Goal: Information Seeking & Learning: Learn about a topic

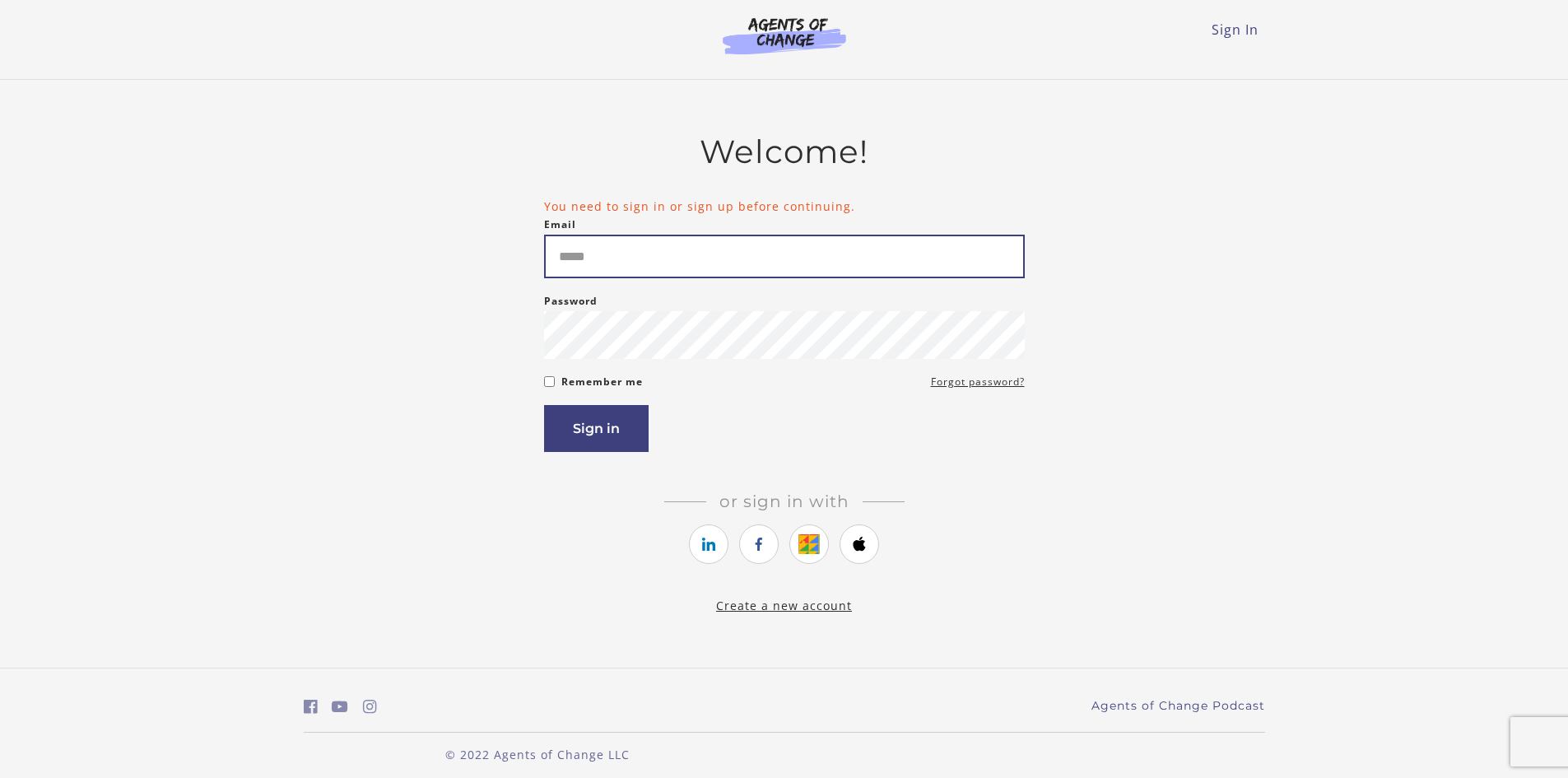
click at [600, 250] on input "Email" at bounding box center [785, 256] width 481 height 44
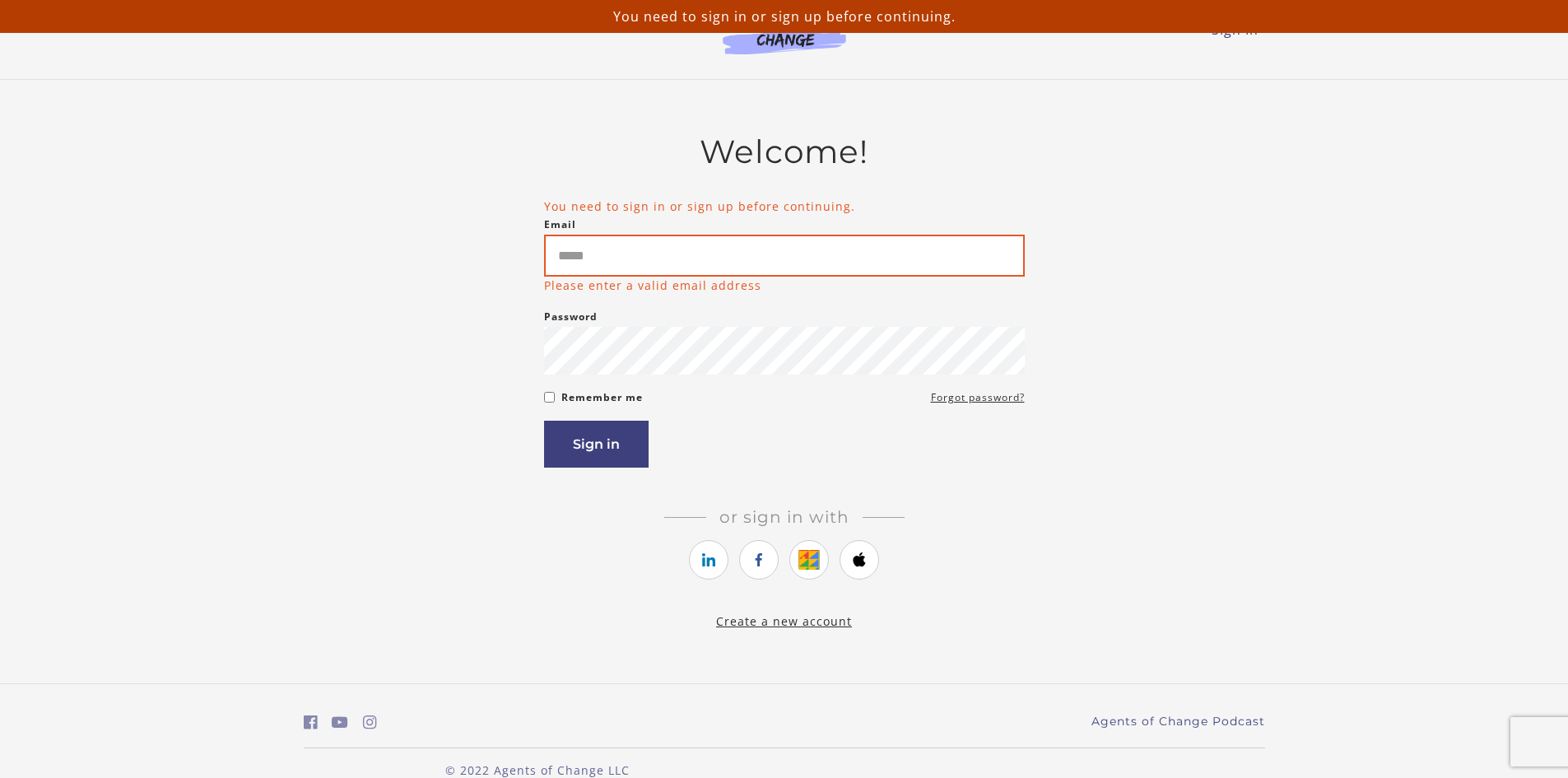
click at [600, 250] on input "Email" at bounding box center [785, 255] width 481 height 42
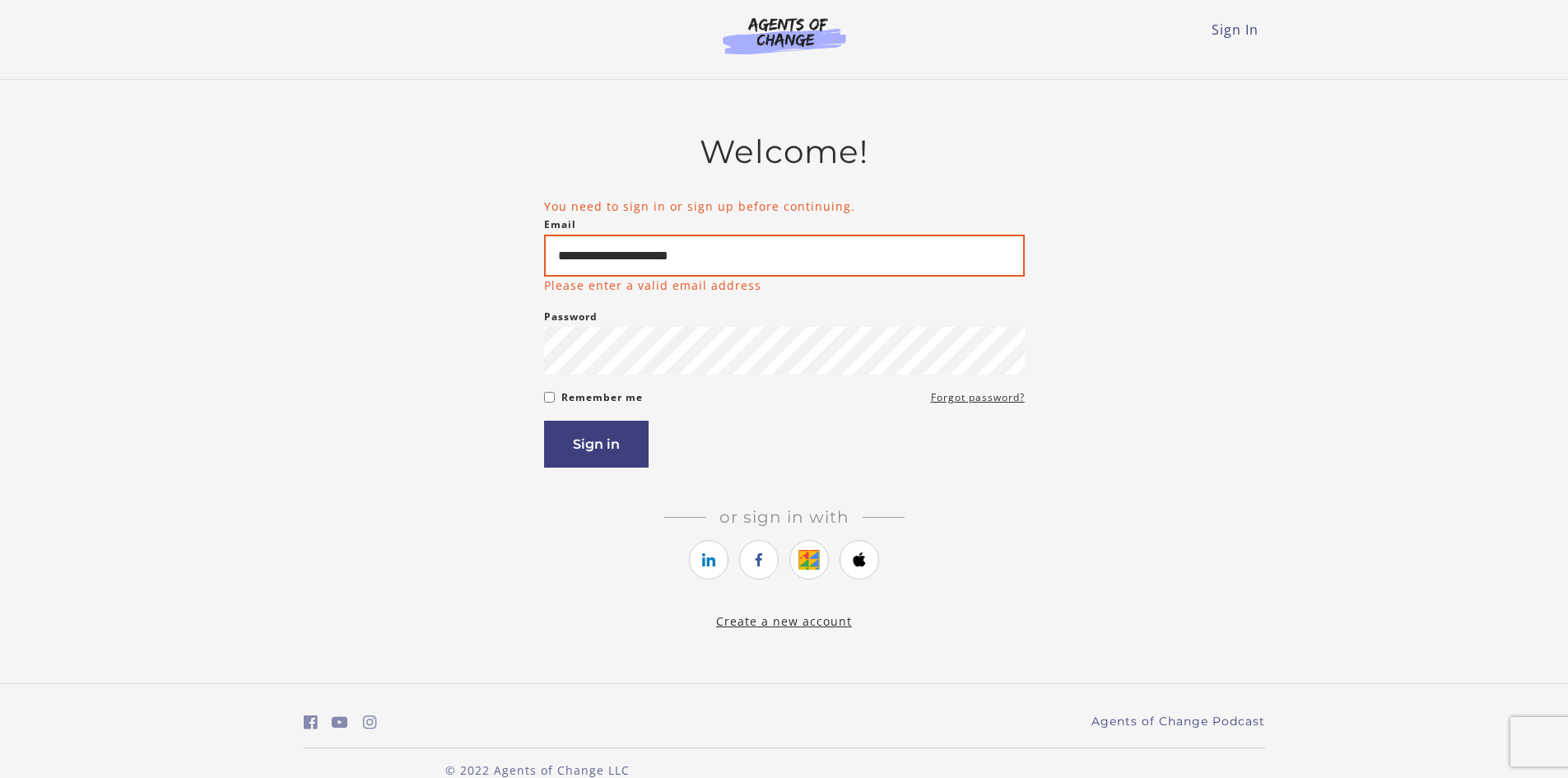
type input "**********"
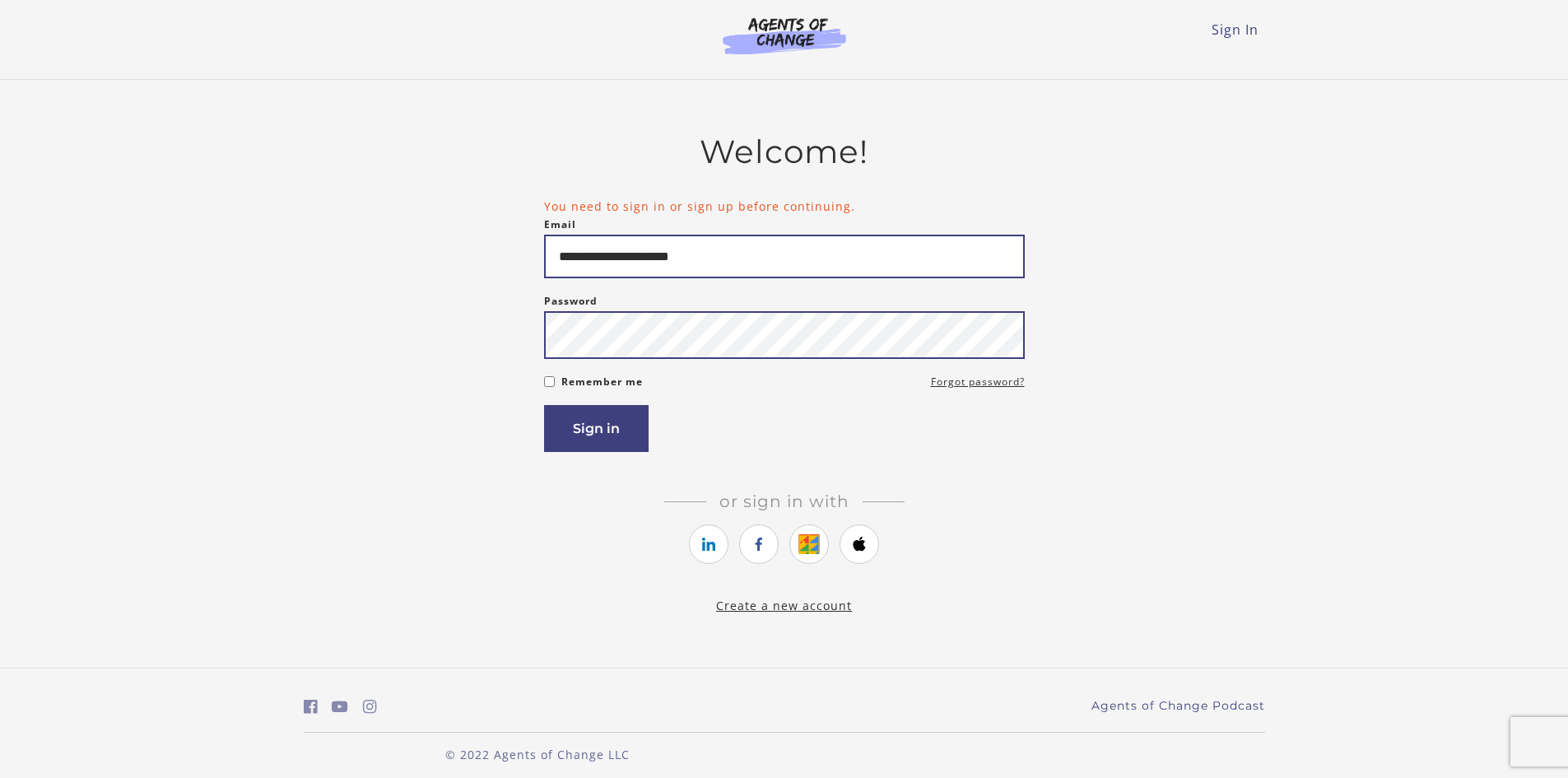
click at [544, 405] on button "Sign in" at bounding box center [596, 428] width 104 height 47
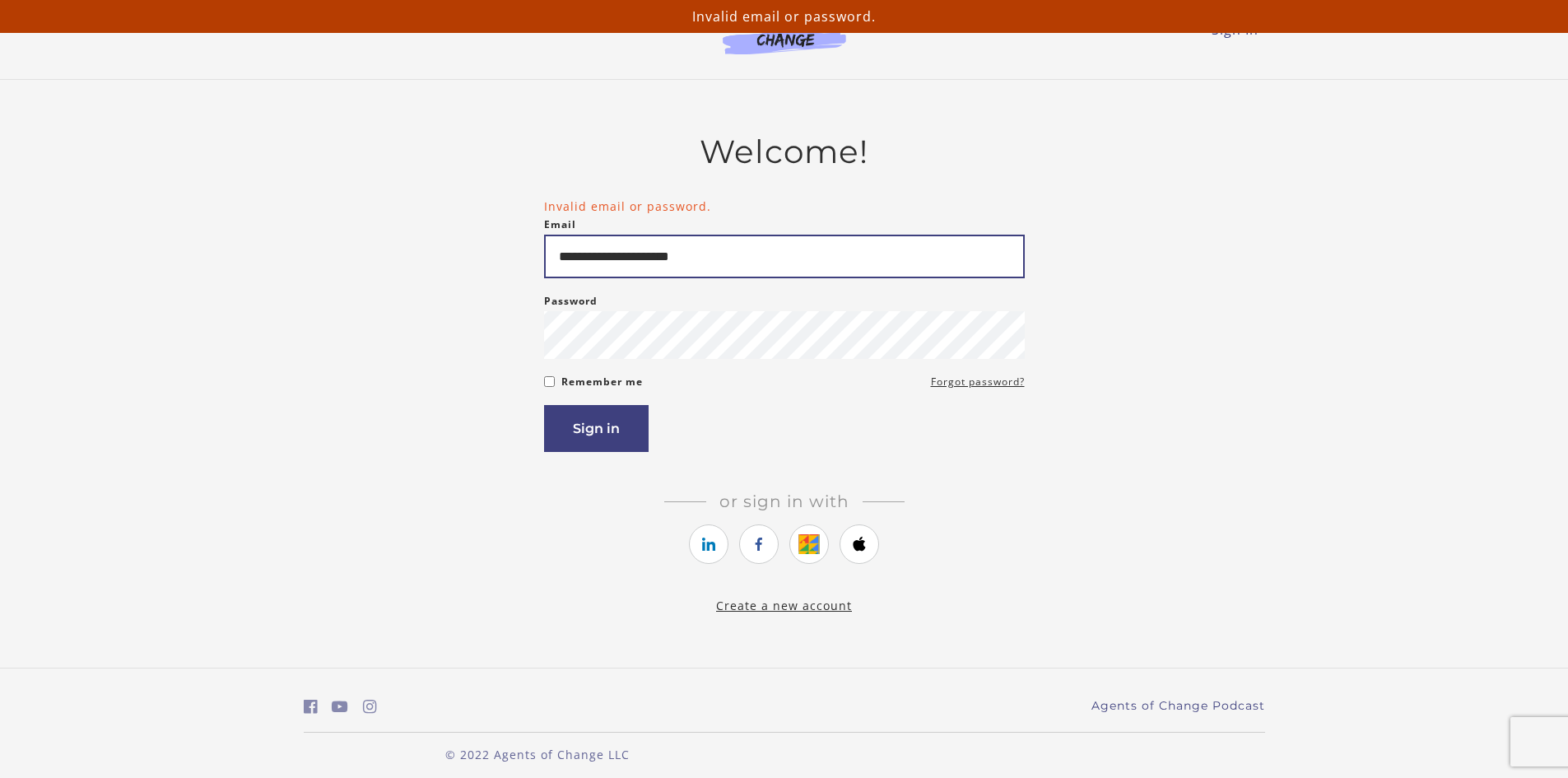
click at [634, 258] on input "**********" at bounding box center [785, 256] width 481 height 44
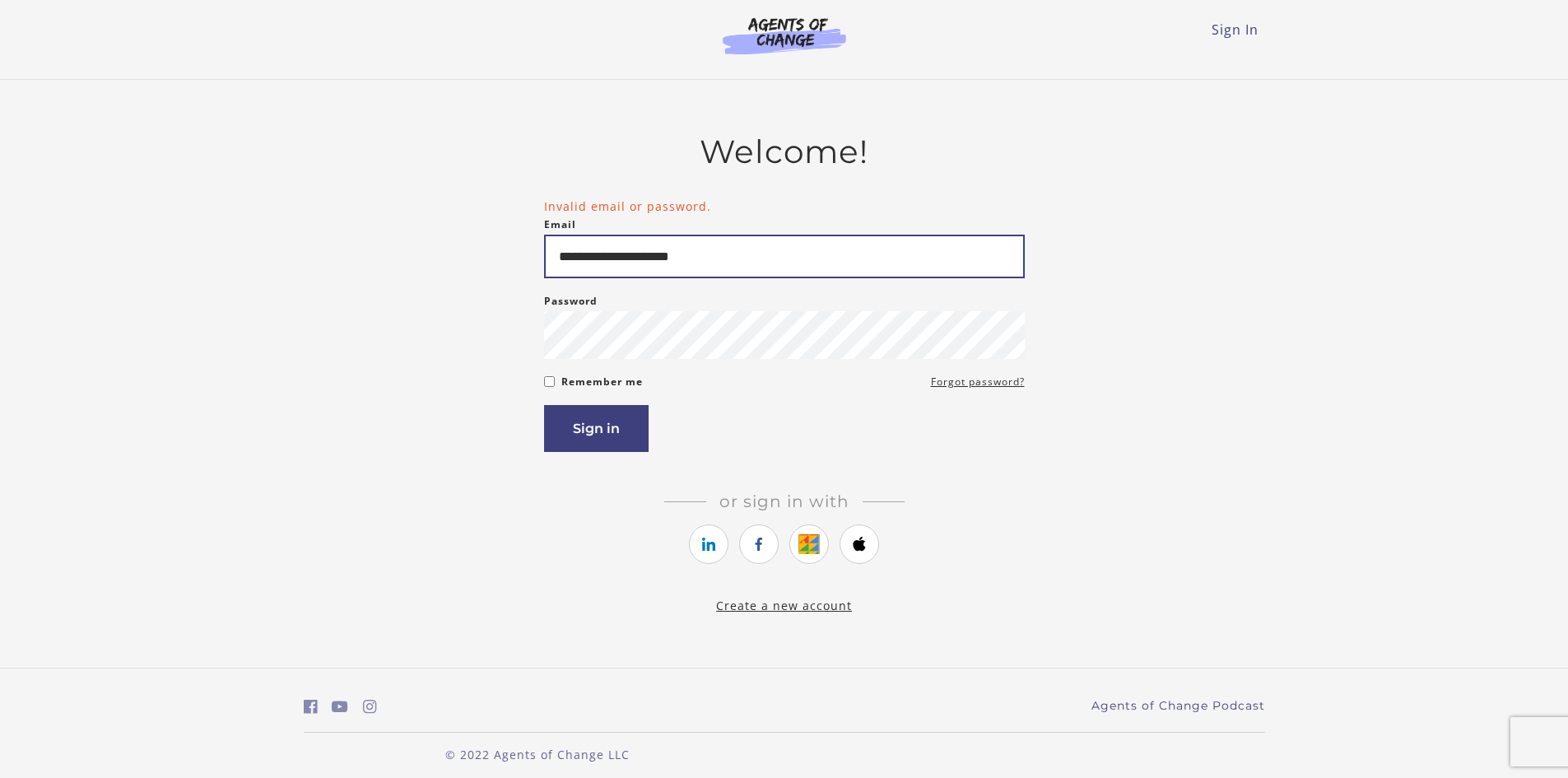
click at [632, 259] on input "**********" at bounding box center [785, 256] width 481 height 44
drag, startPoint x: 709, startPoint y: 258, endPoint x: 675, endPoint y: 260, distance: 34.1
click at [675, 260] on input "**********" at bounding box center [785, 256] width 481 height 44
type input "**********"
click at [544, 405] on button "Sign in" at bounding box center [596, 428] width 104 height 47
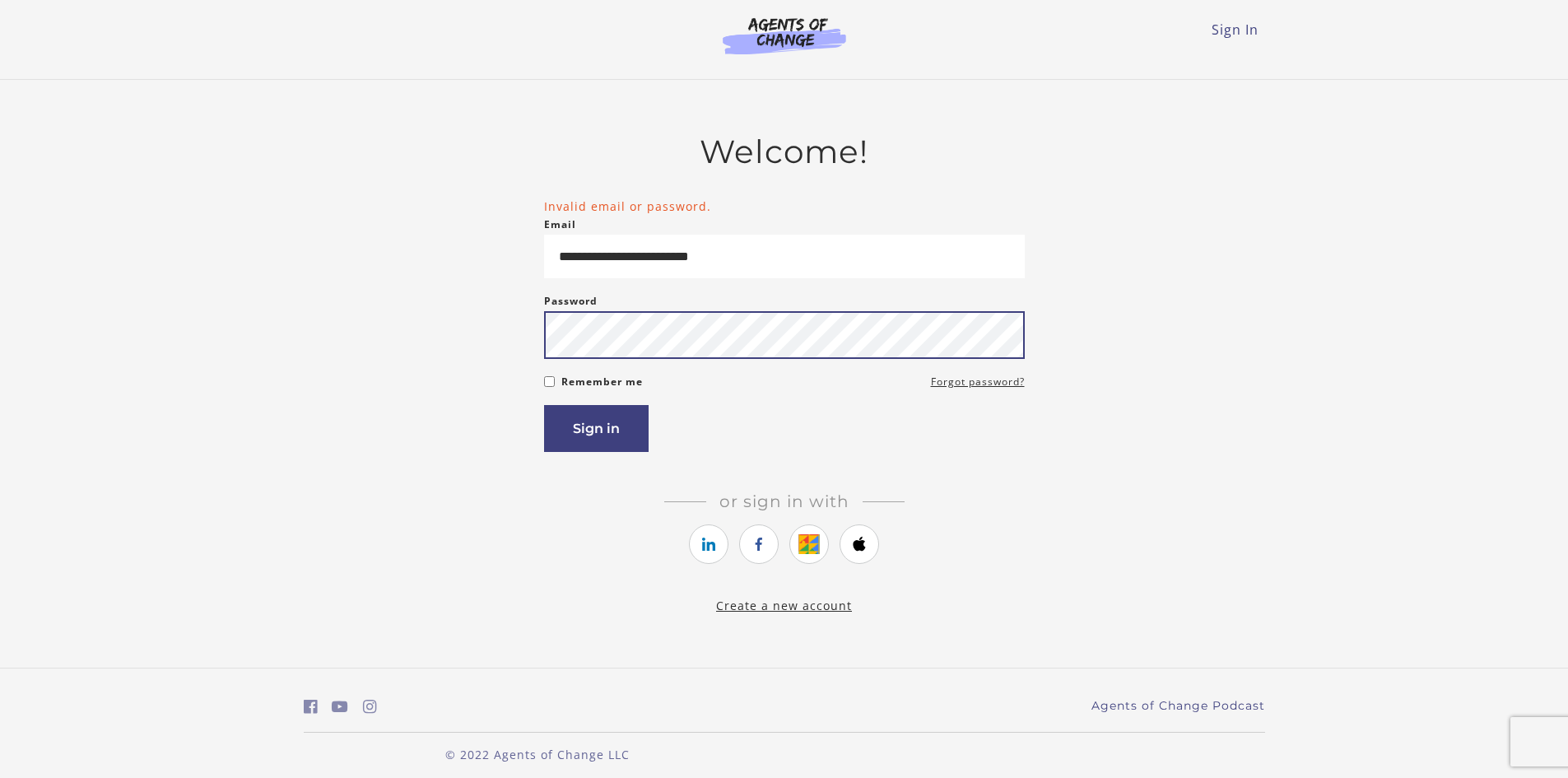
click at [544, 405] on button "Sign in" at bounding box center [596, 428] width 104 height 47
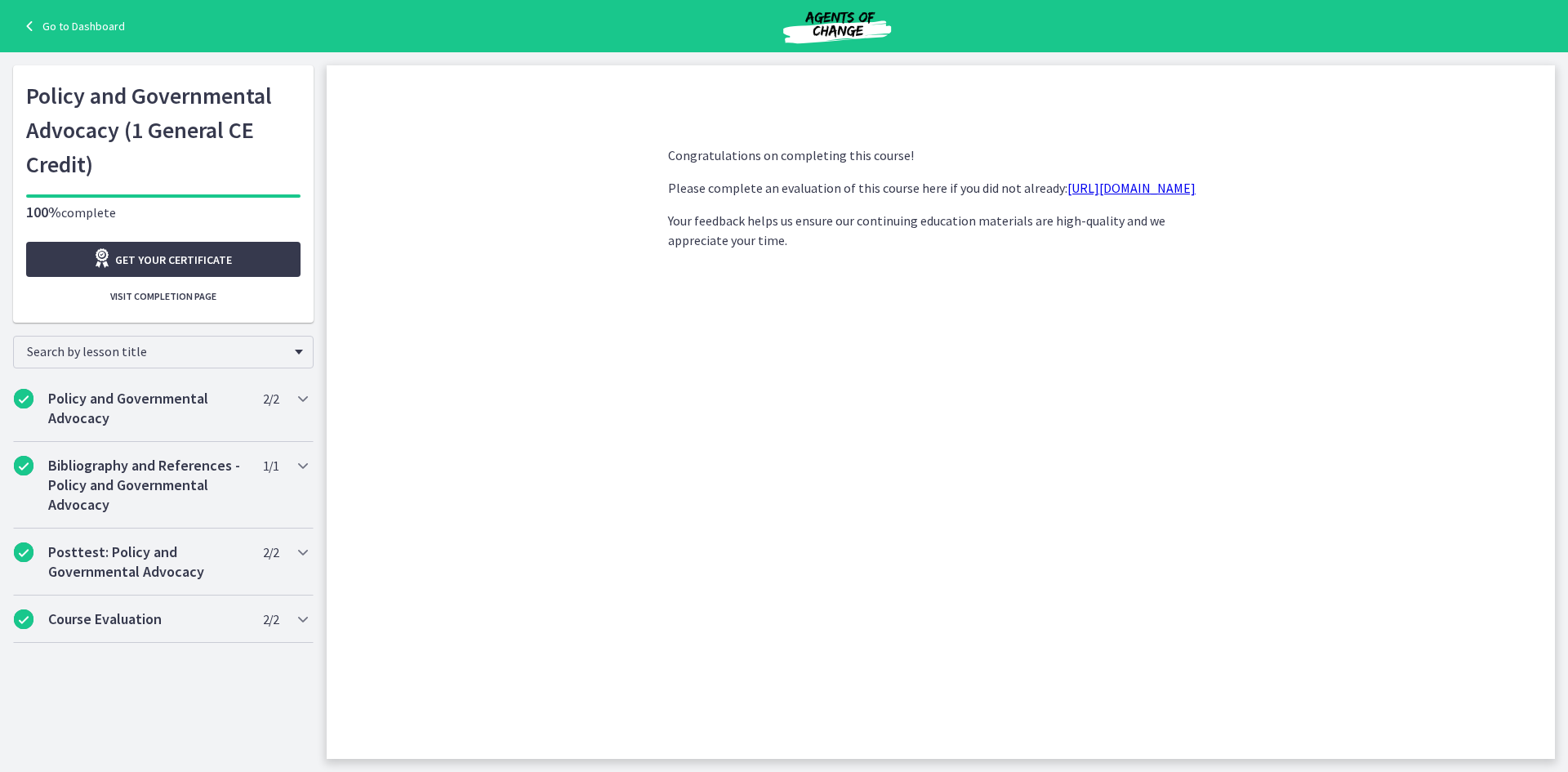
click at [72, 18] on link "Go to Dashboard" at bounding box center [72, 26] width 105 height 20
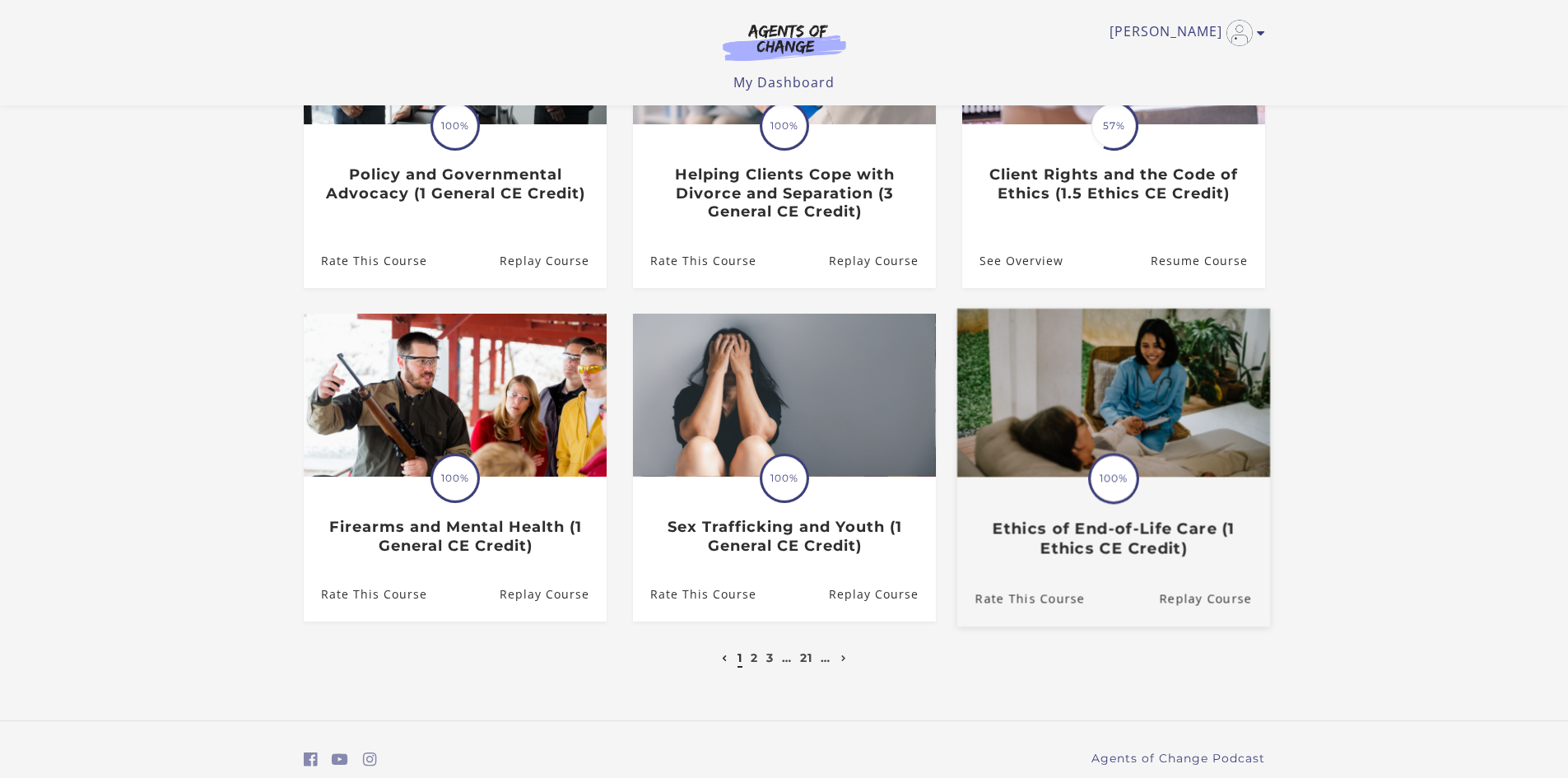
scroll to position [329, 0]
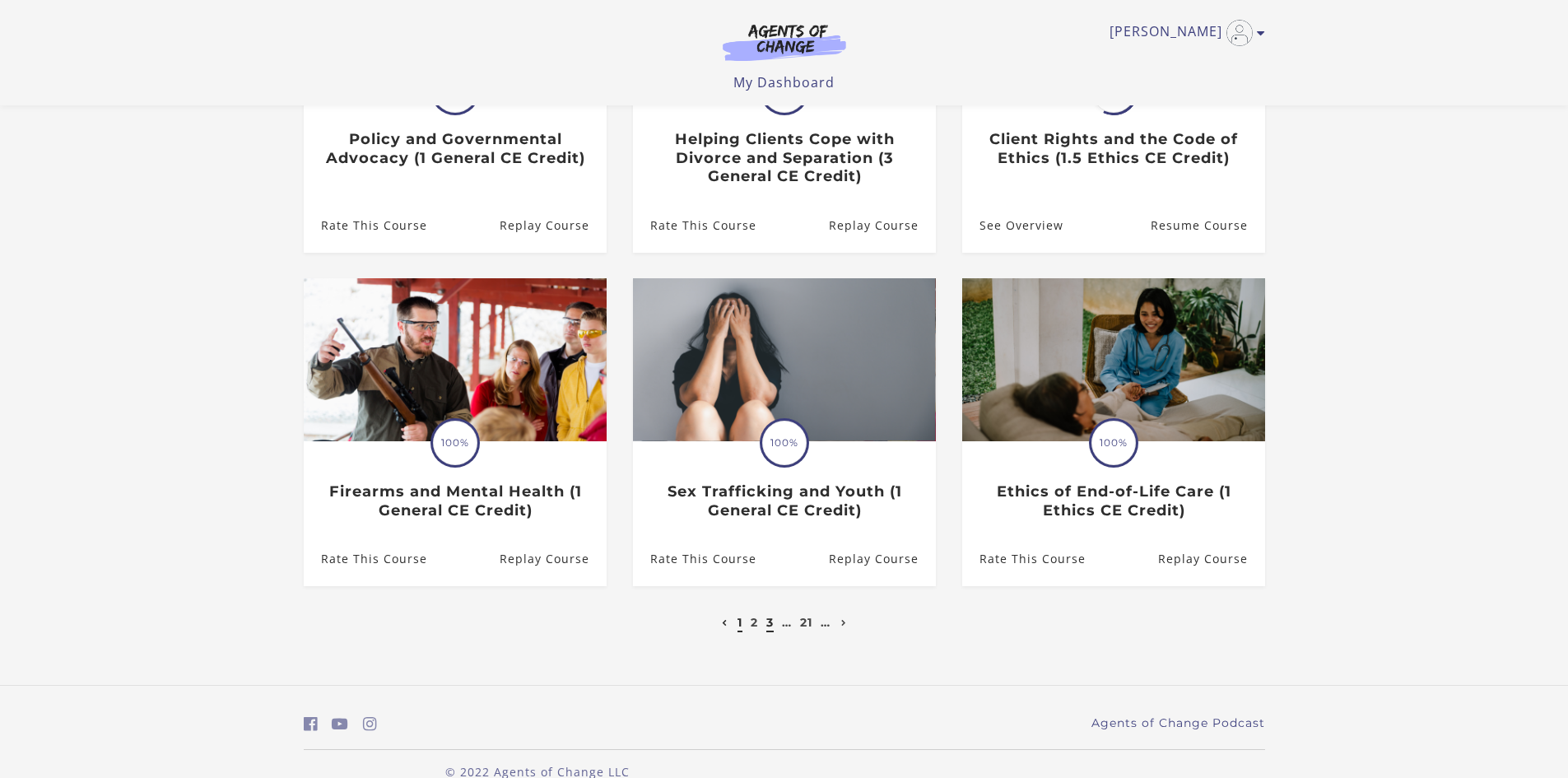
click at [769, 625] on link "3" at bounding box center [770, 622] width 8 height 15
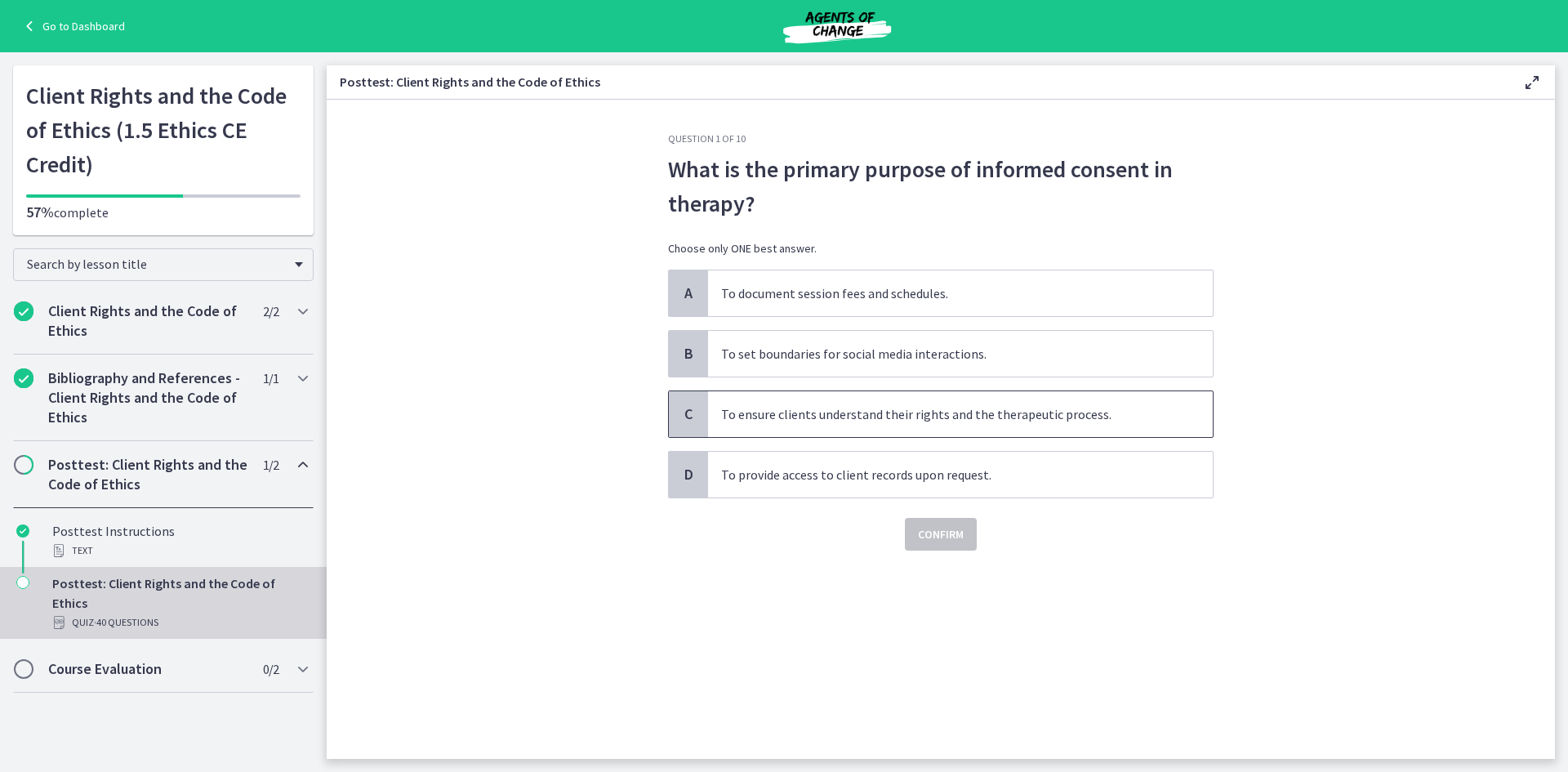
click at [964, 413] on span "To ensure clients understand their rights and the therapeutic process." at bounding box center [960, 415] width 504 height 46
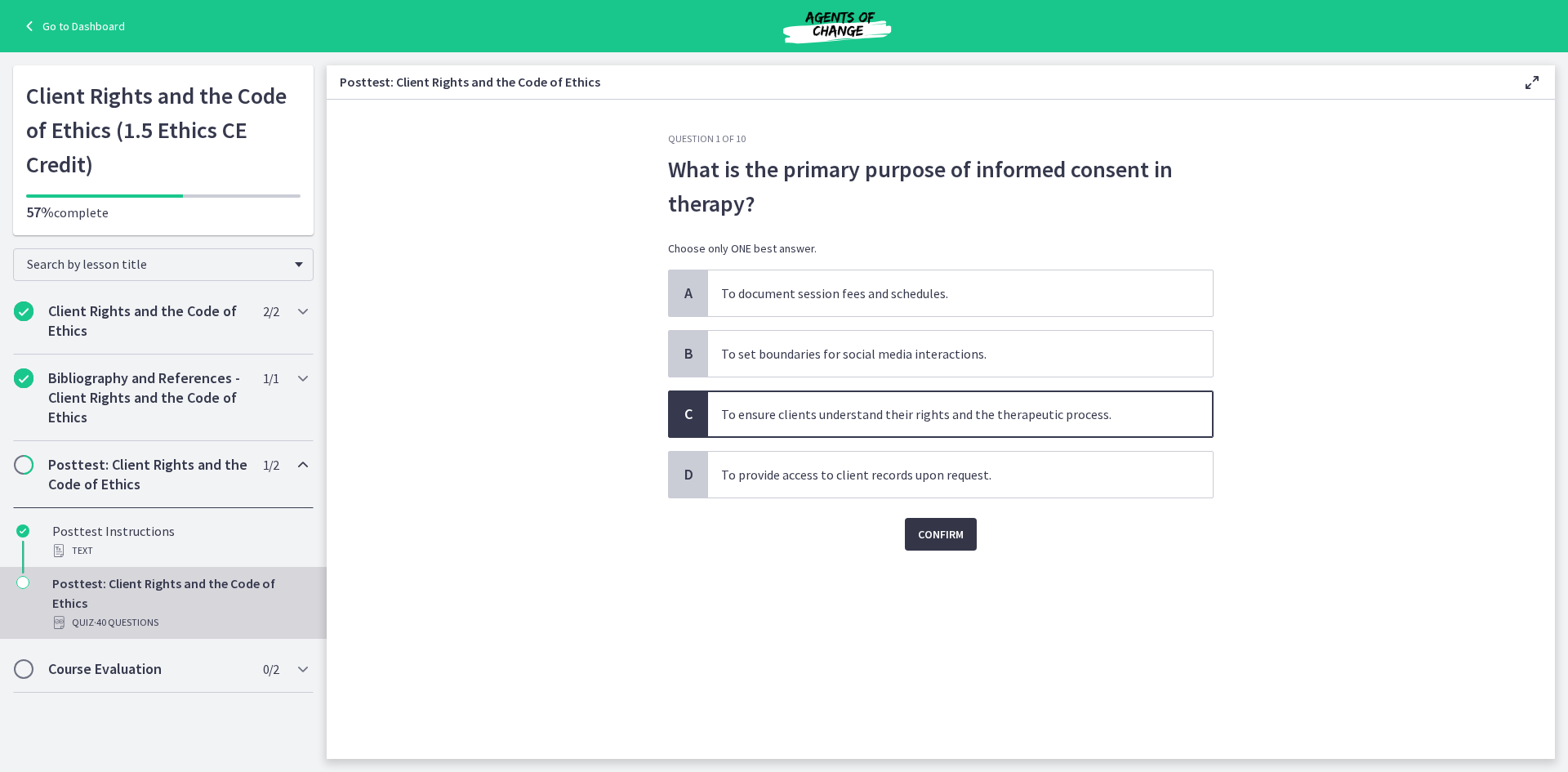
click at [959, 536] on span "Confirm" at bounding box center [941, 533] width 46 height 20
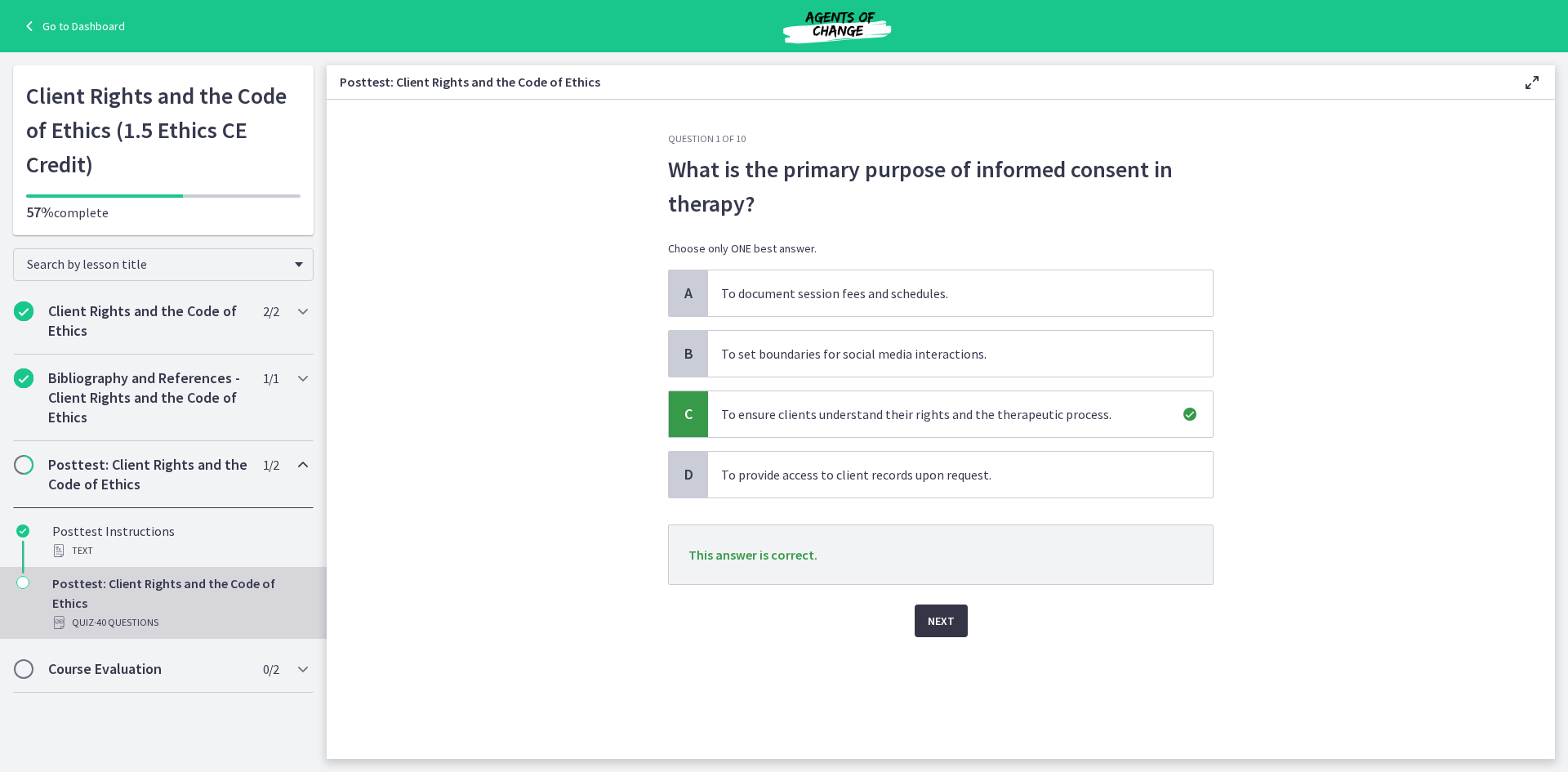
click at [943, 637] on div "Question 1 of 10 What is the primary purpose of informed consent in therapy? Ch…" at bounding box center [940, 445] width 572 height 627
click at [949, 615] on span "Next" at bounding box center [941, 621] width 27 height 20
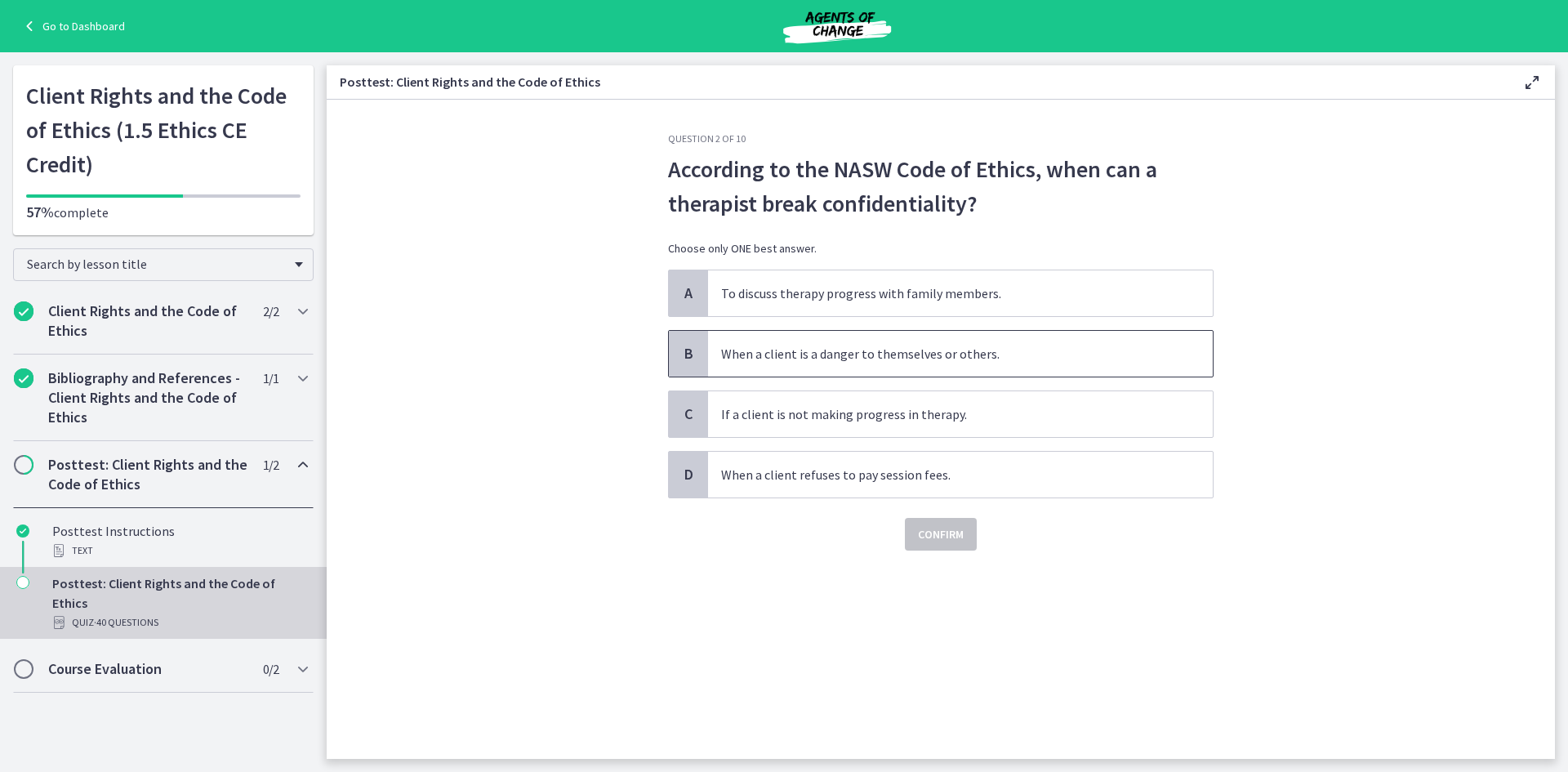
click at [983, 359] on span "When a client is a danger to themselves or others." at bounding box center [960, 354] width 504 height 46
click at [934, 528] on span "Confirm" at bounding box center [941, 533] width 46 height 20
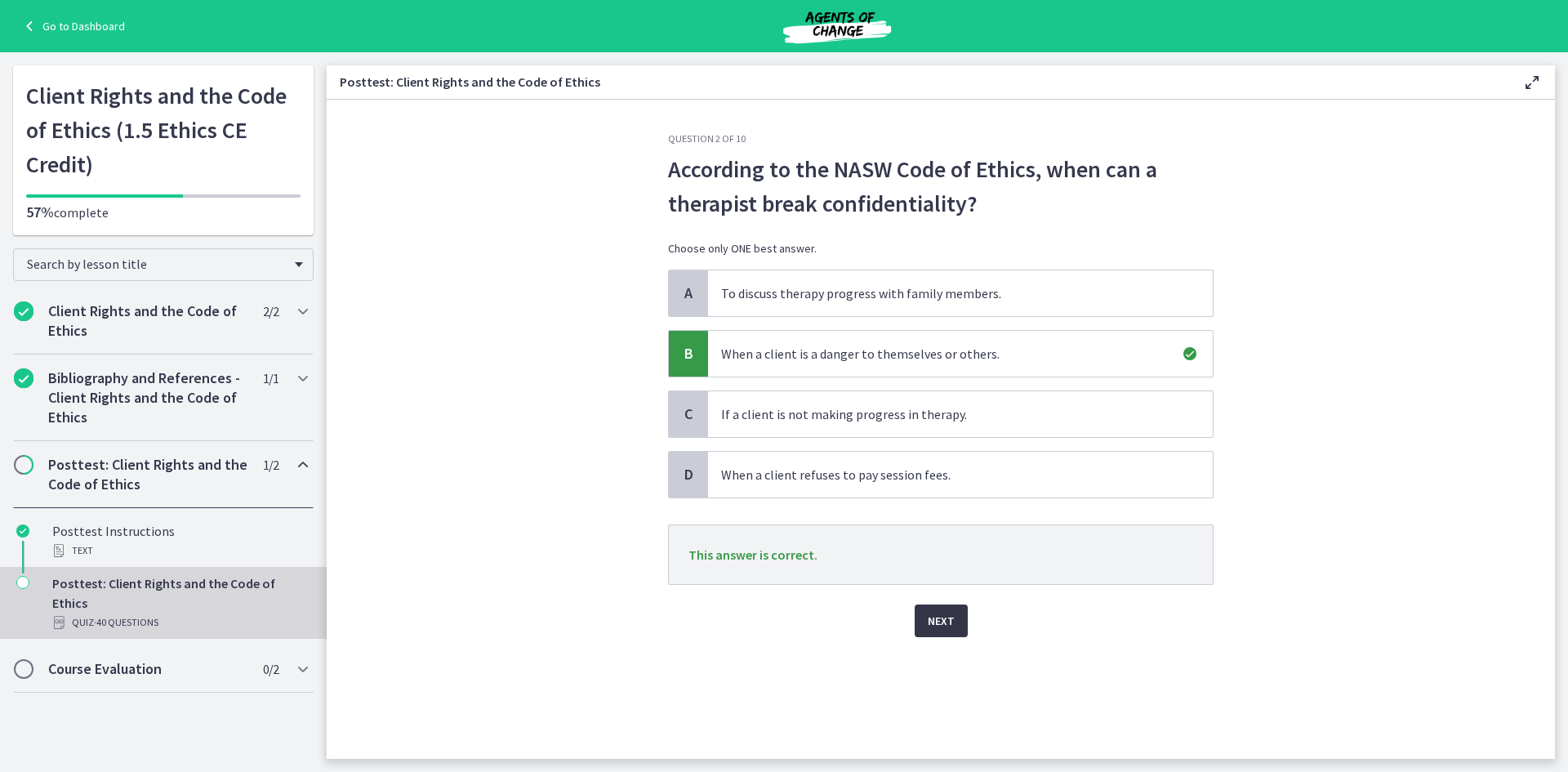
click at [940, 623] on span "Next" at bounding box center [941, 621] width 27 height 20
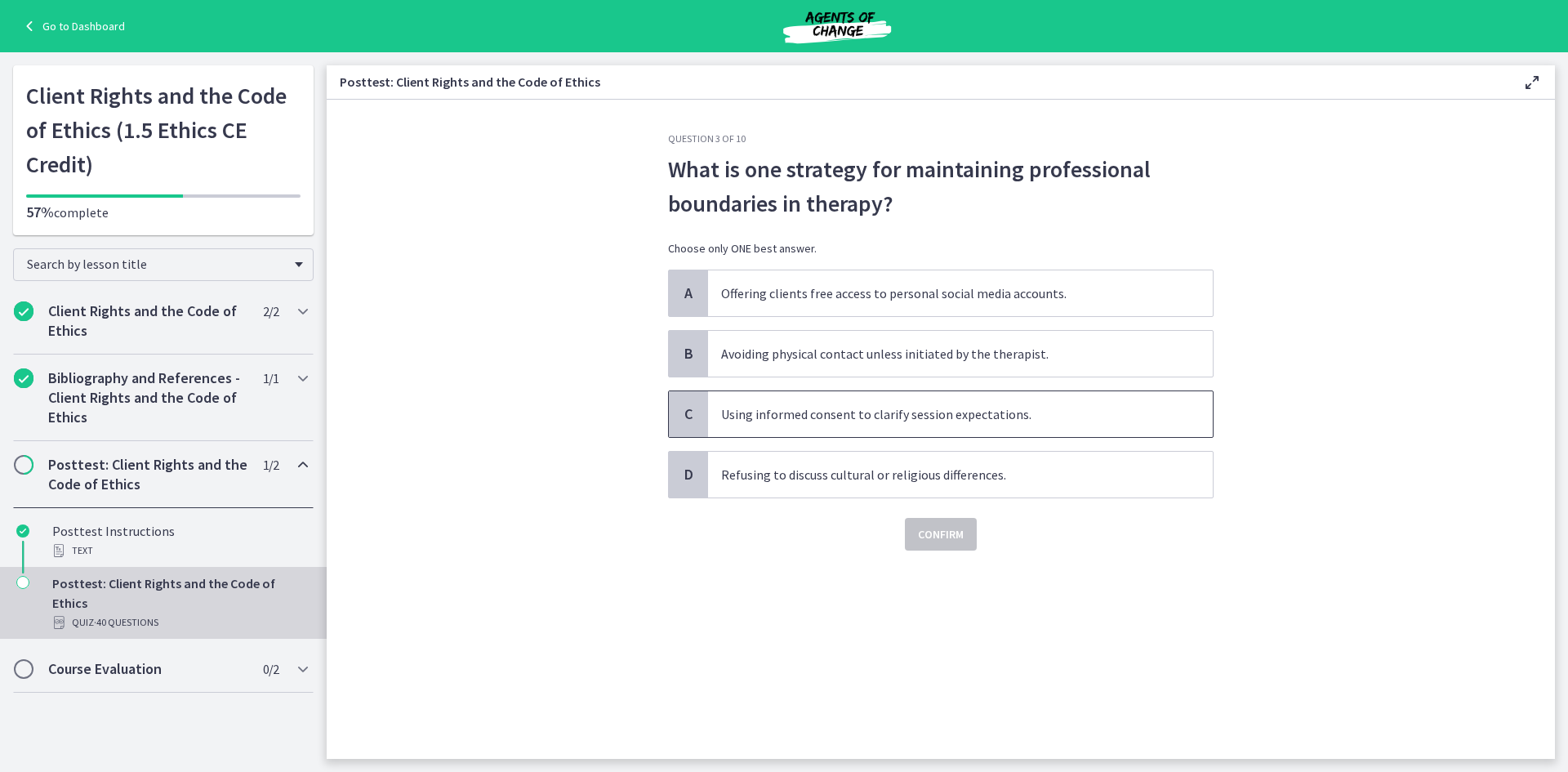
click at [1024, 413] on span "Using informed consent to clarify session expectations." at bounding box center [960, 415] width 504 height 46
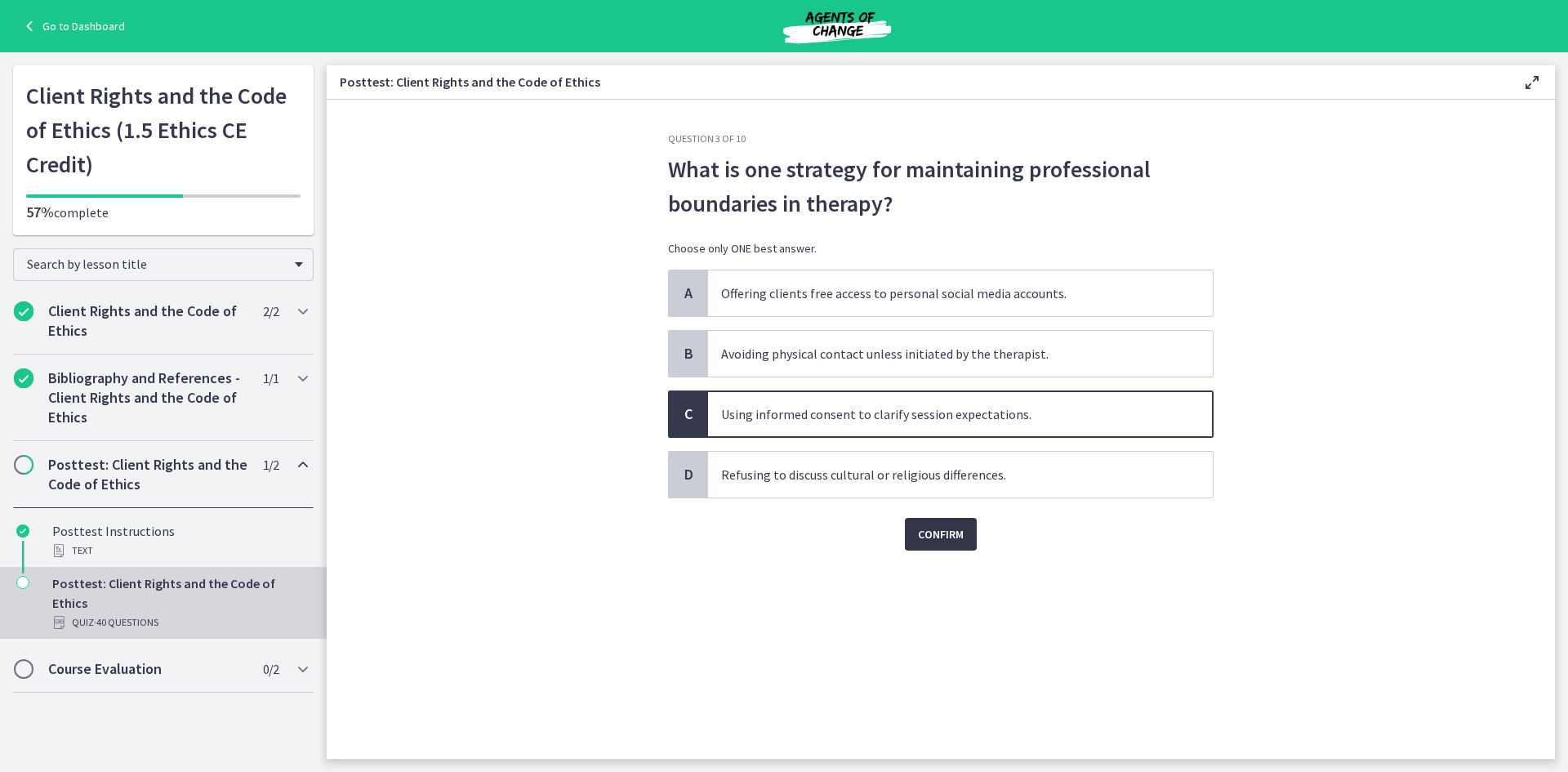
click at [939, 542] on span "Confirm" at bounding box center [941, 533] width 46 height 20
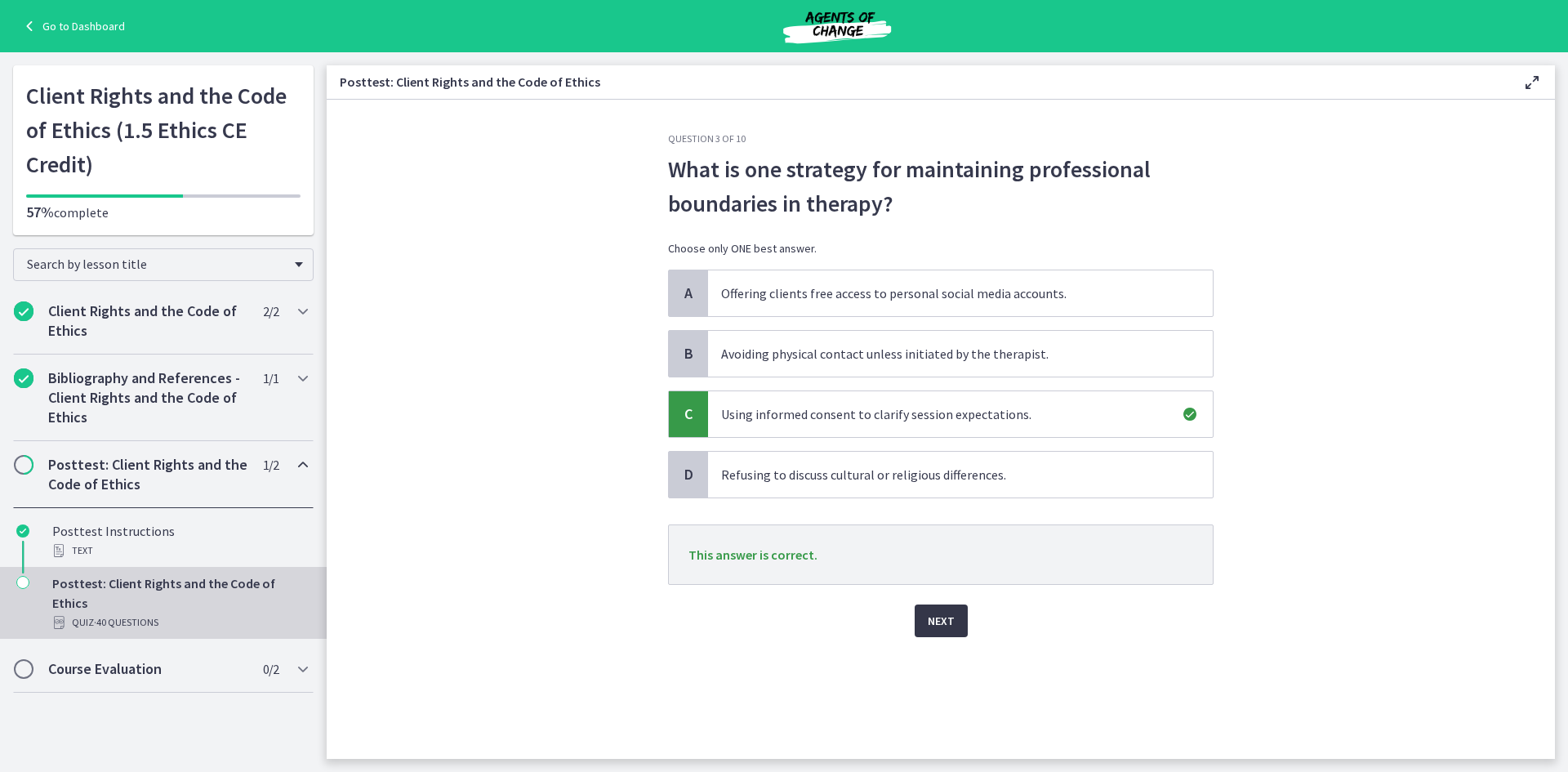
click at [947, 615] on span "Next" at bounding box center [941, 621] width 27 height 20
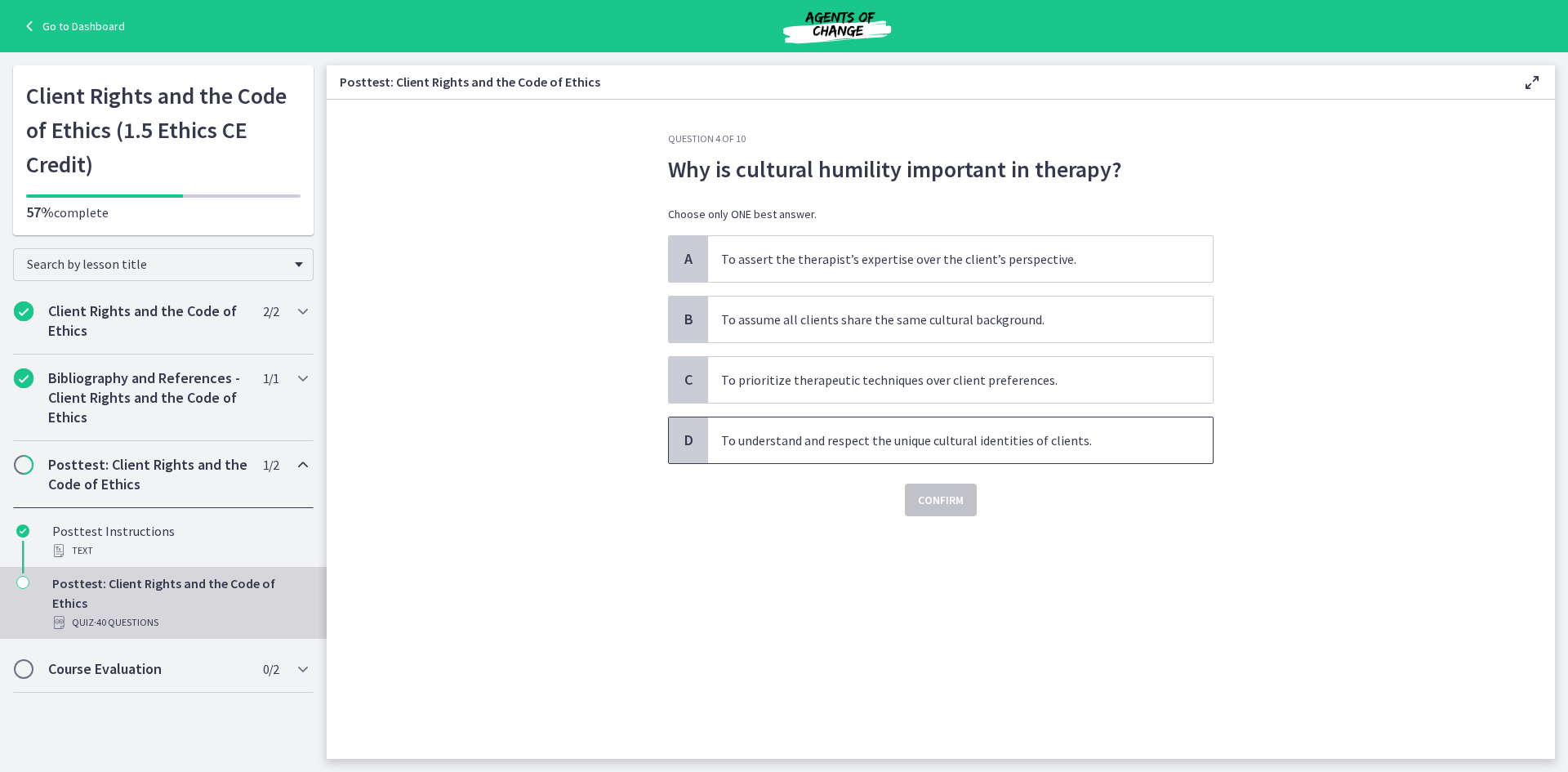
click at [918, 439] on span "To understand and respect the unique cultural identities of clients." at bounding box center [960, 440] width 504 height 46
click at [944, 498] on span "Confirm" at bounding box center [941, 499] width 46 height 20
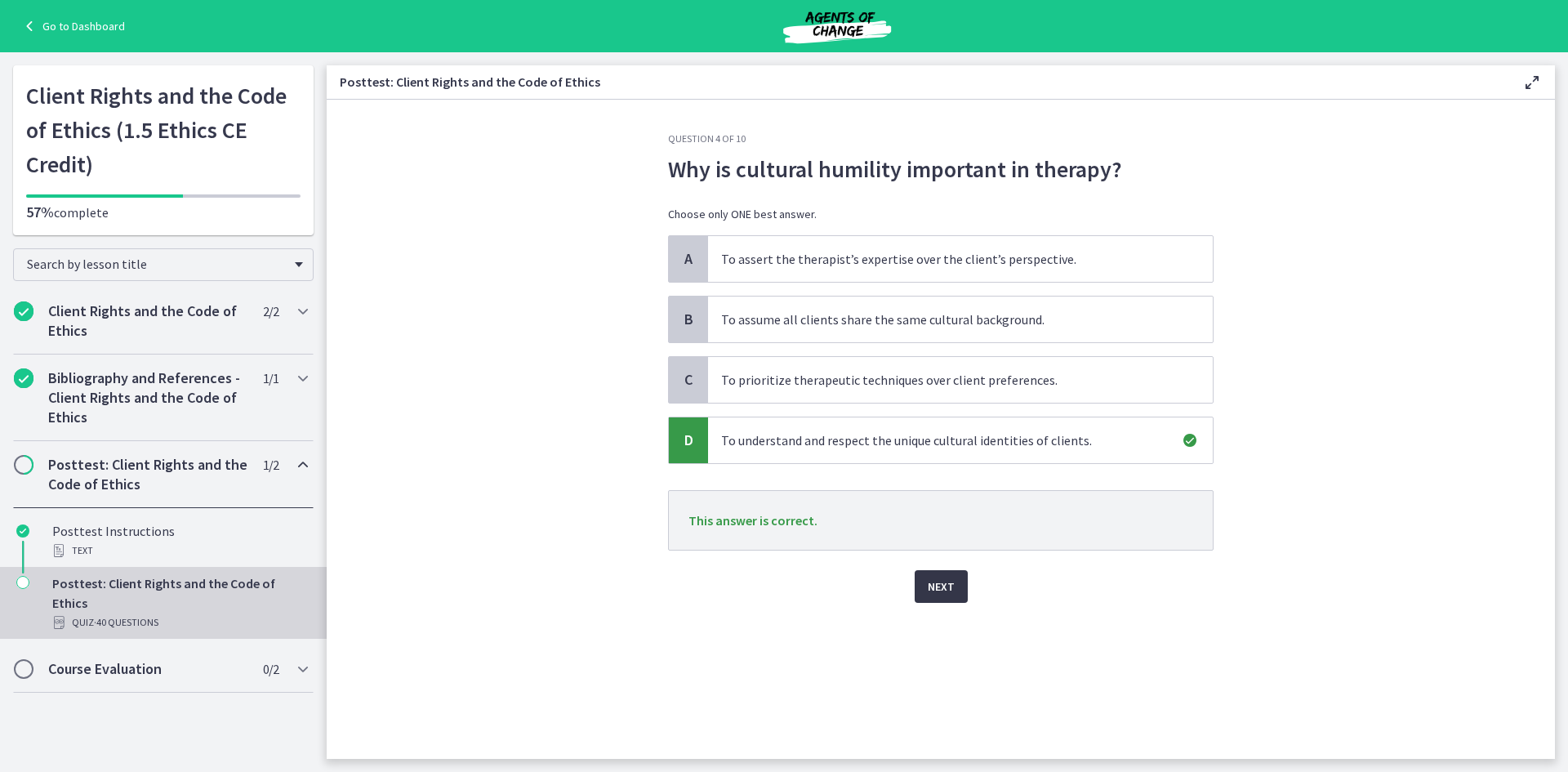
click at [947, 571] on button "Next" at bounding box center [941, 586] width 53 height 32
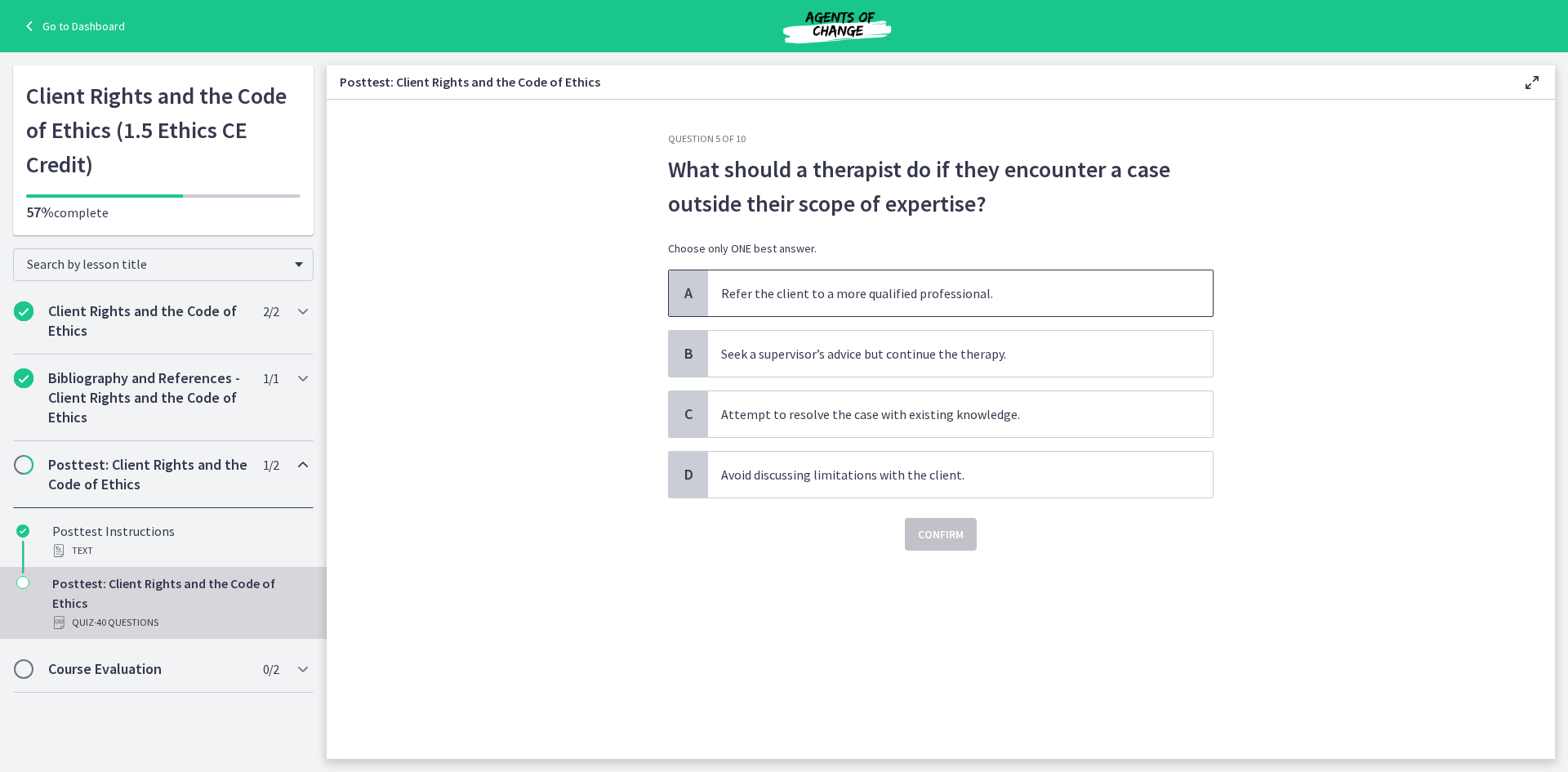
drag, startPoint x: 937, startPoint y: 294, endPoint x: 937, endPoint y: 309, distance: 15.0
click at [937, 295] on span "Refer the client to a more qualified professional." at bounding box center [960, 293] width 504 height 46
click at [932, 536] on span "Confirm" at bounding box center [941, 533] width 46 height 20
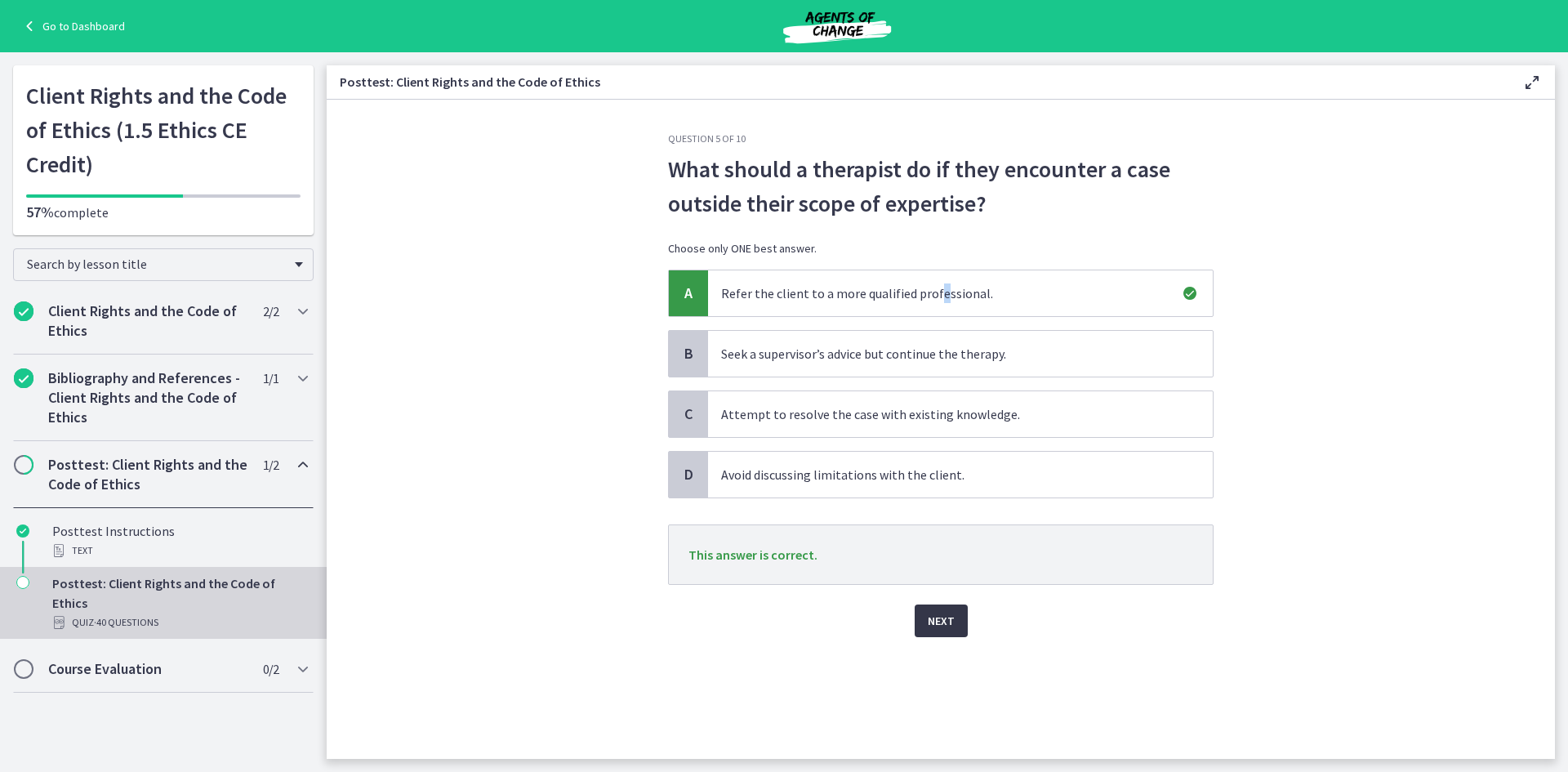
click at [951, 629] on span "Next" at bounding box center [941, 621] width 27 height 20
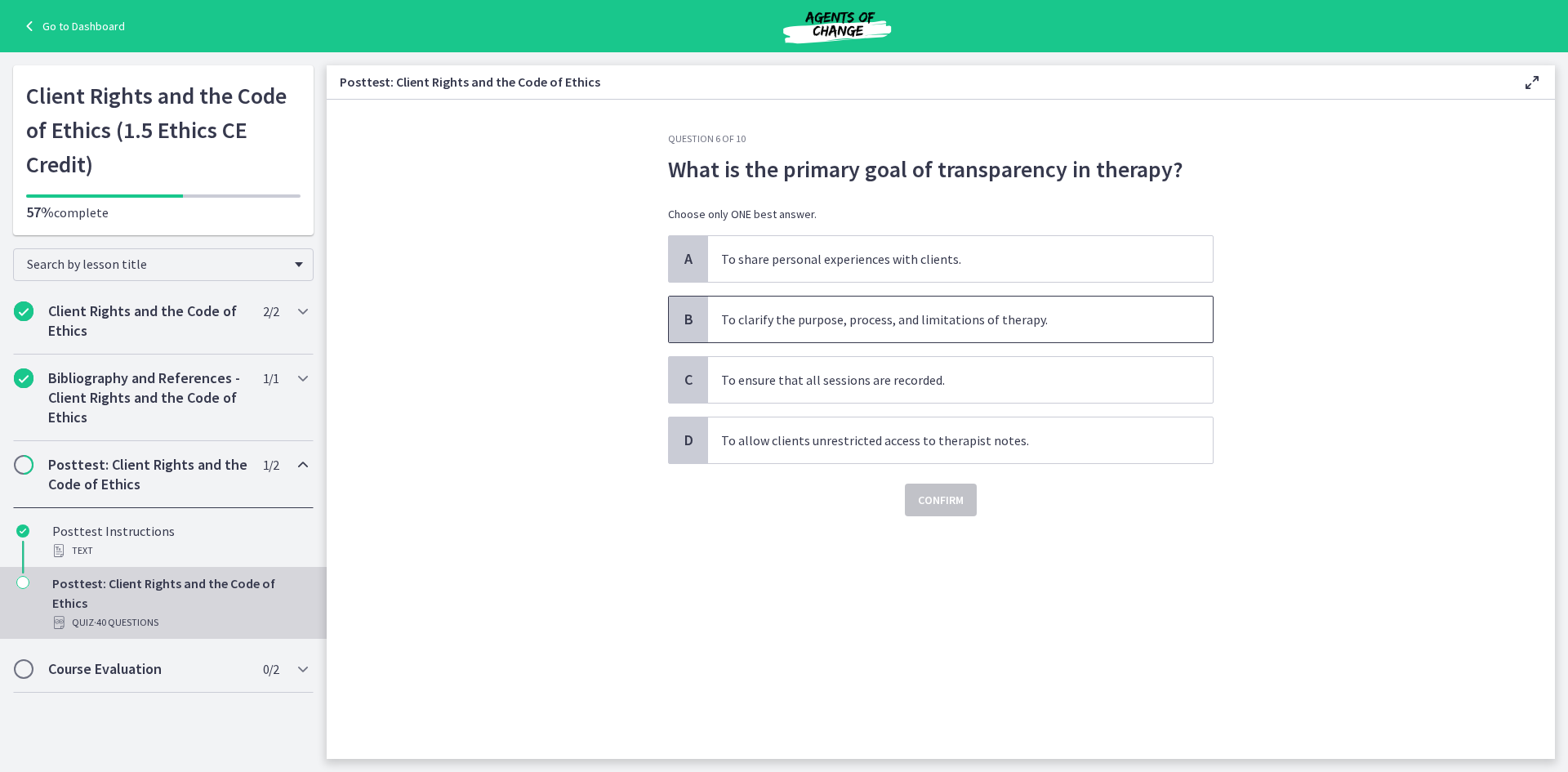
click at [968, 328] on span "To clarify the purpose, process, and limitations of therapy." at bounding box center [960, 320] width 504 height 46
click at [946, 500] on span "Confirm" at bounding box center [941, 499] width 46 height 20
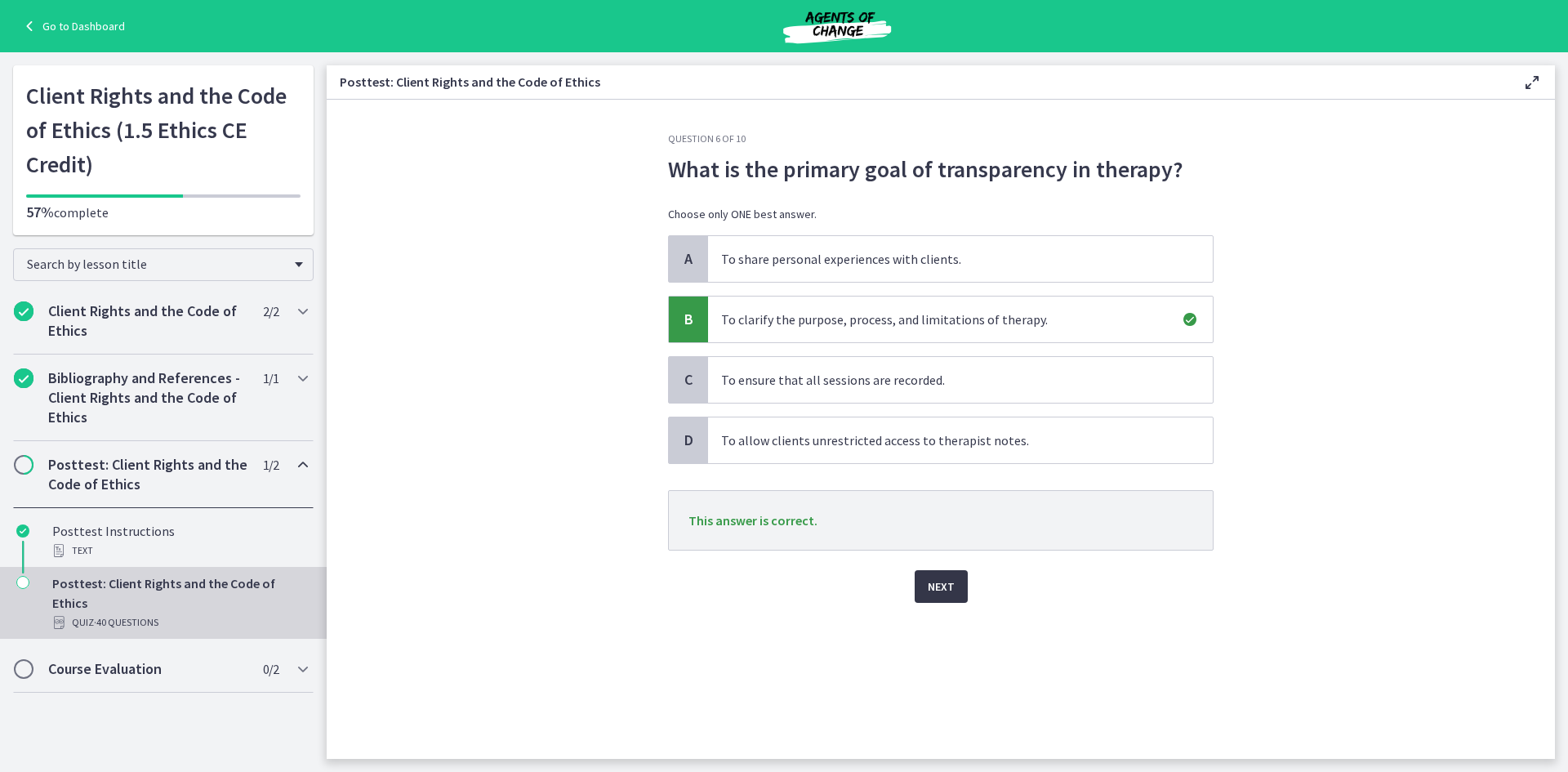
click at [953, 598] on button "Next" at bounding box center [941, 586] width 53 height 32
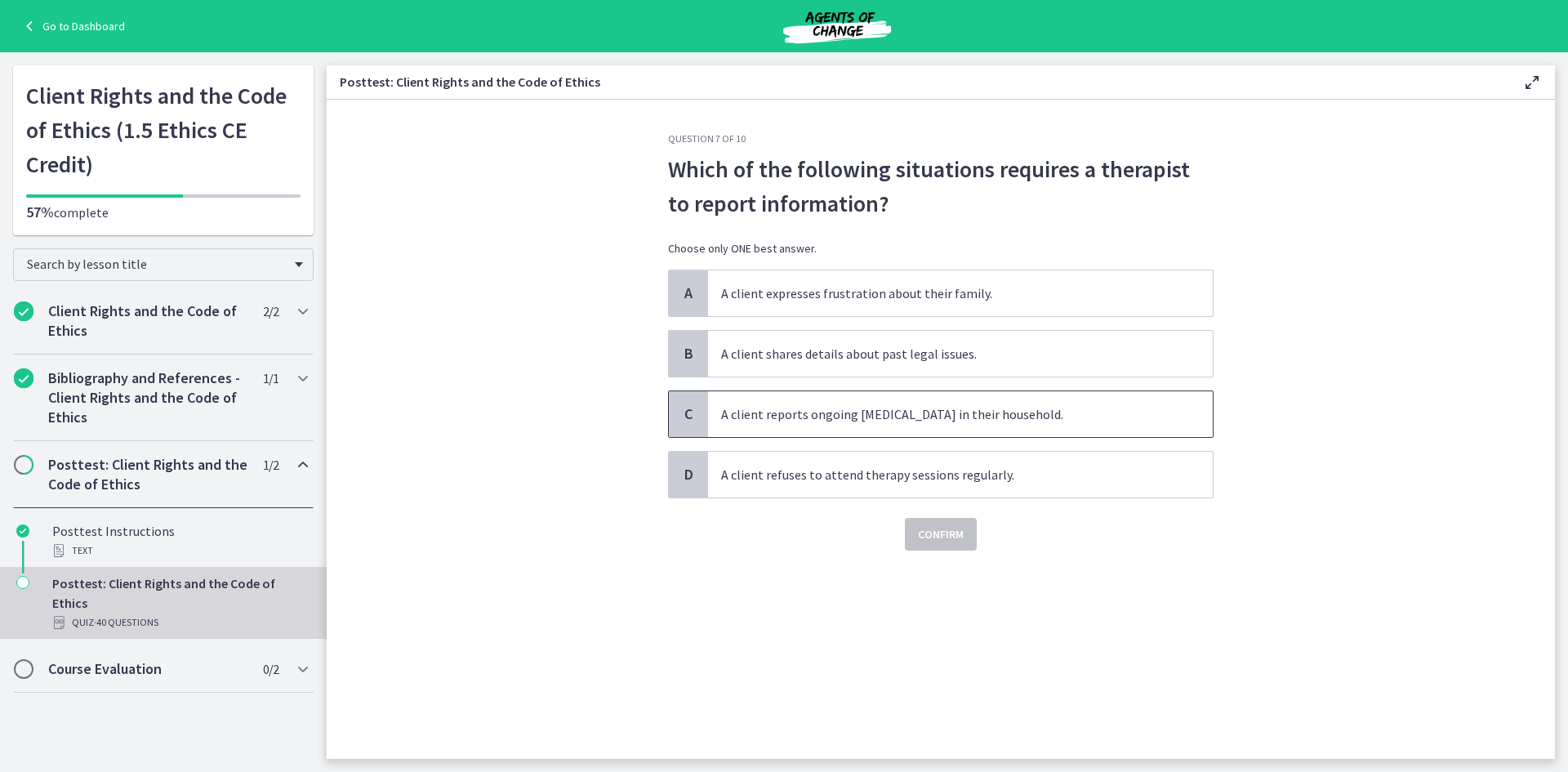
click at [896, 415] on span "A client reports ongoing child abuse in their household." at bounding box center [960, 415] width 504 height 46
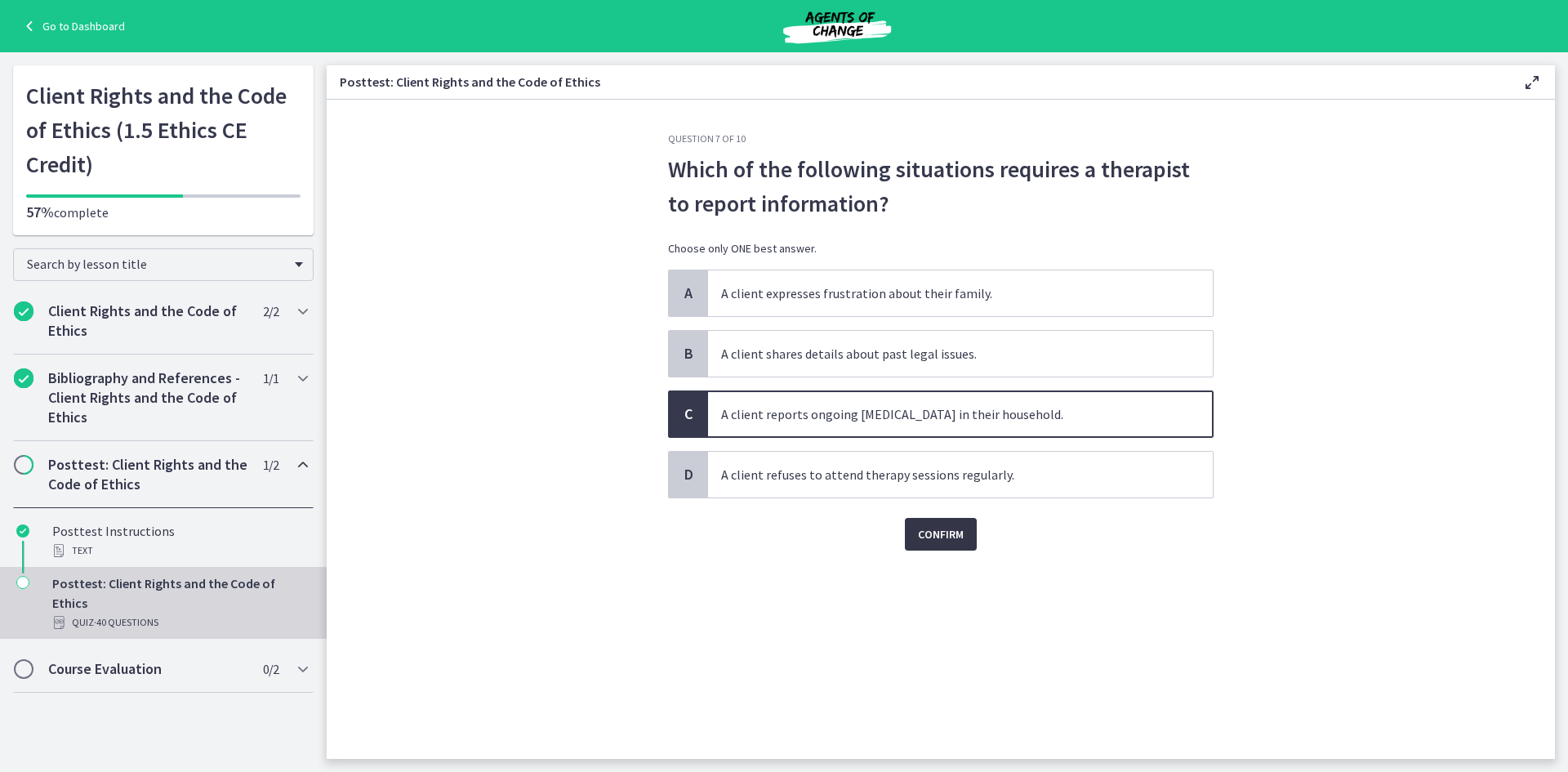
click at [933, 533] on span "Confirm" at bounding box center [941, 533] width 46 height 20
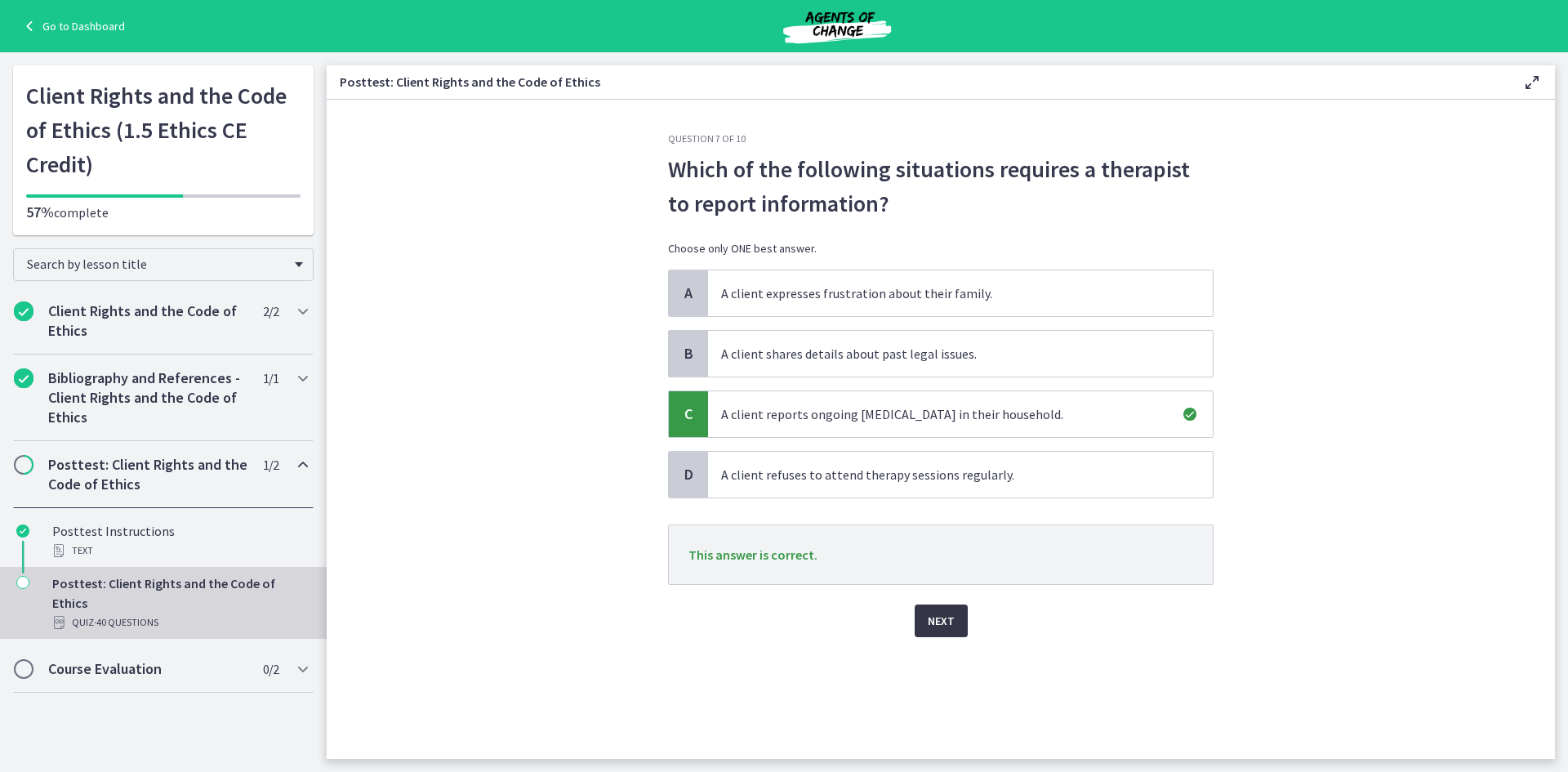
click at [935, 622] on span "Next" at bounding box center [941, 621] width 27 height 20
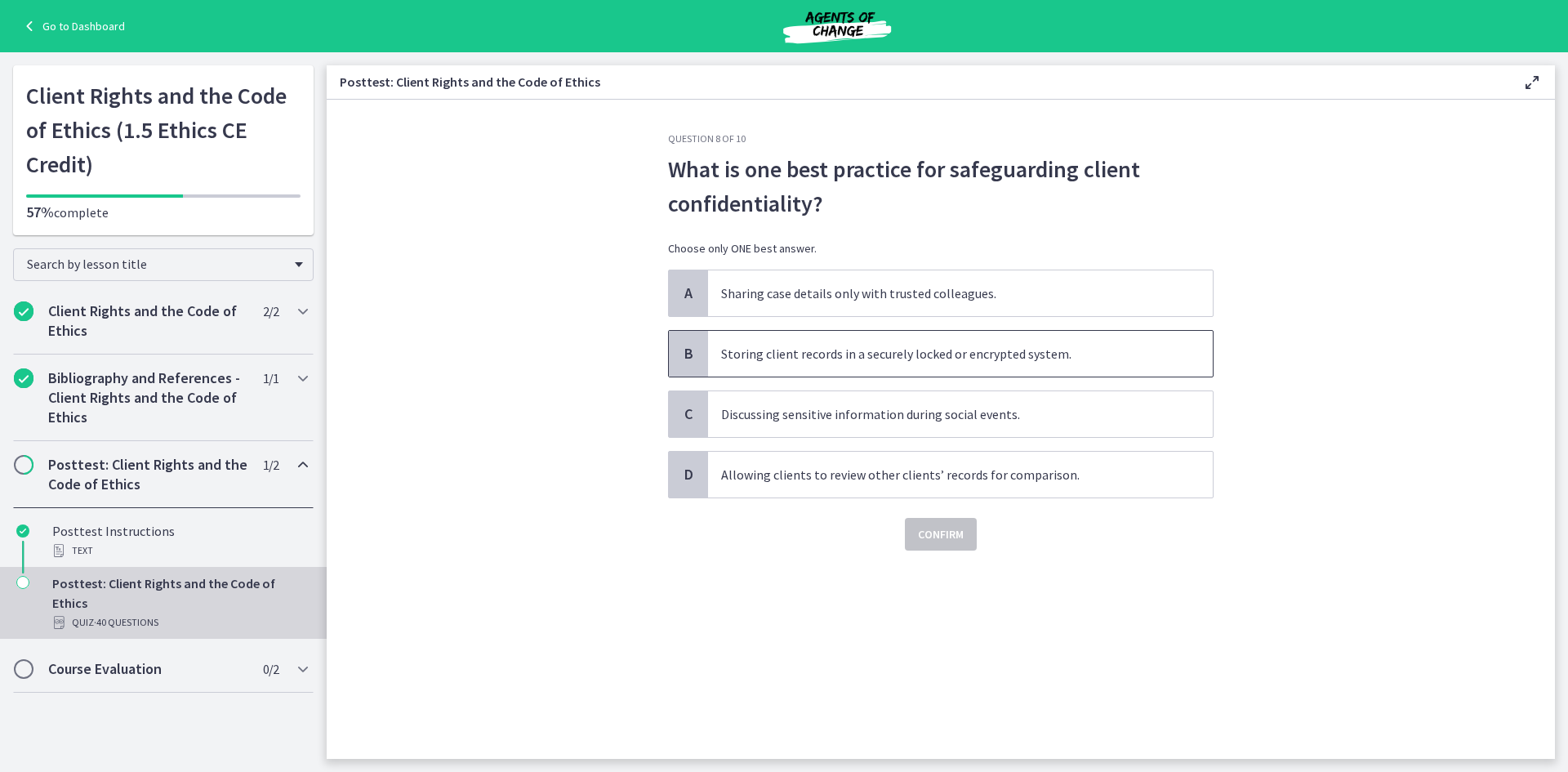
click at [874, 353] on span "Storing client records in a securely locked or encrypted system." at bounding box center [960, 354] width 504 height 46
click at [945, 533] on span "Confirm" at bounding box center [941, 533] width 46 height 20
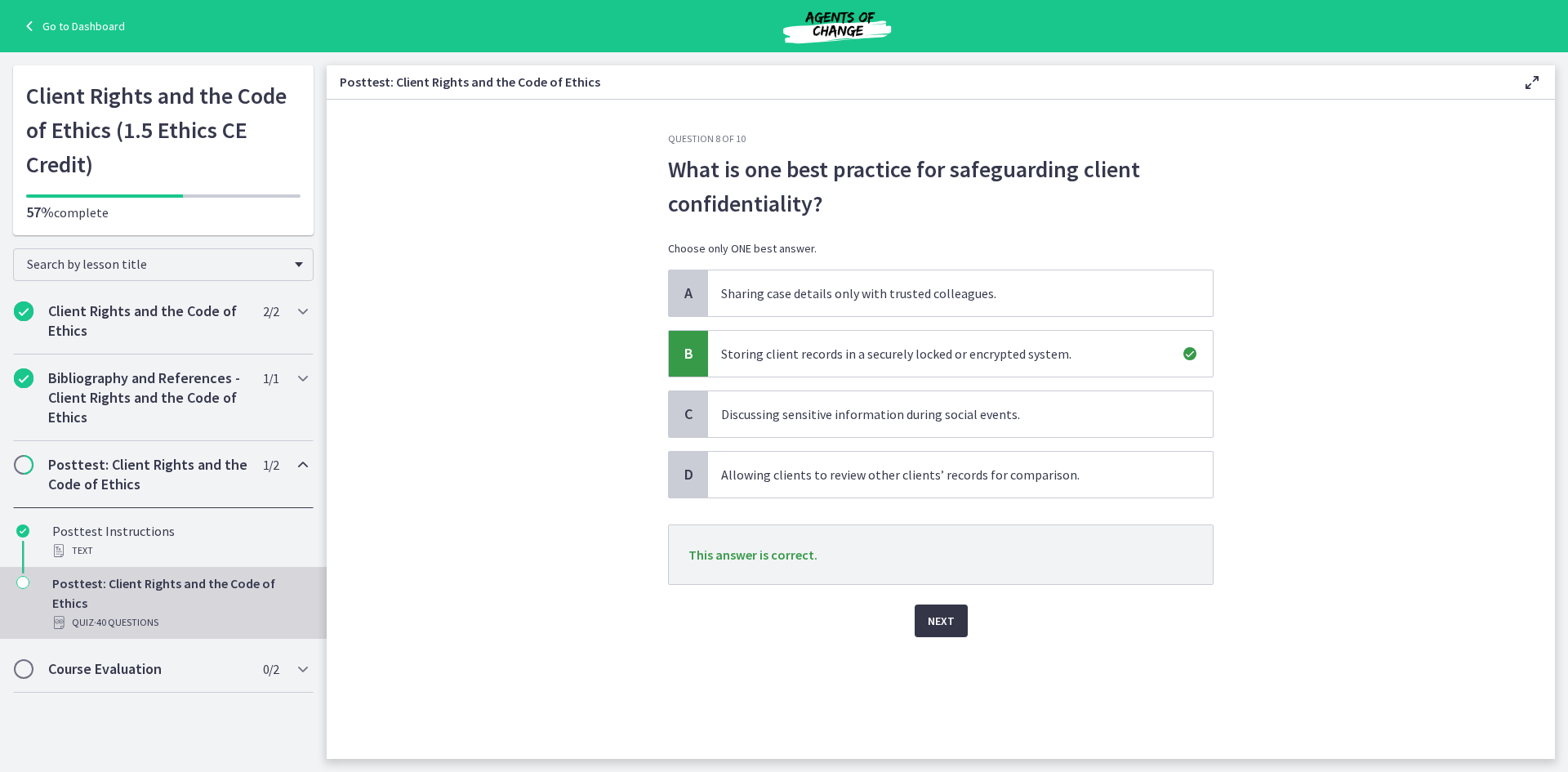
click at [932, 615] on span "Next" at bounding box center [941, 621] width 27 height 20
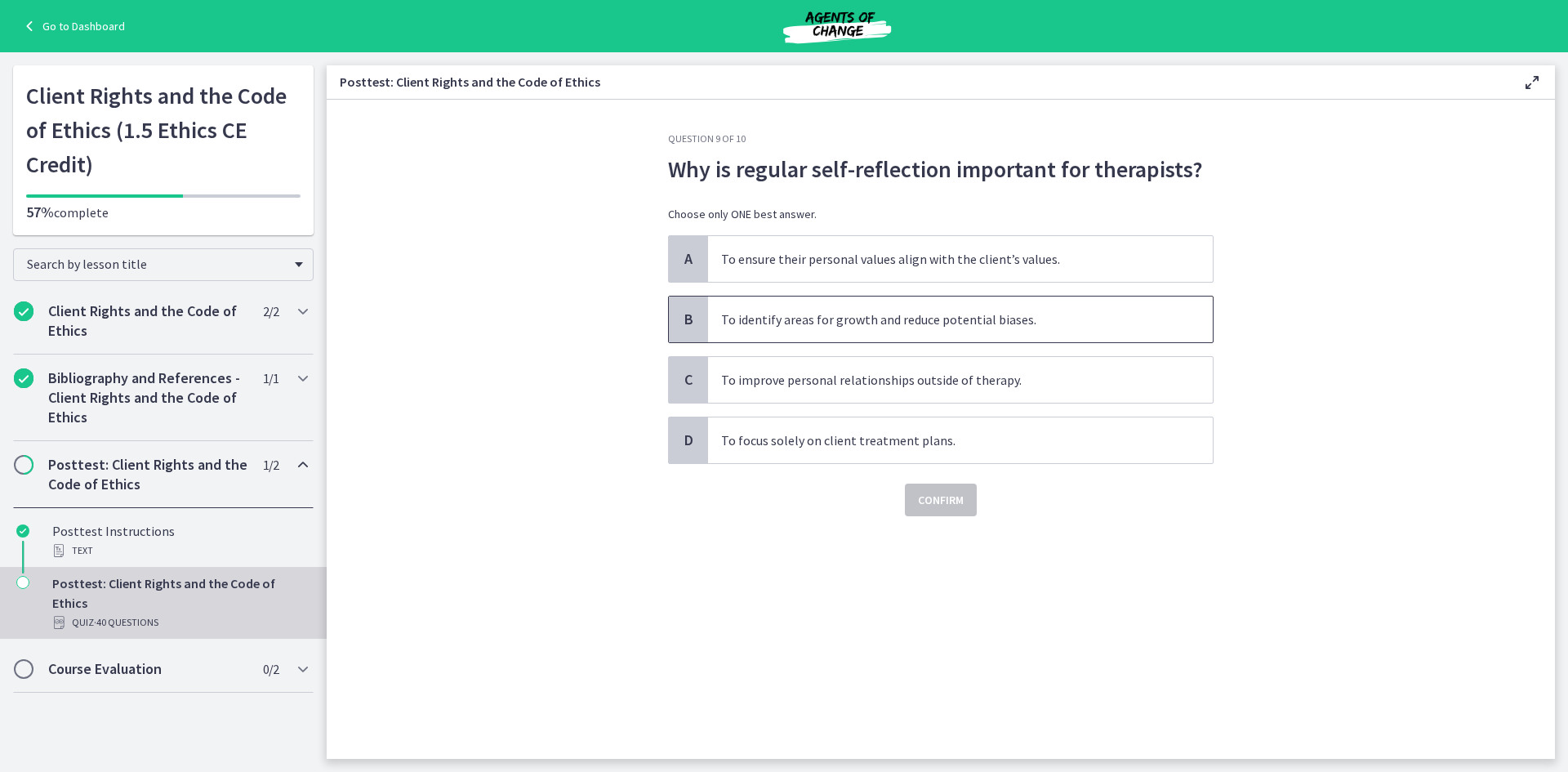
click at [926, 321] on span "To identify areas for growth and reduce potential biases." at bounding box center [960, 320] width 504 height 46
click at [941, 504] on span "Confirm" at bounding box center [941, 499] width 46 height 20
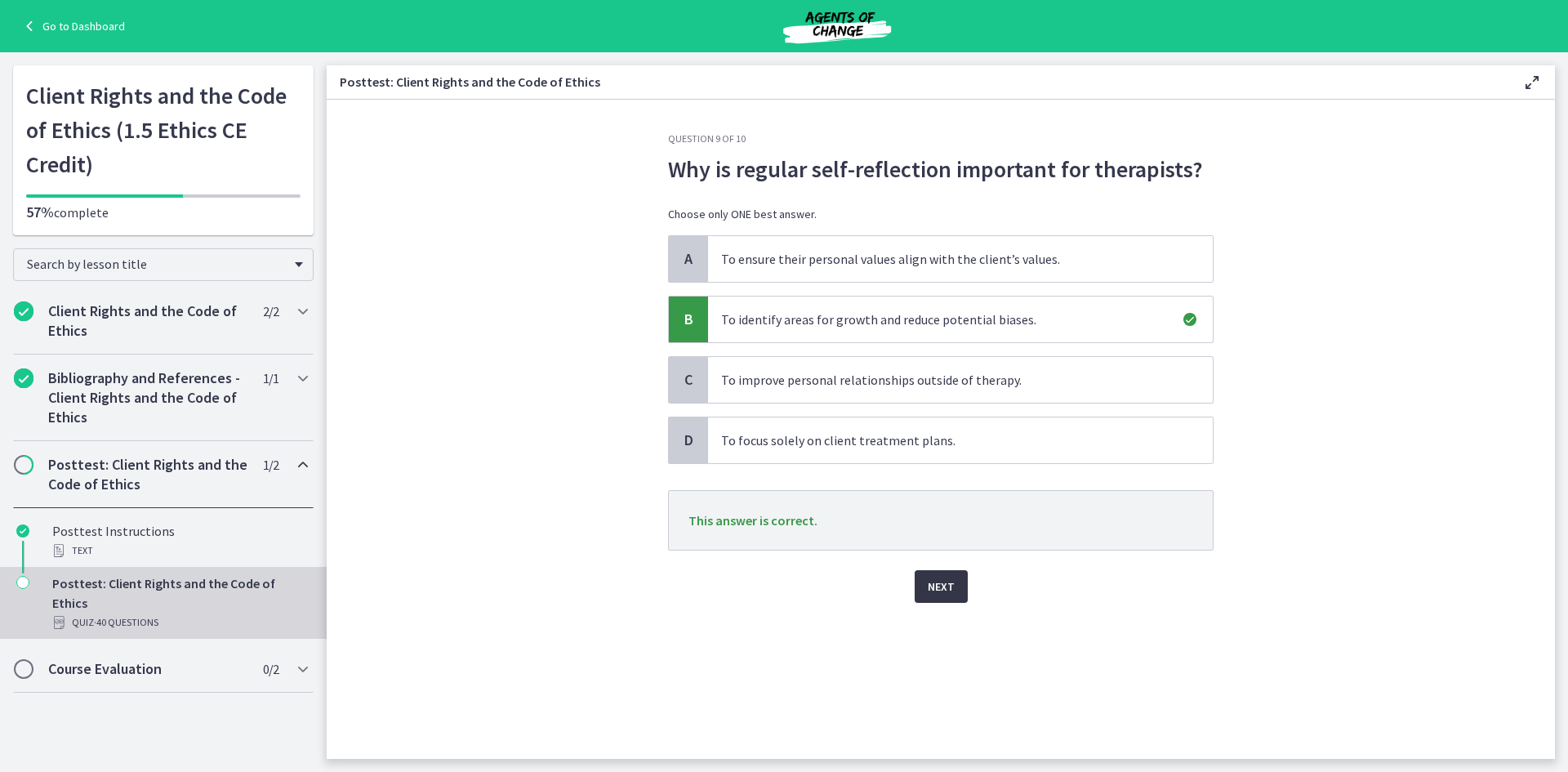
click at [931, 599] on button "Next" at bounding box center [941, 586] width 53 height 32
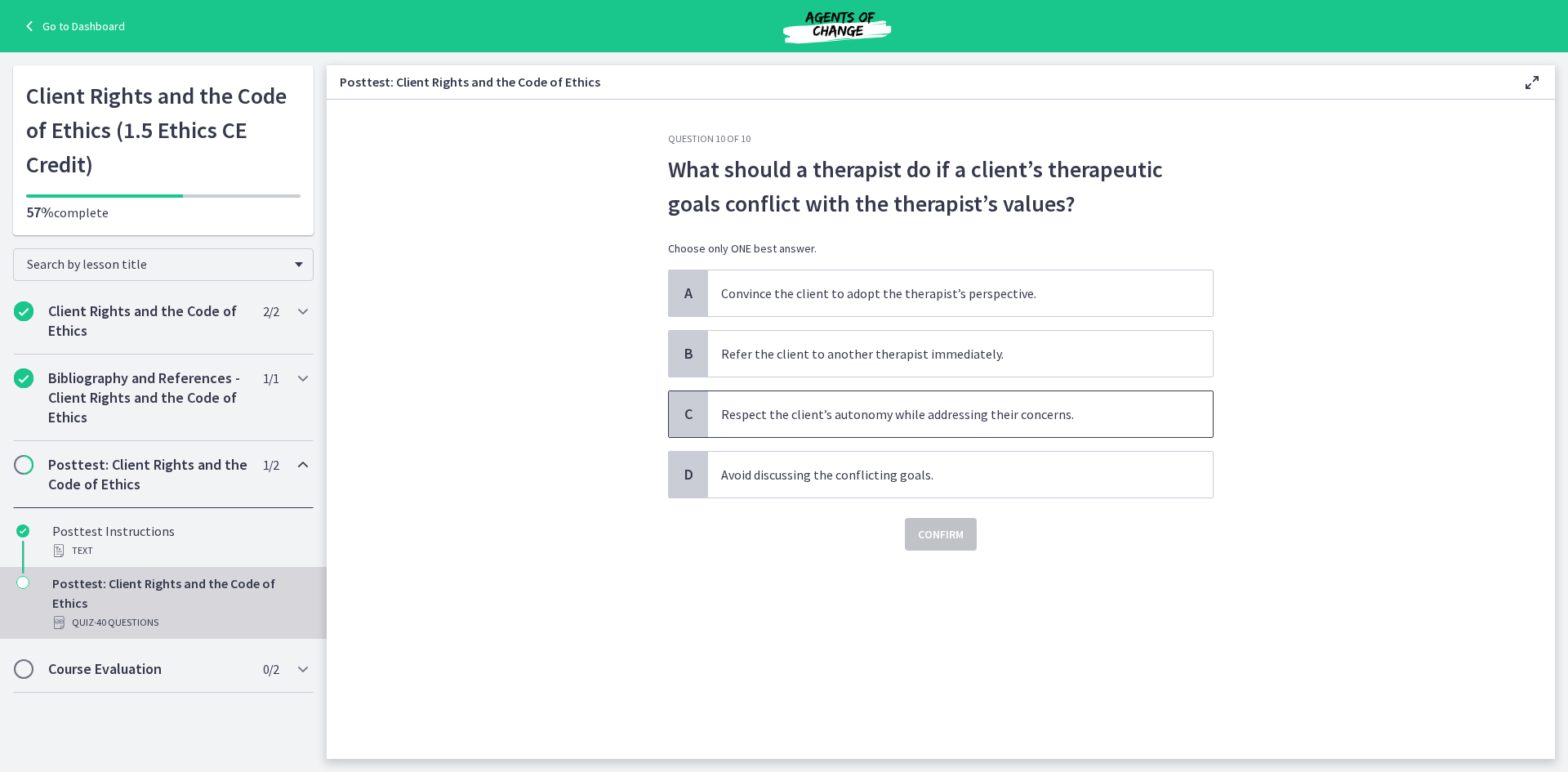
click at [834, 418] on span "Respect the client’s autonomy while addressing their concerns." at bounding box center [960, 415] width 504 height 46
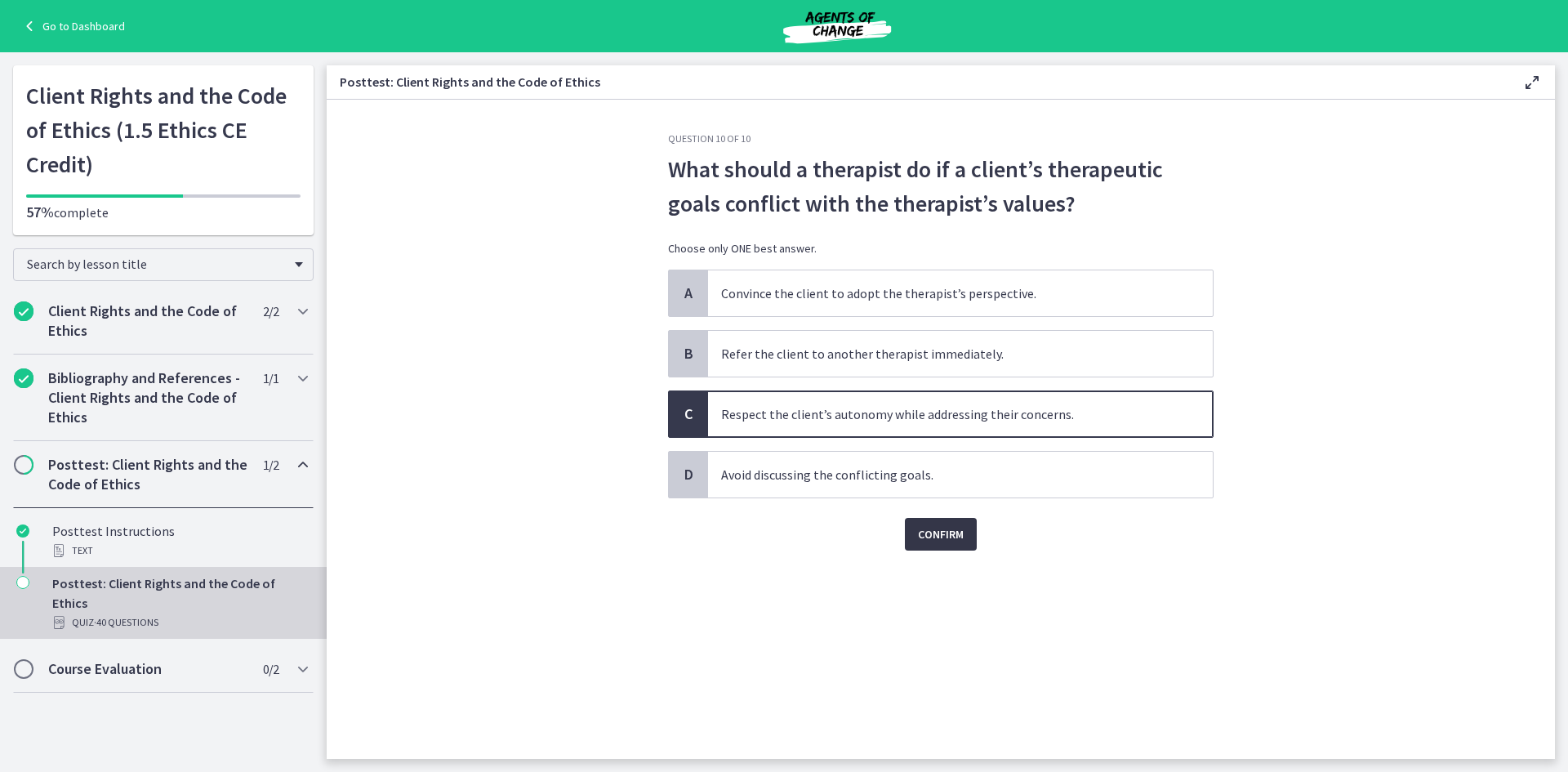
click at [939, 538] on span "Confirm" at bounding box center [941, 533] width 46 height 20
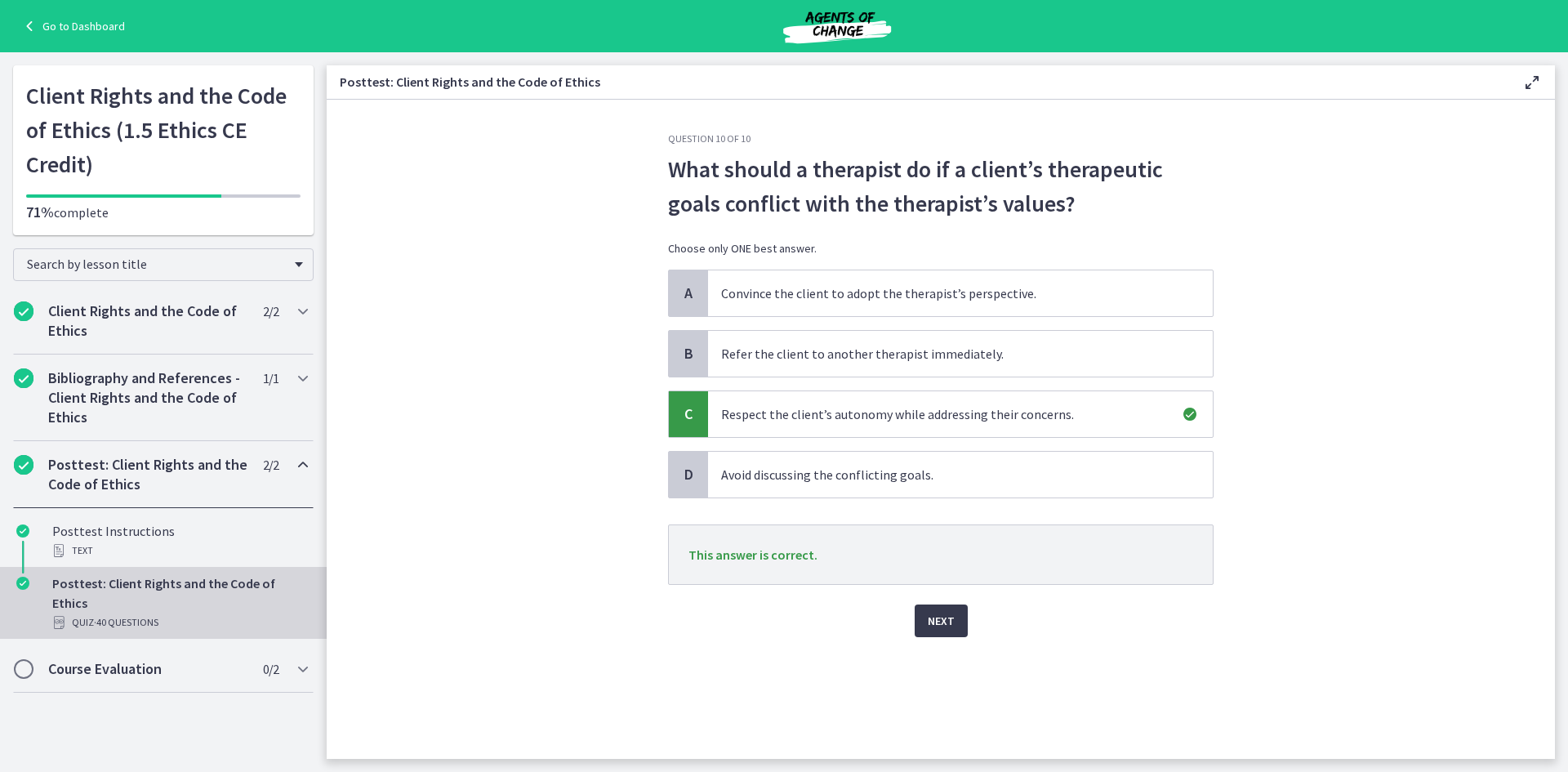
click at [913, 616] on div "Next" at bounding box center [941, 610] width 545 height 52
click at [940, 622] on span "Next" at bounding box center [941, 621] width 27 height 20
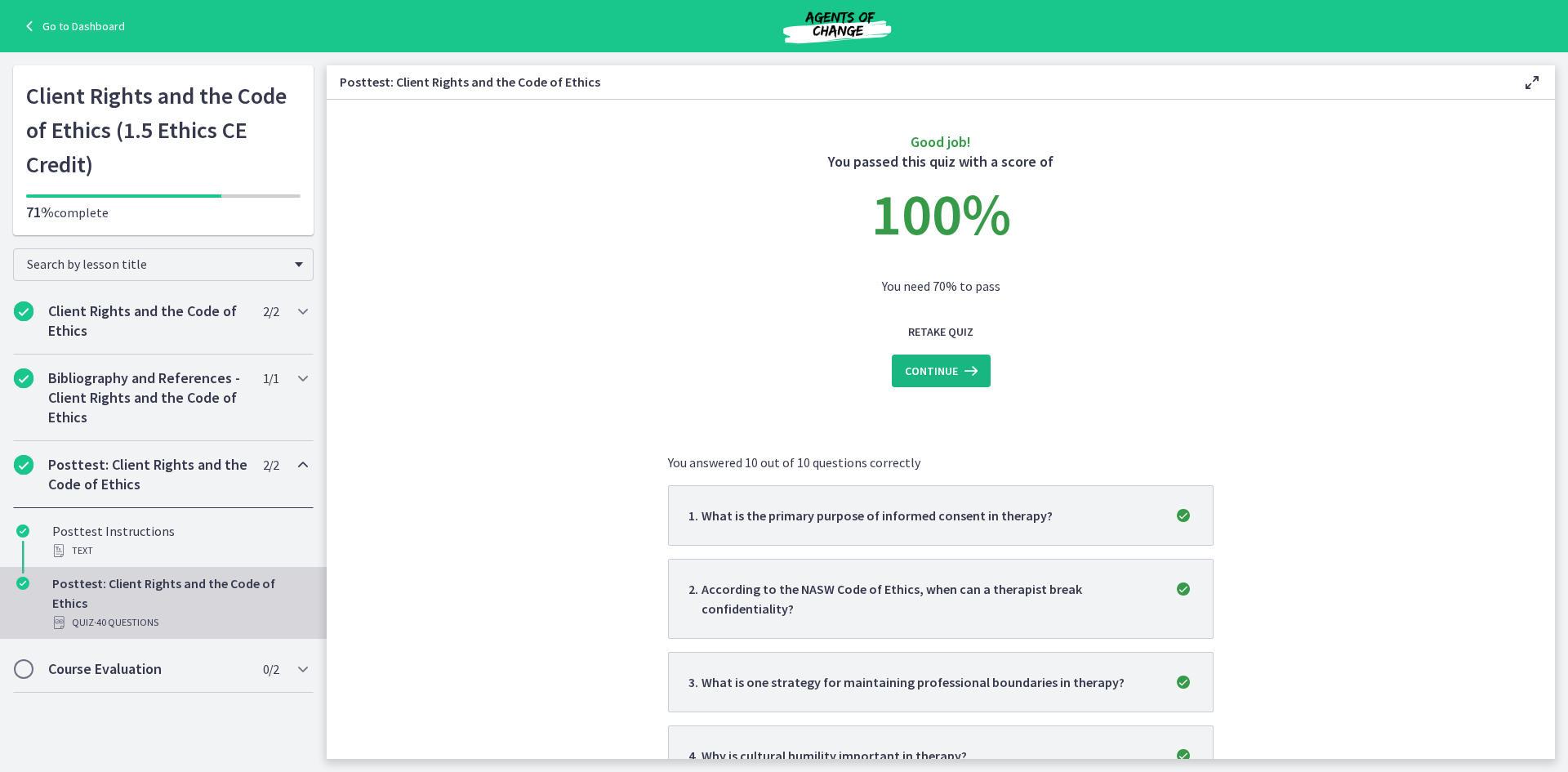
click at [958, 373] on icon at bounding box center [969, 370] width 23 height 20
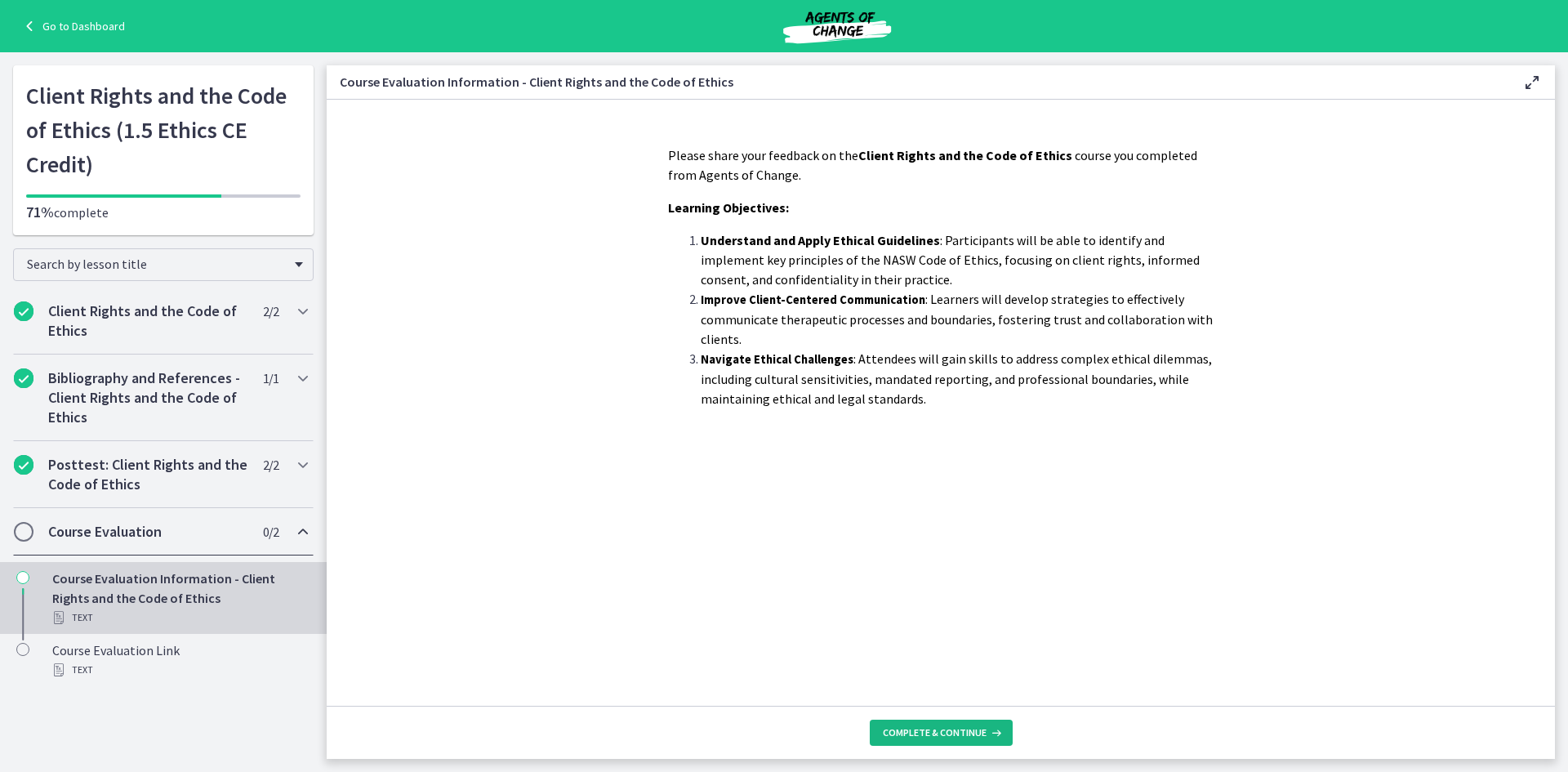
click at [938, 731] on span "Complete & continue" at bounding box center [934, 732] width 103 height 13
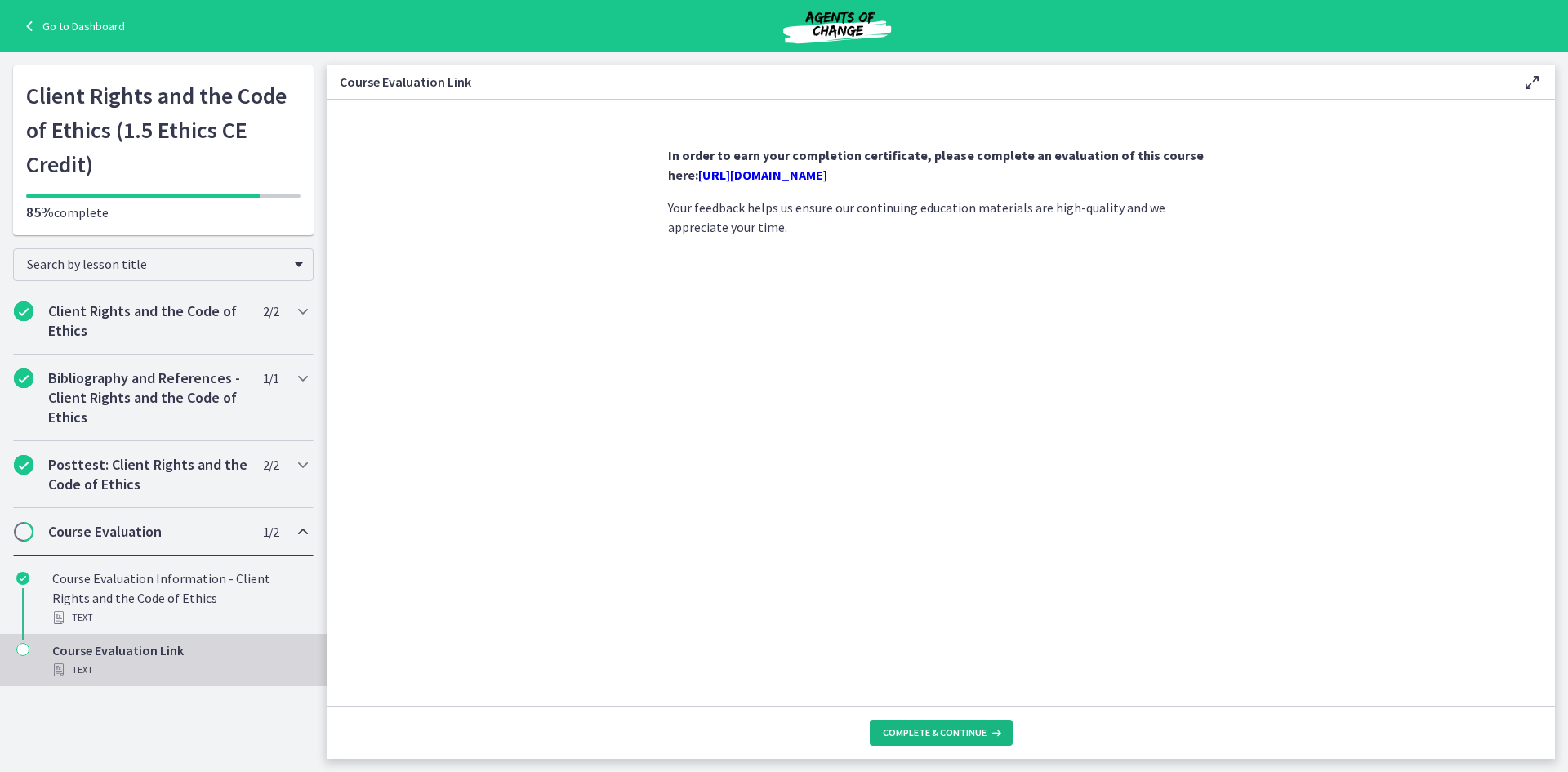
click at [937, 731] on span "Complete & continue" at bounding box center [934, 732] width 103 height 13
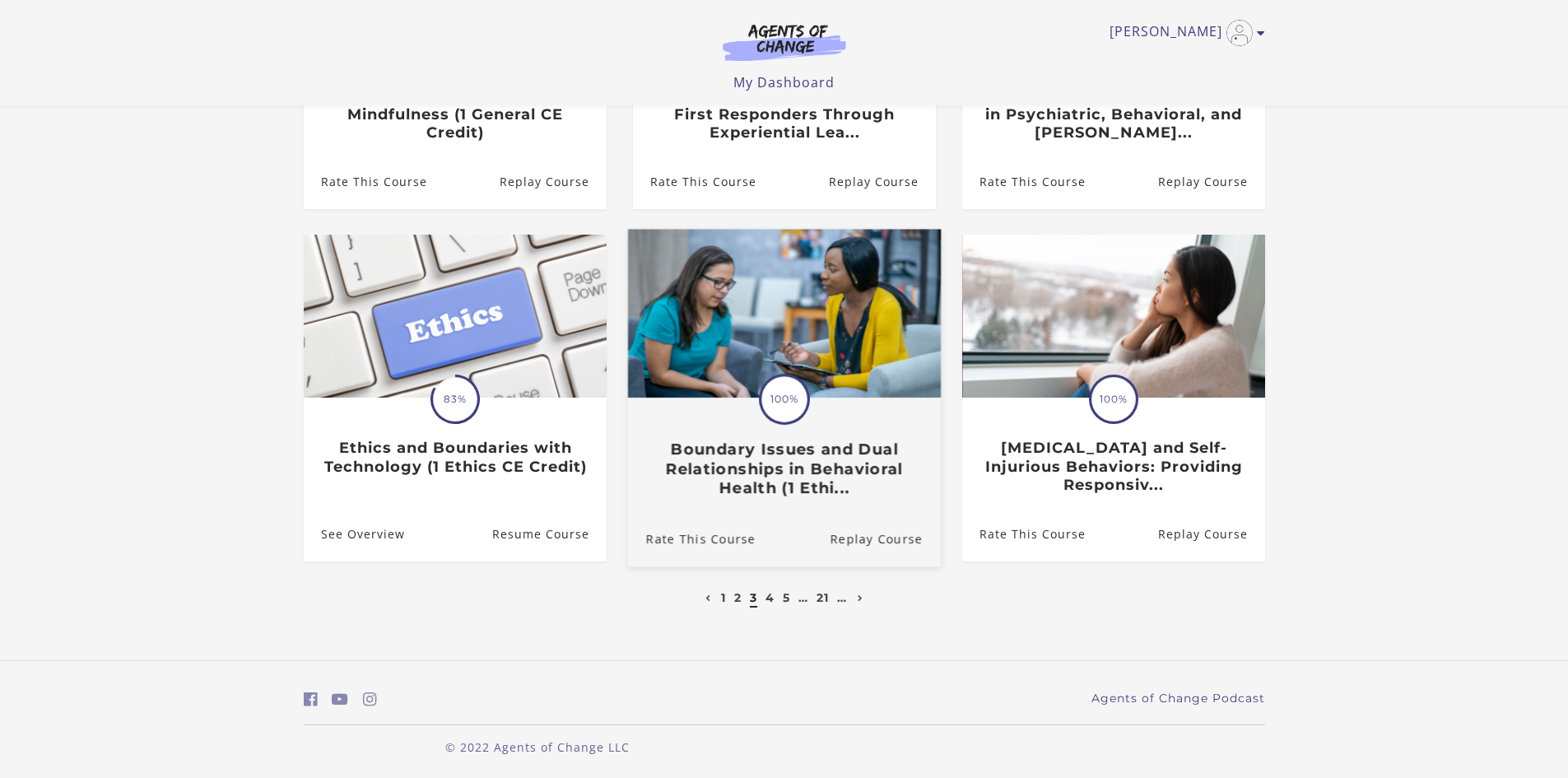
scroll to position [379, 0]
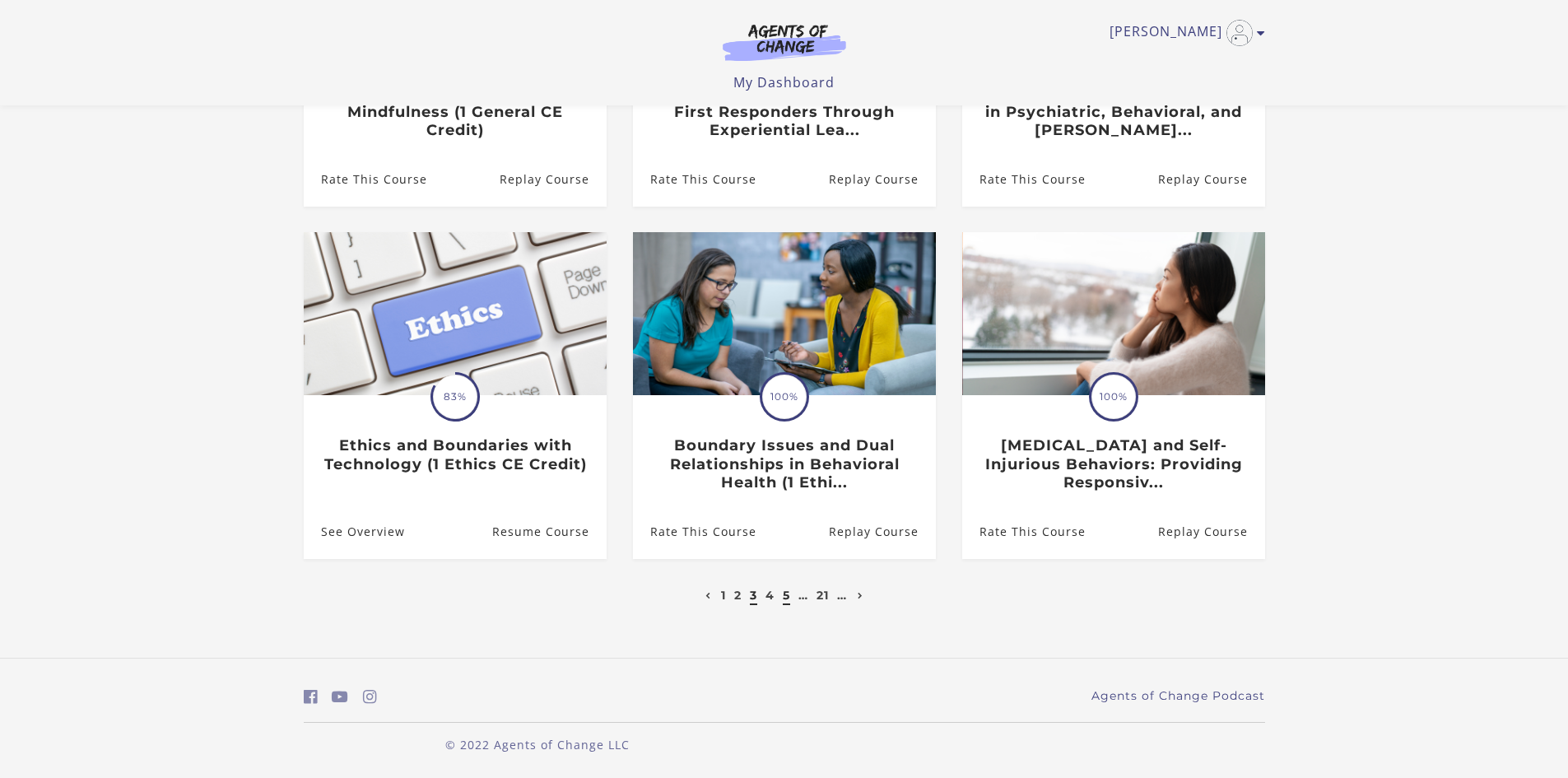
click at [788, 600] on link "5" at bounding box center [787, 594] width 8 height 15
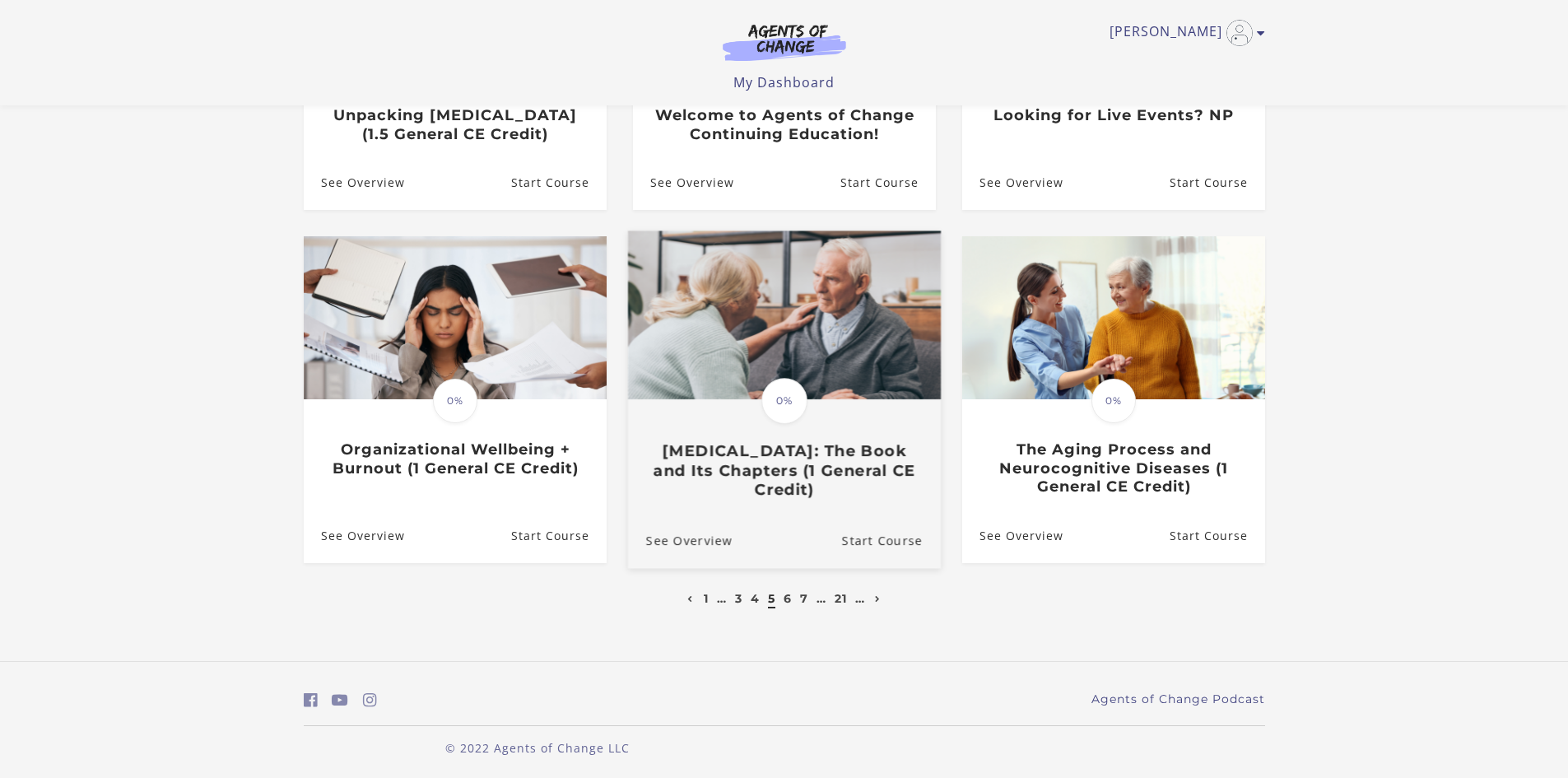
scroll to position [361, 0]
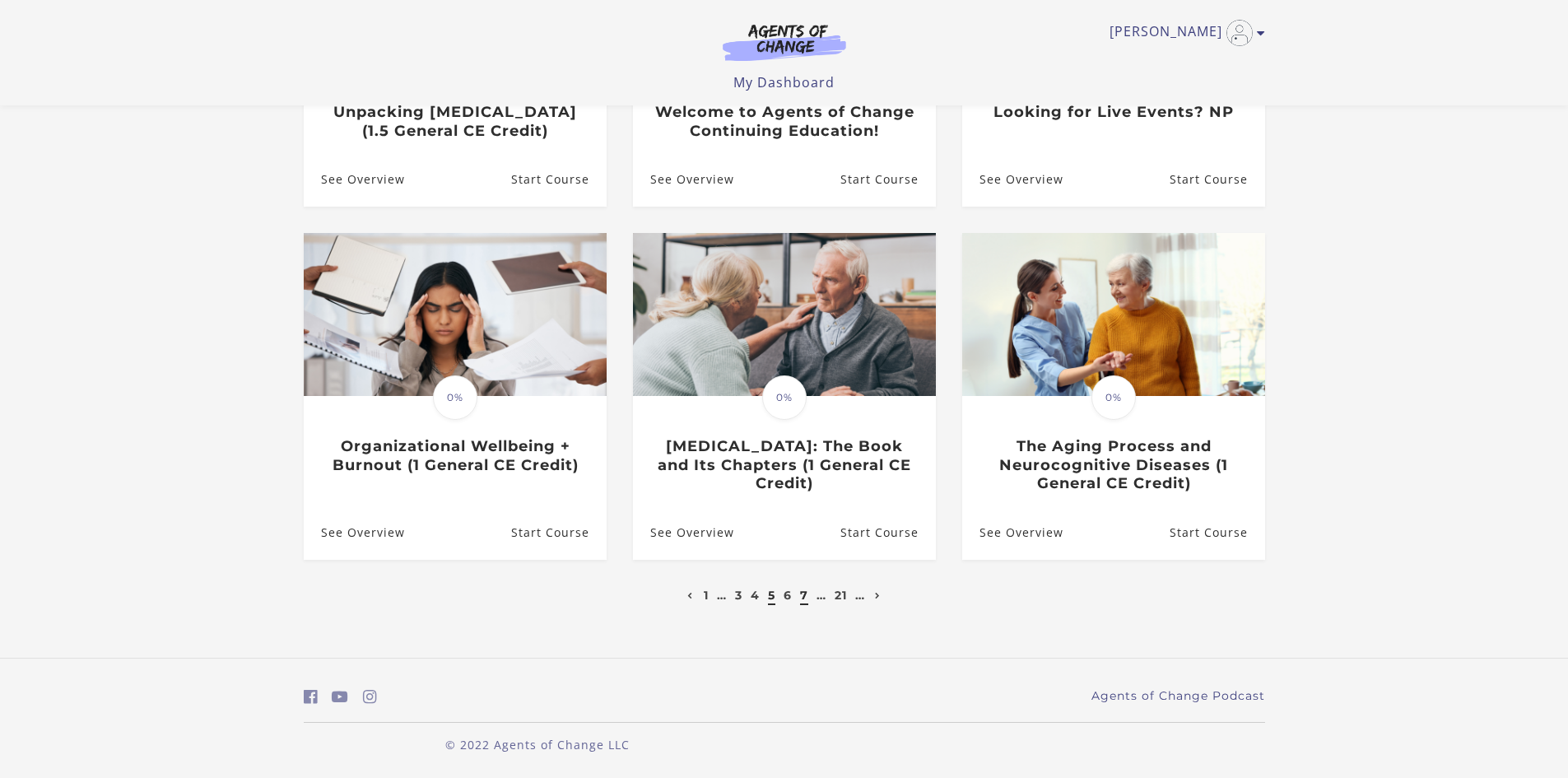
click at [803, 595] on link "7" at bounding box center [805, 594] width 9 height 15
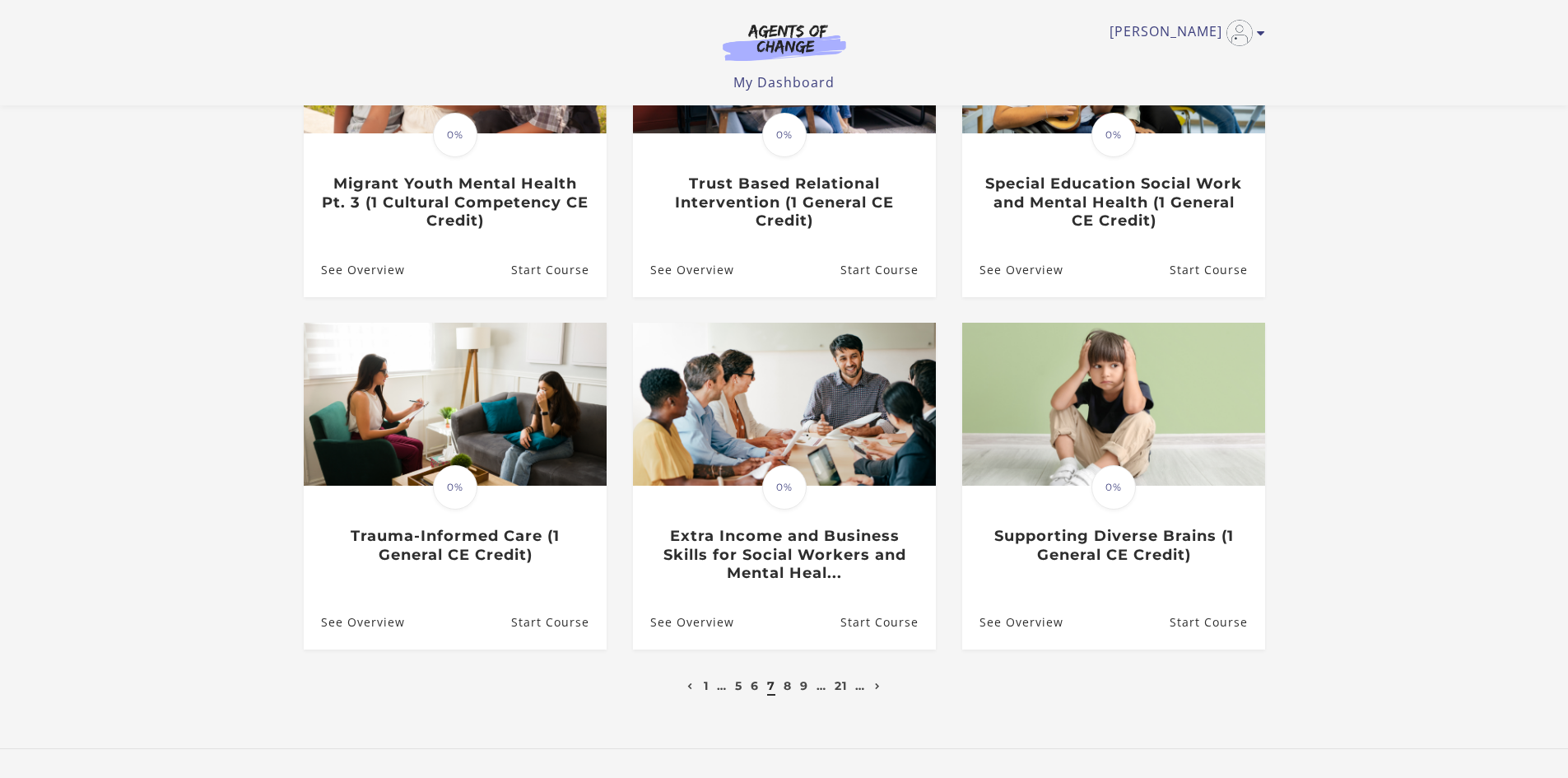
scroll to position [379, 0]
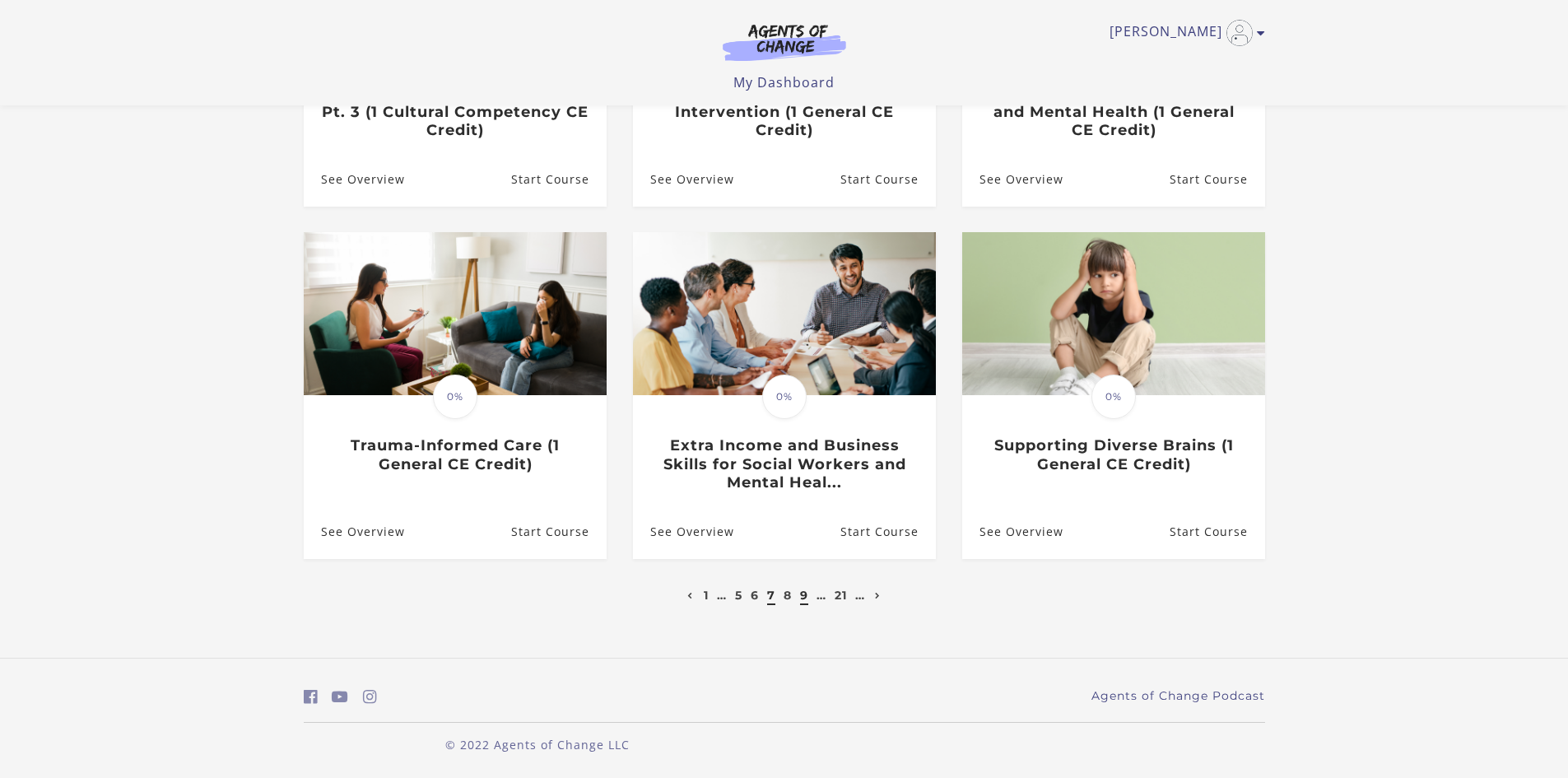
click at [807, 594] on link "9" at bounding box center [805, 594] width 9 height 15
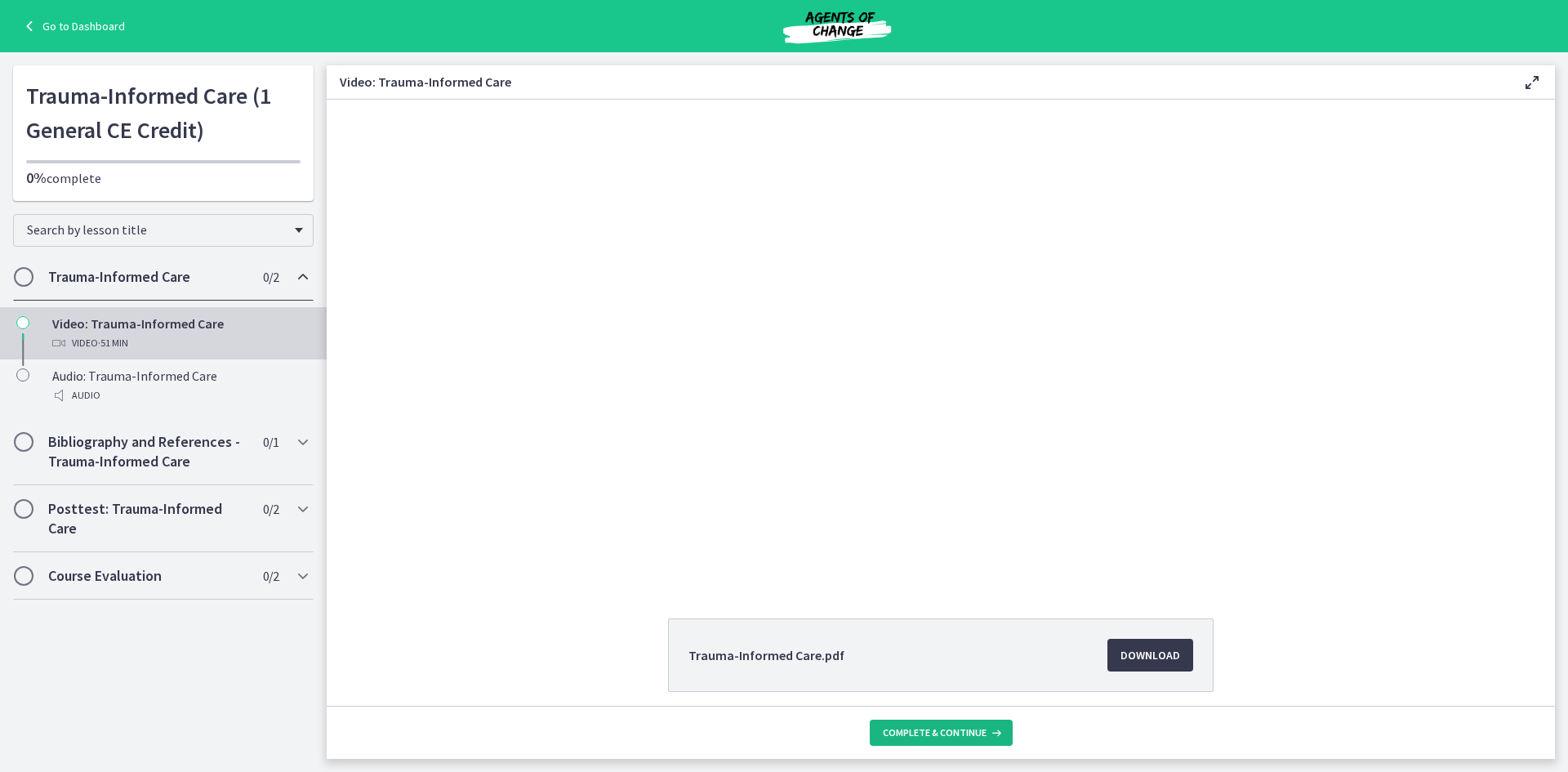
click at [965, 728] on span "Complete & continue" at bounding box center [934, 732] width 103 height 13
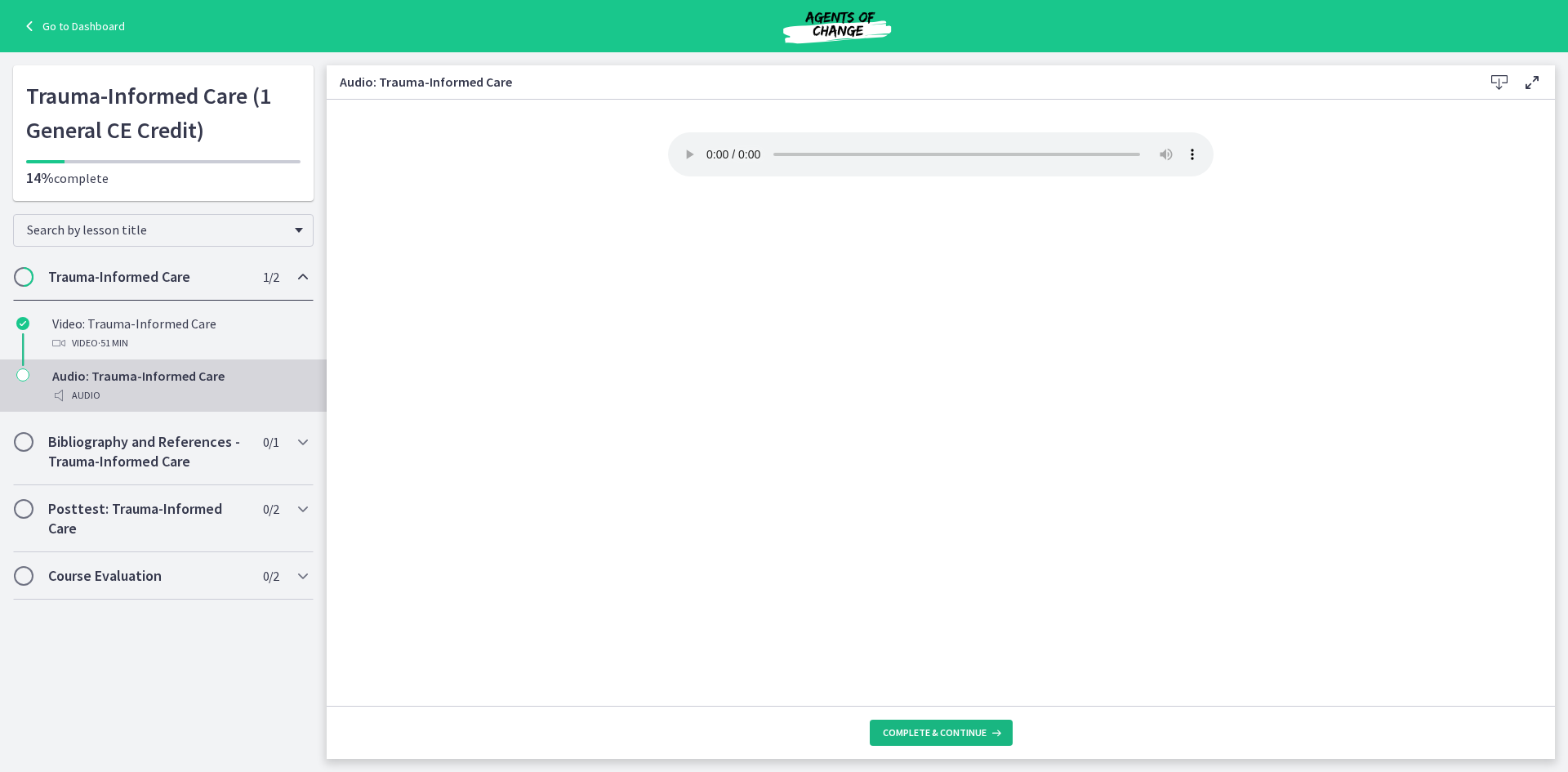
click at [943, 736] on span "Complete & continue" at bounding box center [934, 732] width 103 height 13
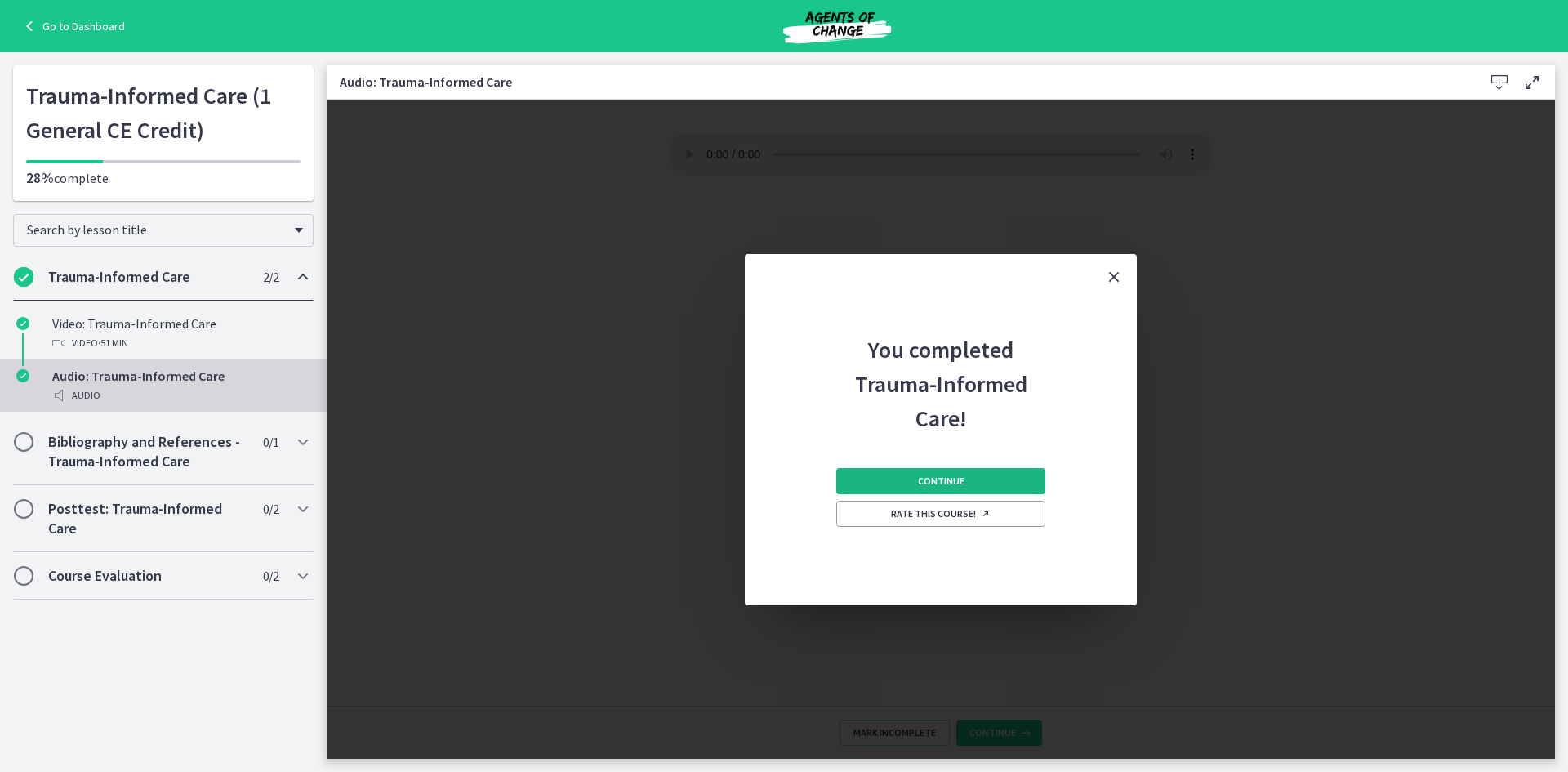
click at [970, 469] on button "Continue" at bounding box center [940, 480] width 209 height 27
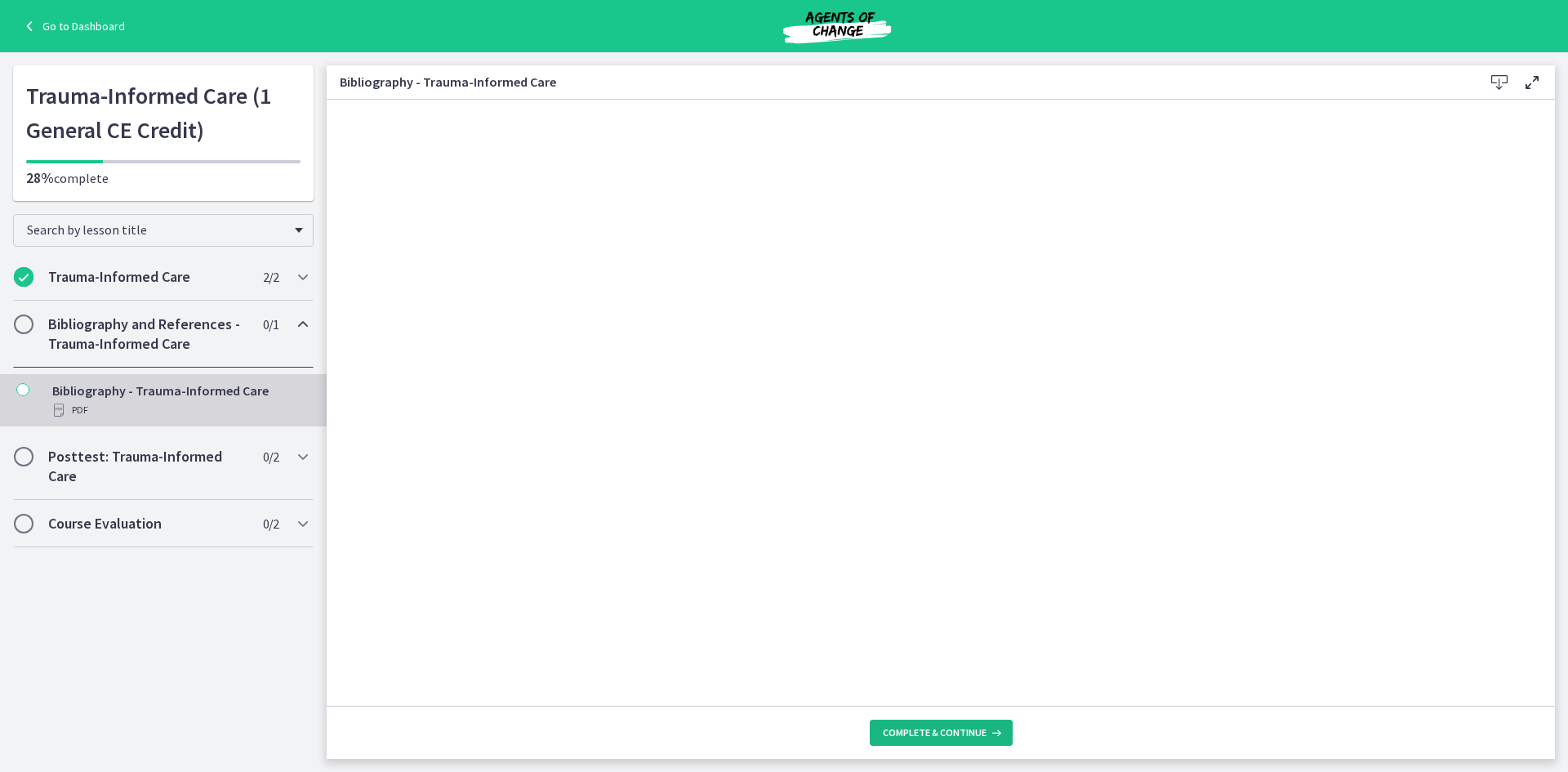
click at [944, 734] on span "Complete & continue" at bounding box center [934, 732] width 103 height 13
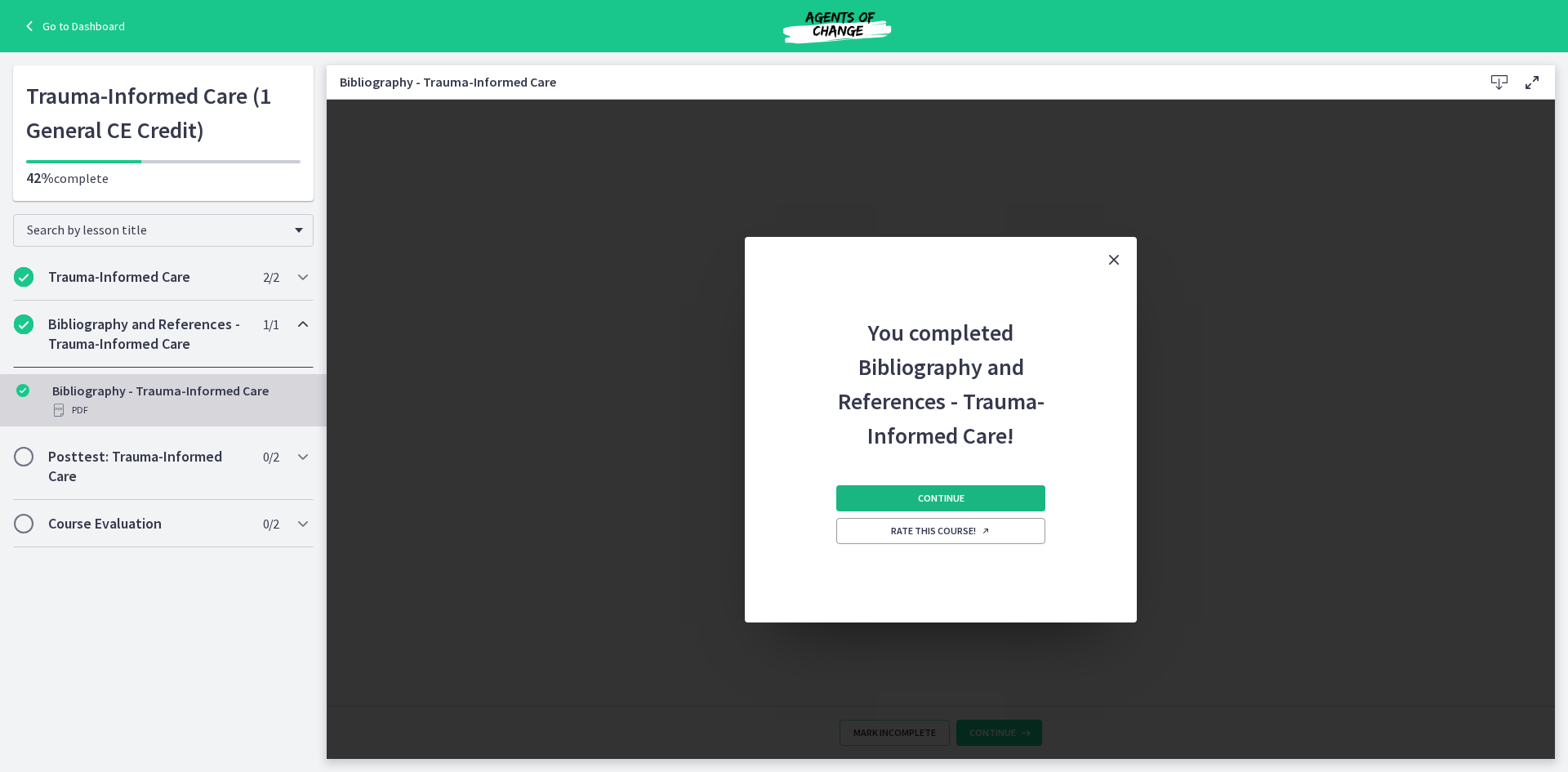
click at [950, 495] on span "Continue" at bounding box center [941, 498] width 46 height 13
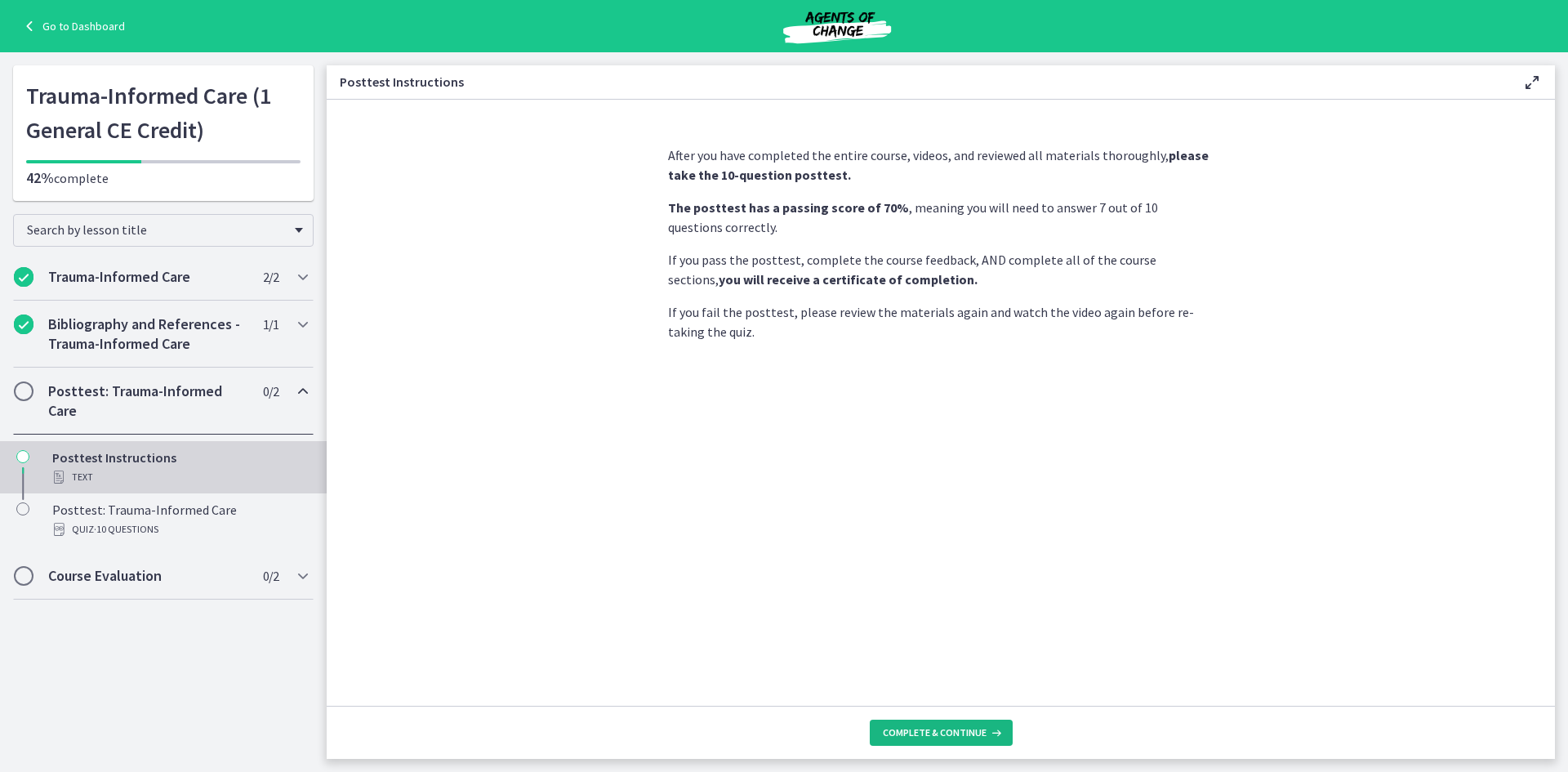
click at [962, 742] on button "Complete & continue" at bounding box center [941, 733] width 143 height 27
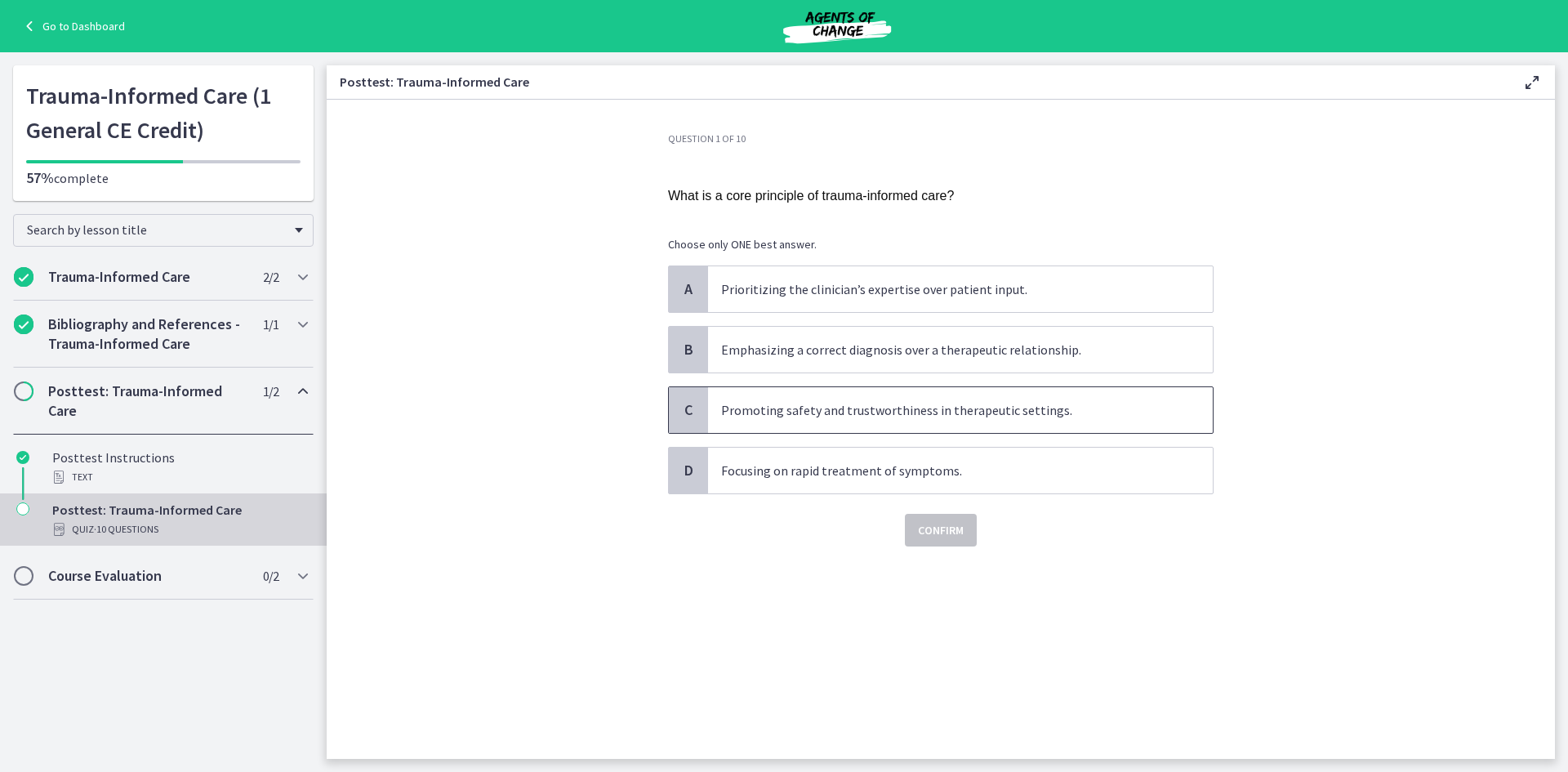
click at [870, 410] on p "Promoting safety and trustworthiness in therapeutic settings." at bounding box center [944, 410] width 446 height 20
click at [863, 355] on p "Emphasizing a correct diagnosis over a therapeutic relationship." at bounding box center [944, 349] width 446 height 20
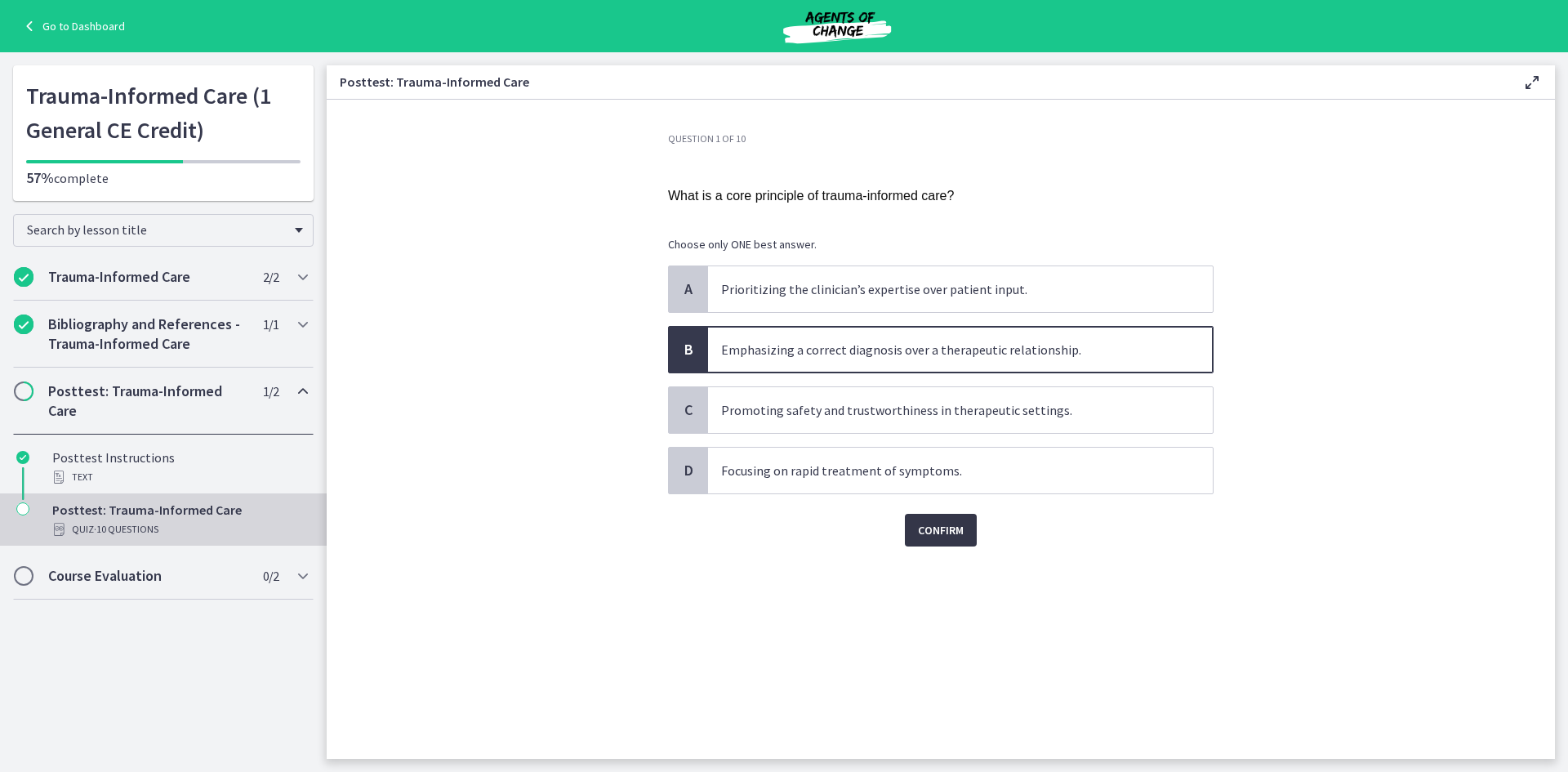
click at [954, 535] on span "Confirm" at bounding box center [941, 530] width 46 height 20
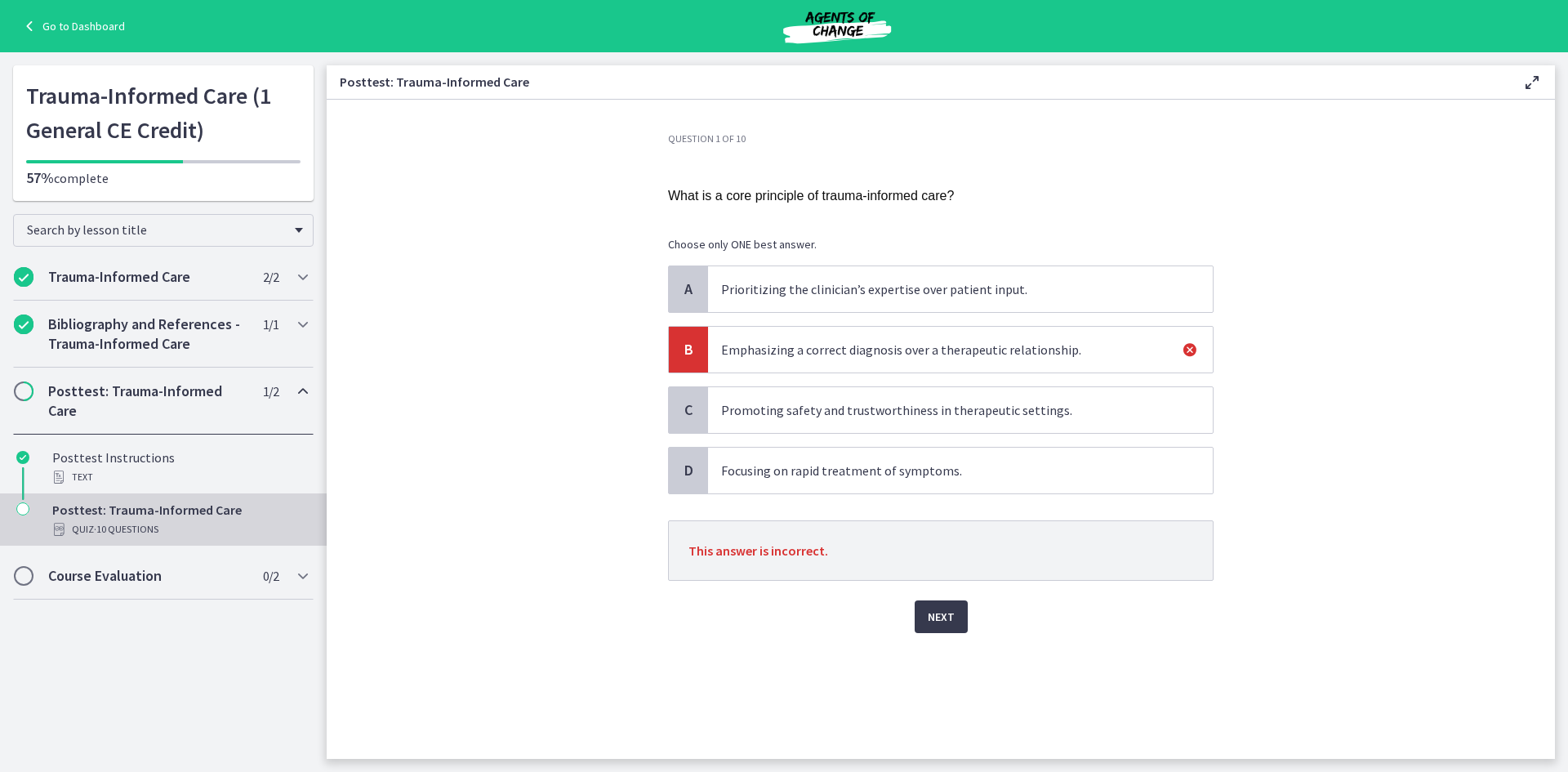
click at [943, 634] on div "Question 1 of 10 What is a core principle of trauma-informed care? Choose only …" at bounding box center [940, 445] width 572 height 627
click at [938, 626] on span "Next" at bounding box center [941, 616] width 27 height 20
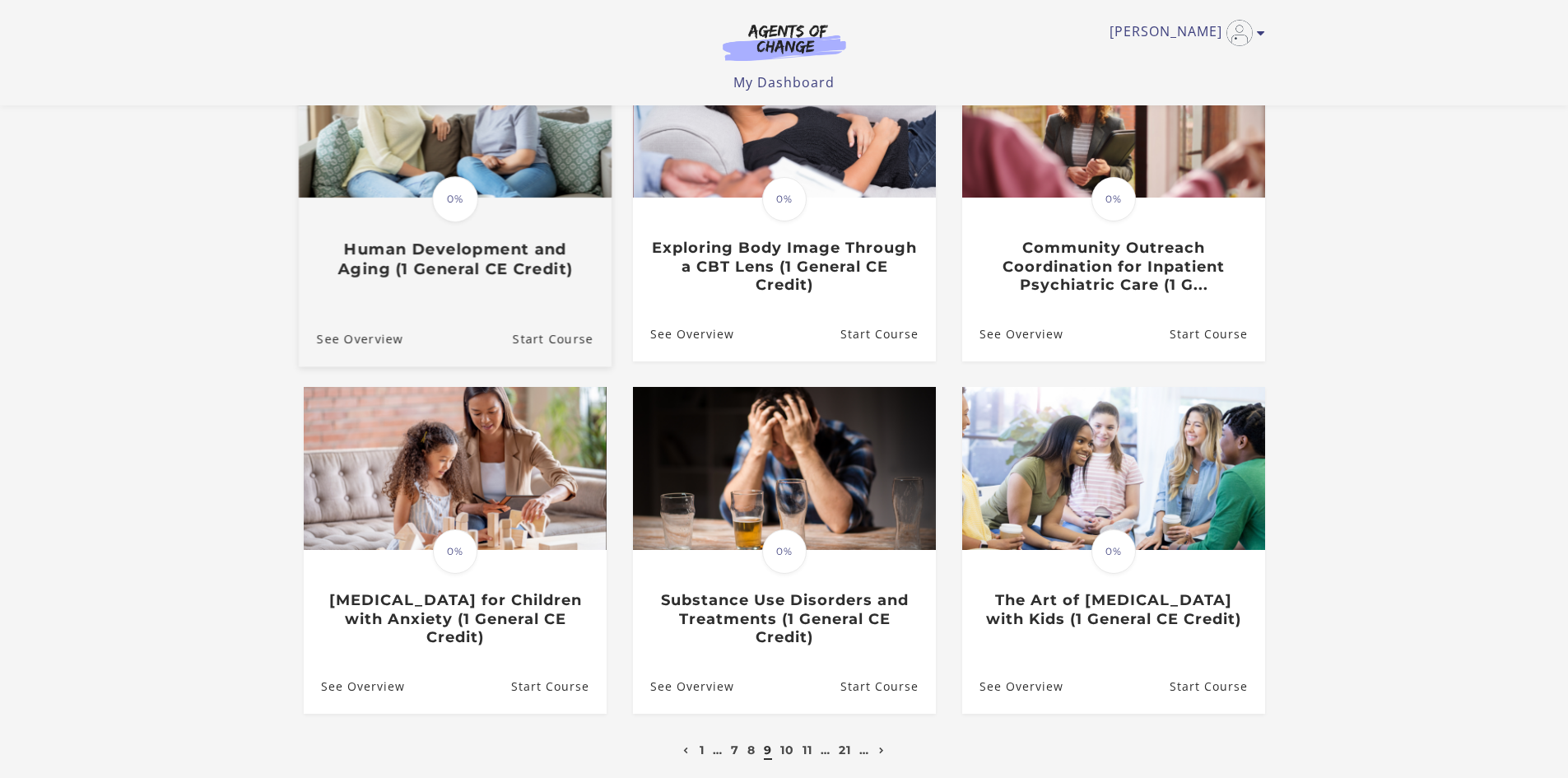
scroll to position [247, 0]
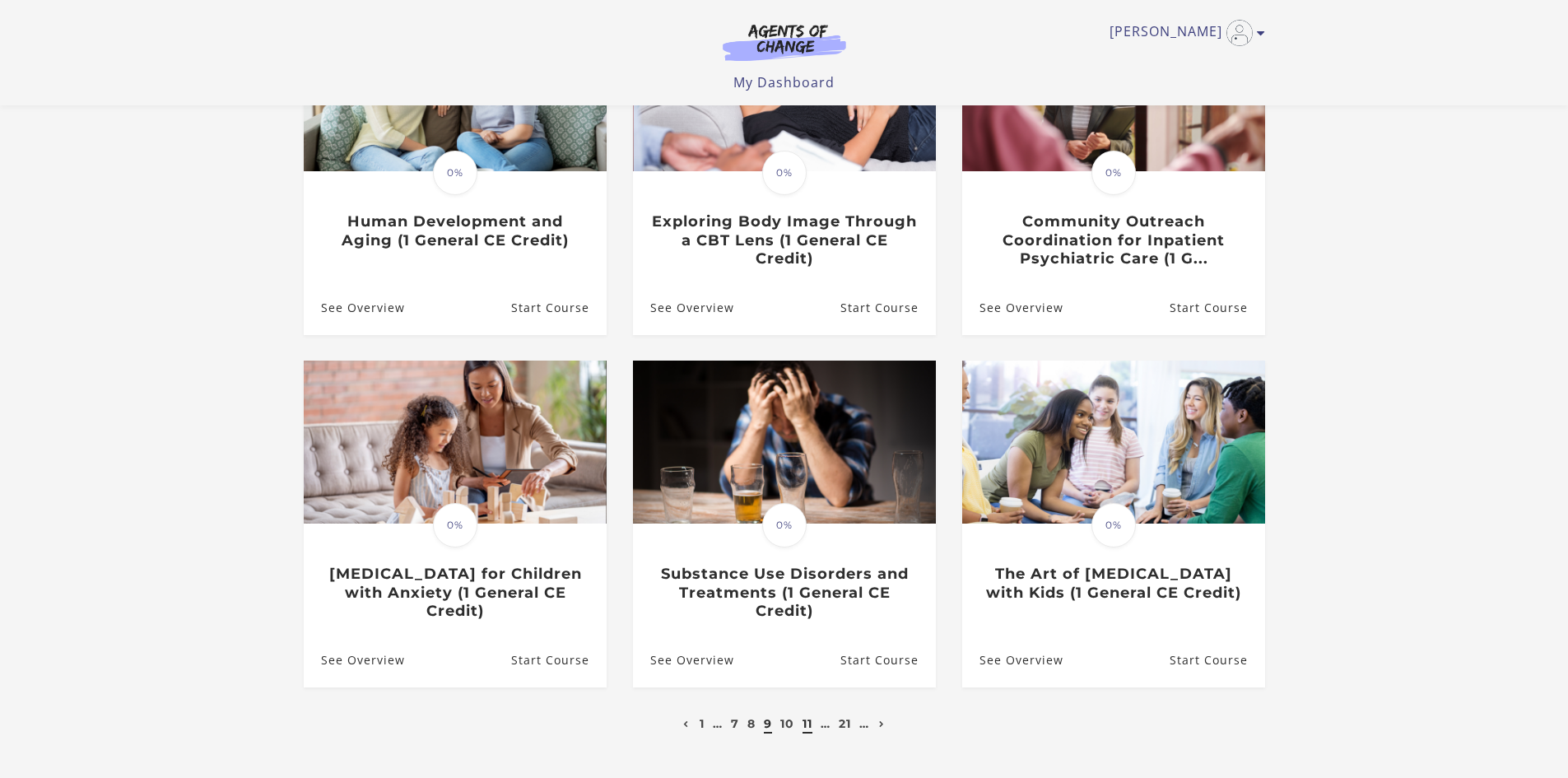
click at [810, 723] on link "11" at bounding box center [807, 723] width 9 height 15
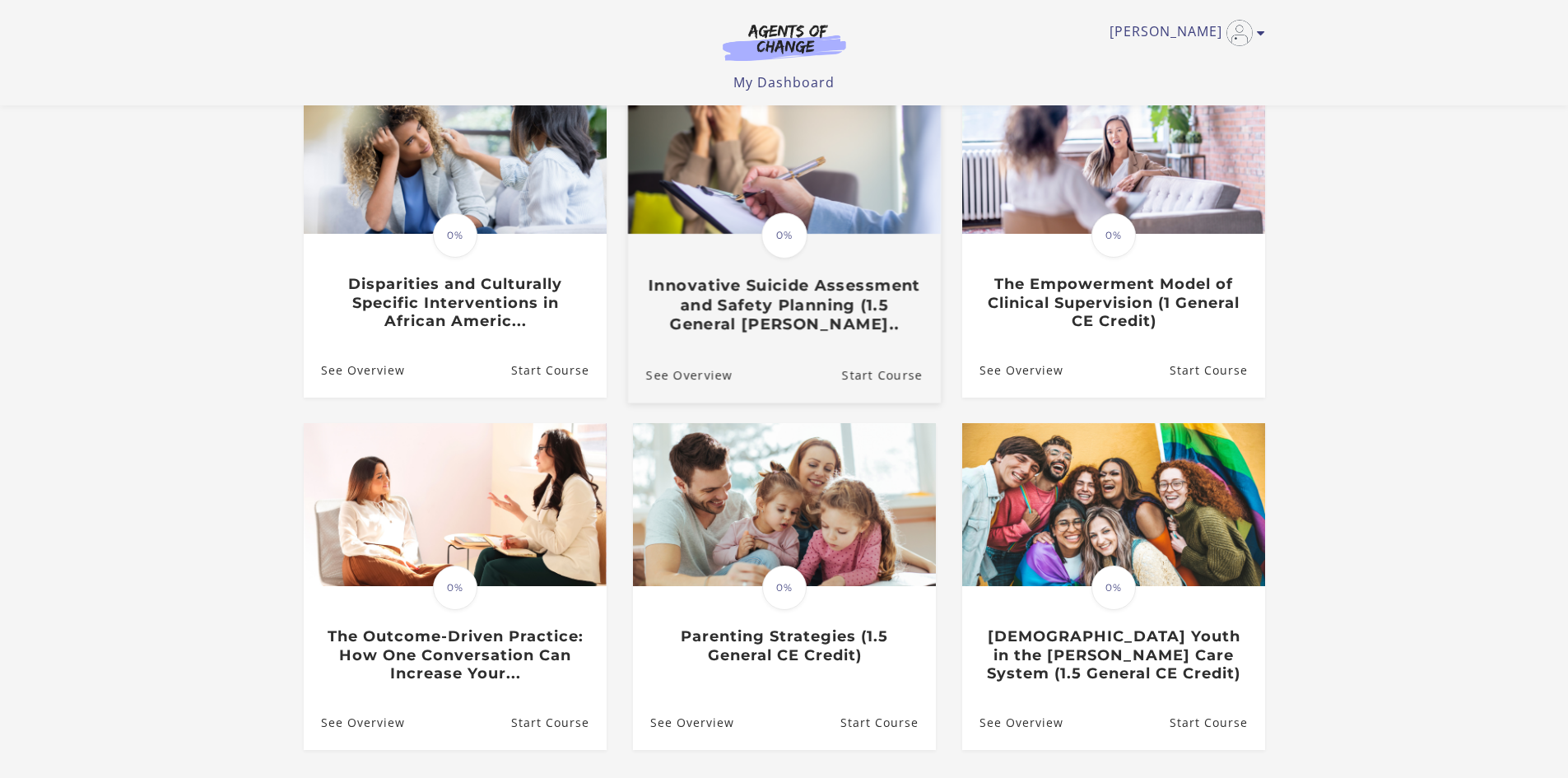
scroll to position [247, 0]
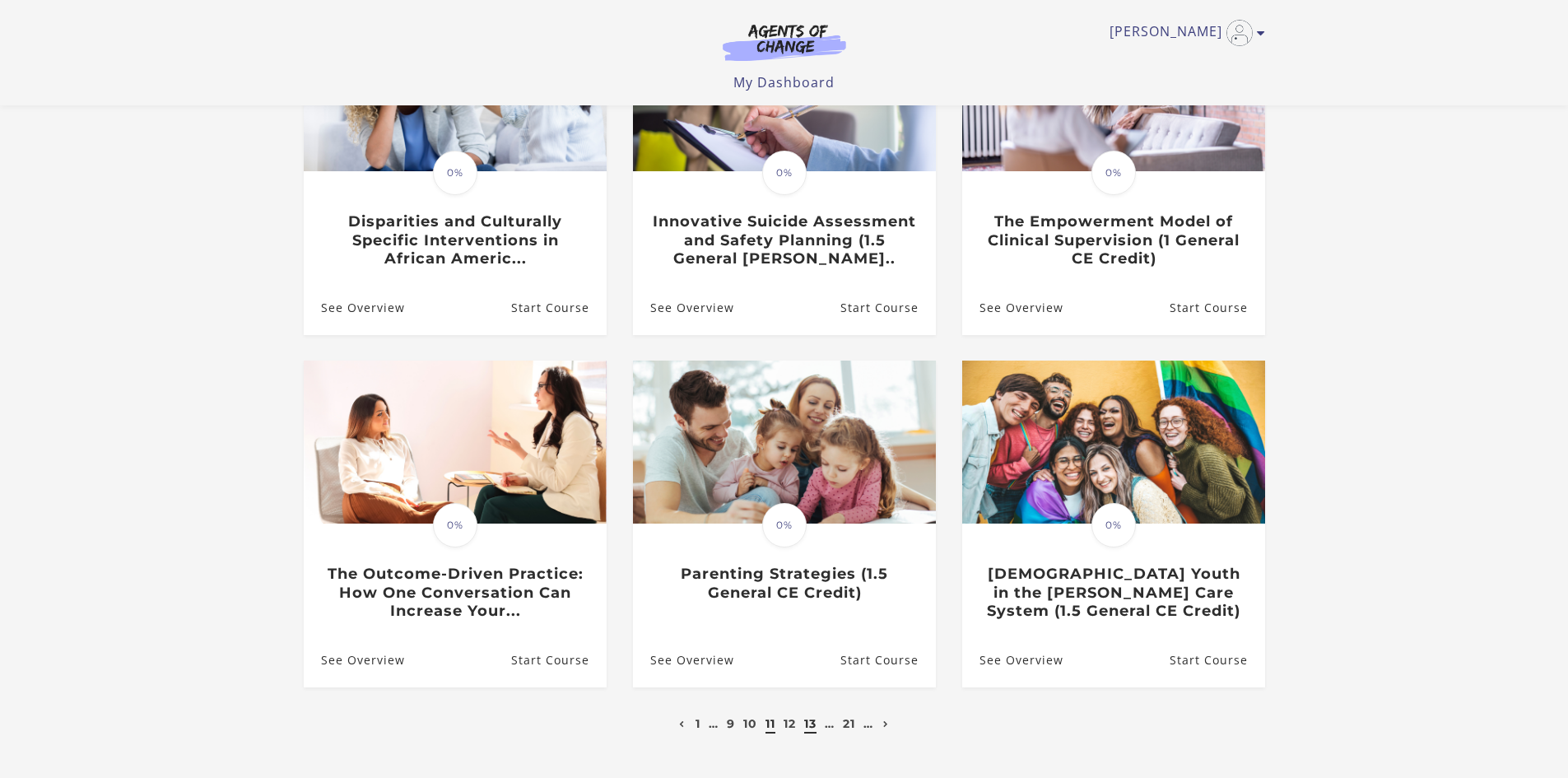
click at [809, 727] on link "13" at bounding box center [811, 723] width 12 height 15
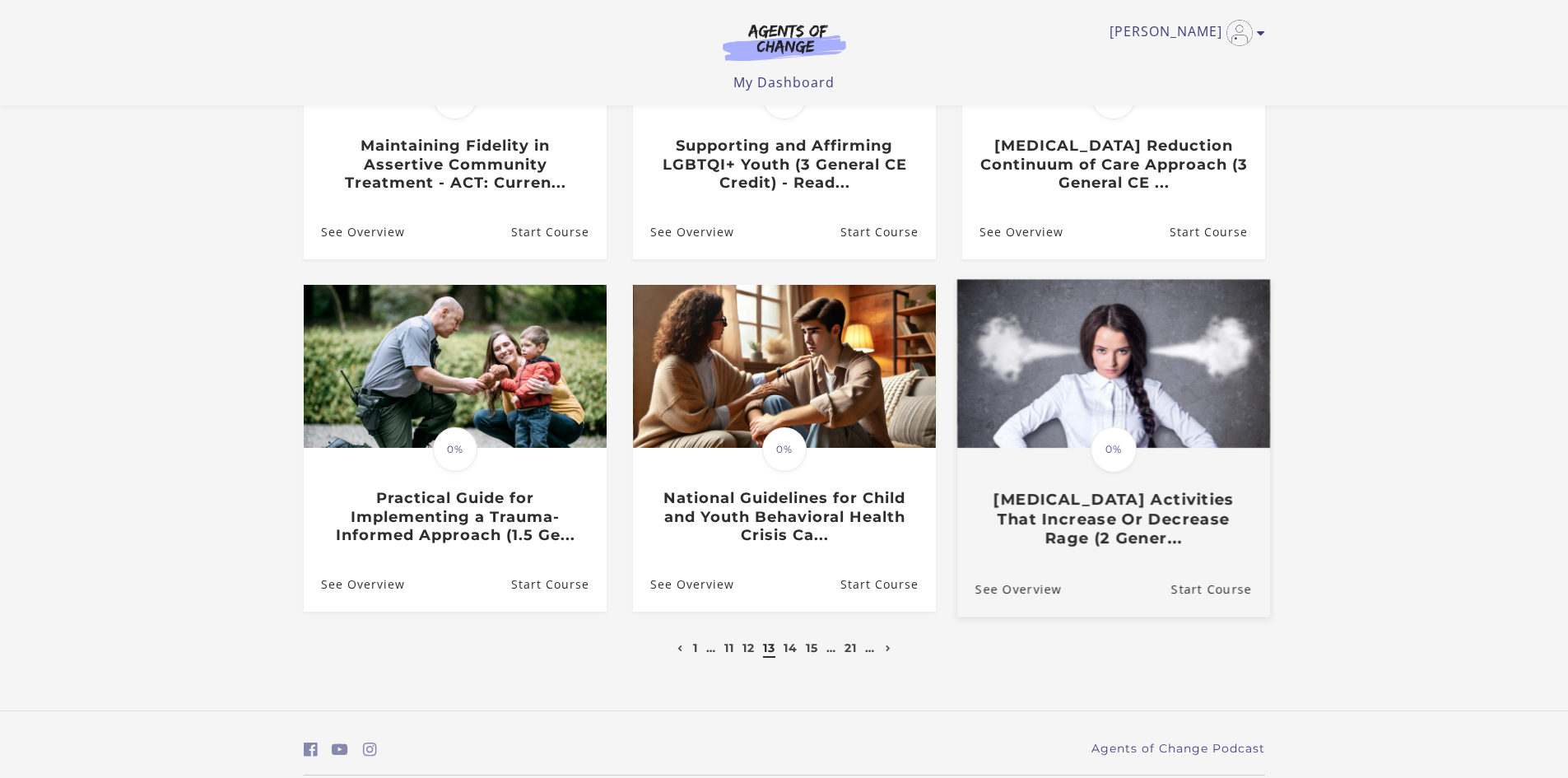
scroll to position [329, 0]
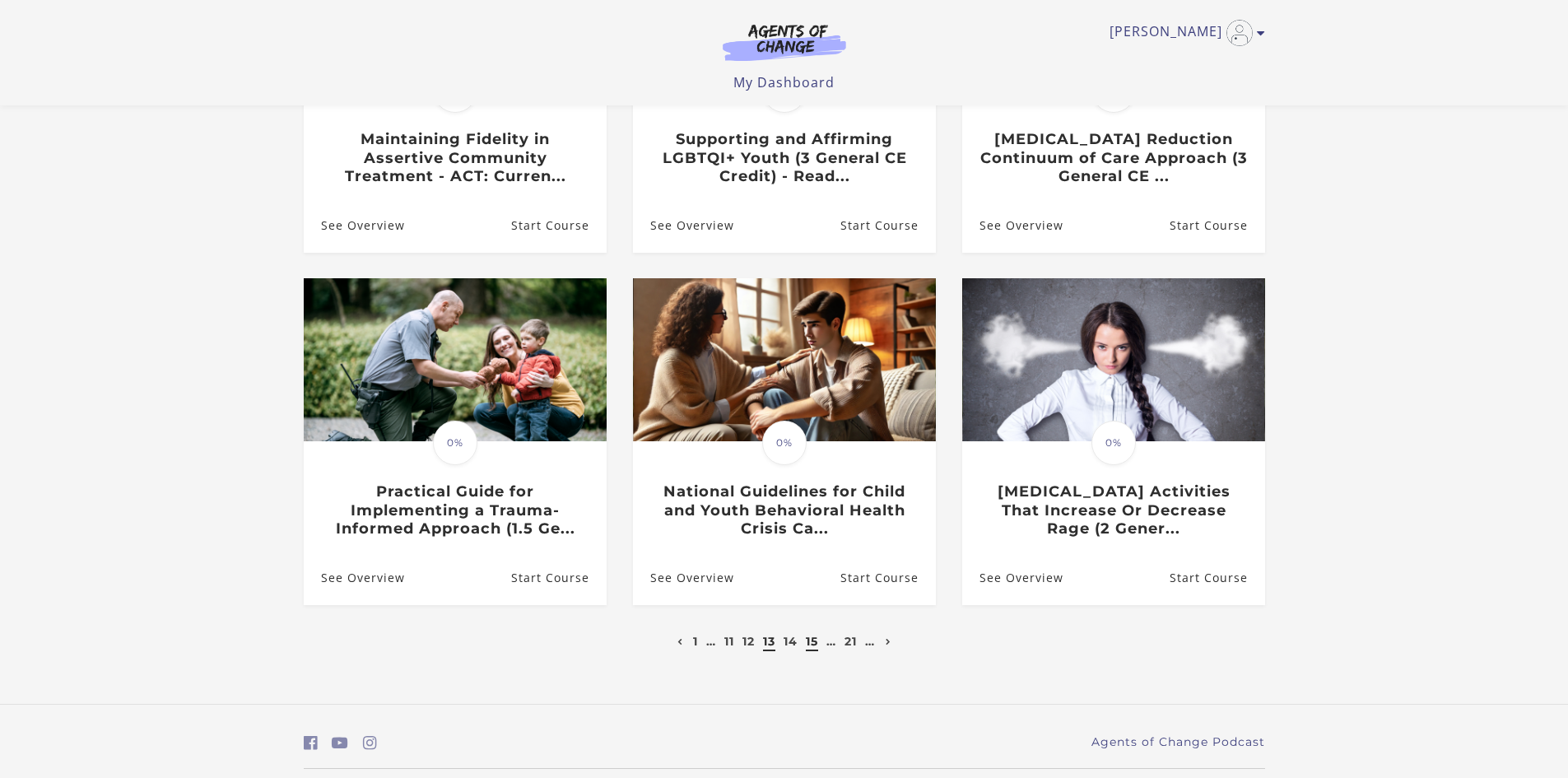
click at [818, 649] on link "15" at bounding box center [812, 641] width 12 height 15
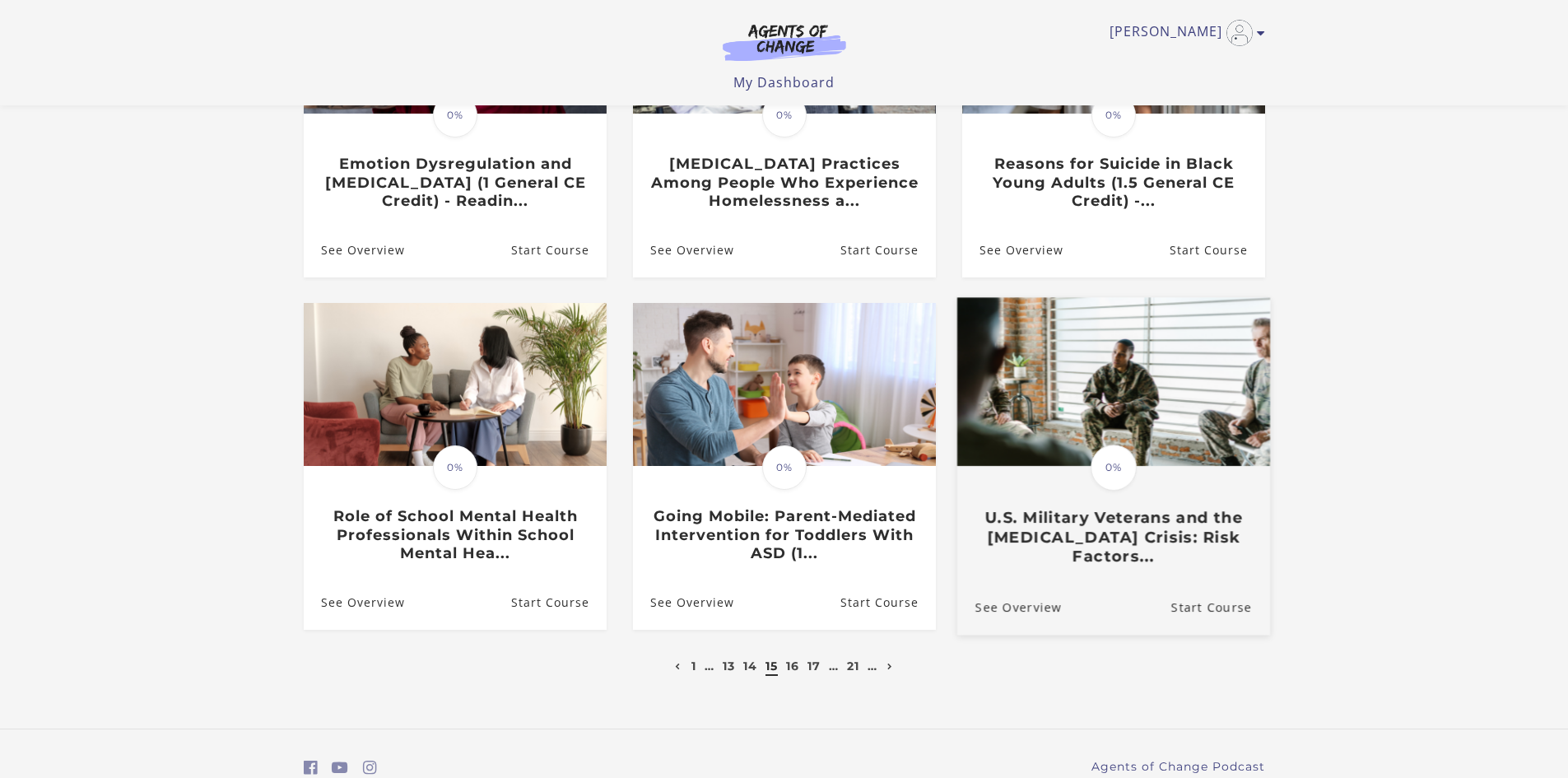
scroll to position [329, 0]
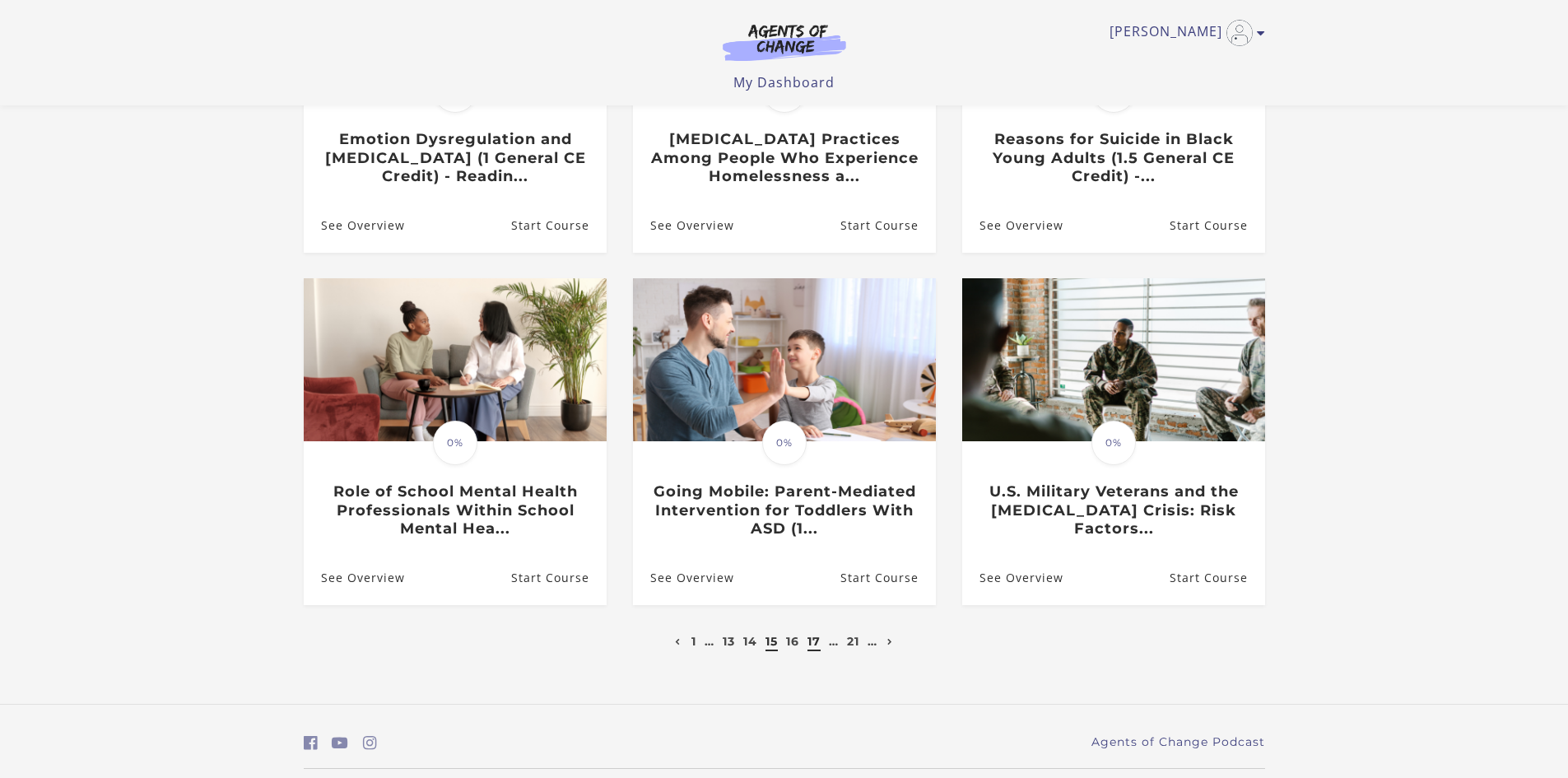
click at [814, 646] on link "17" at bounding box center [813, 641] width 13 height 15
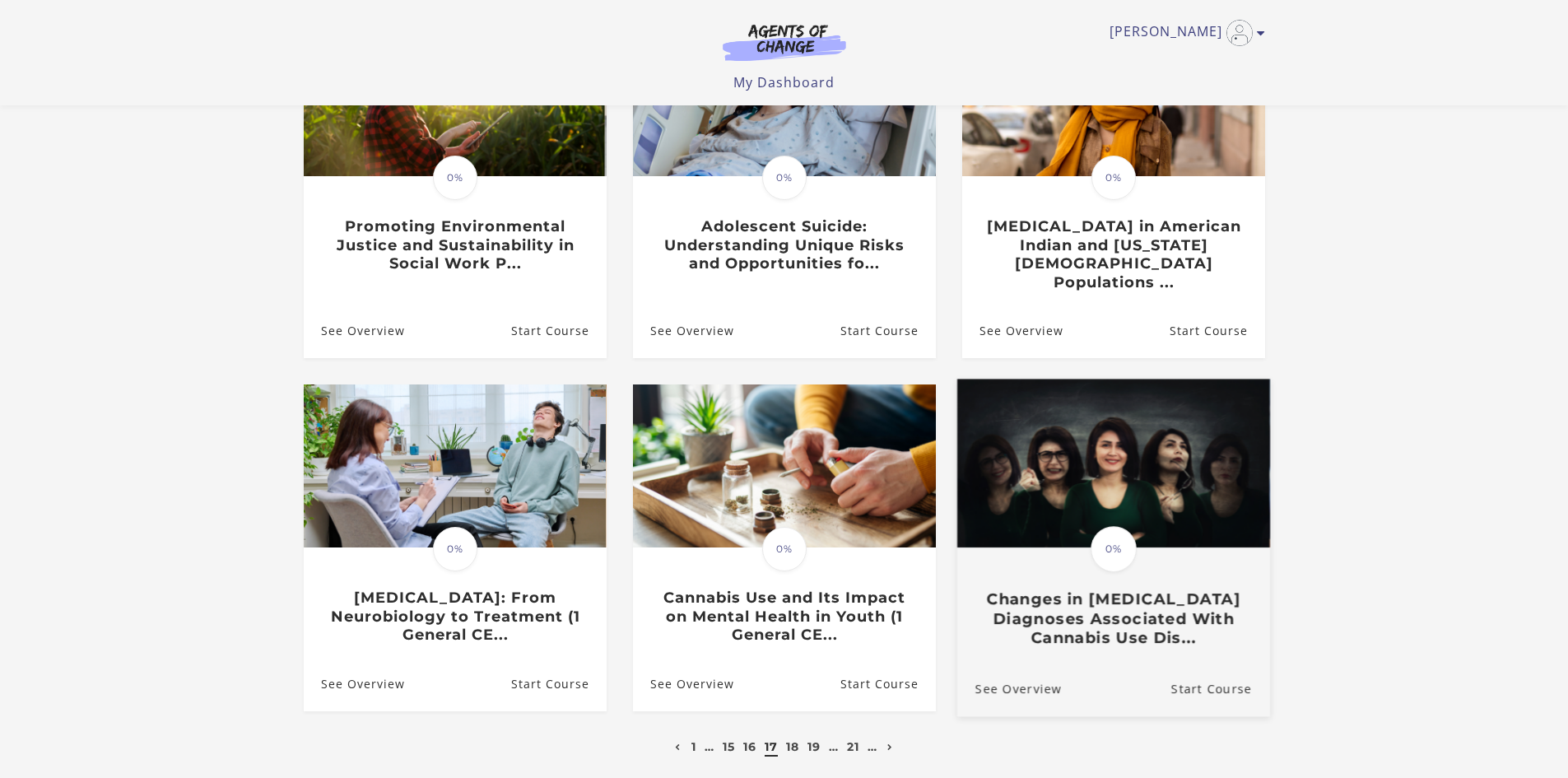
scroll to position [247, 0]
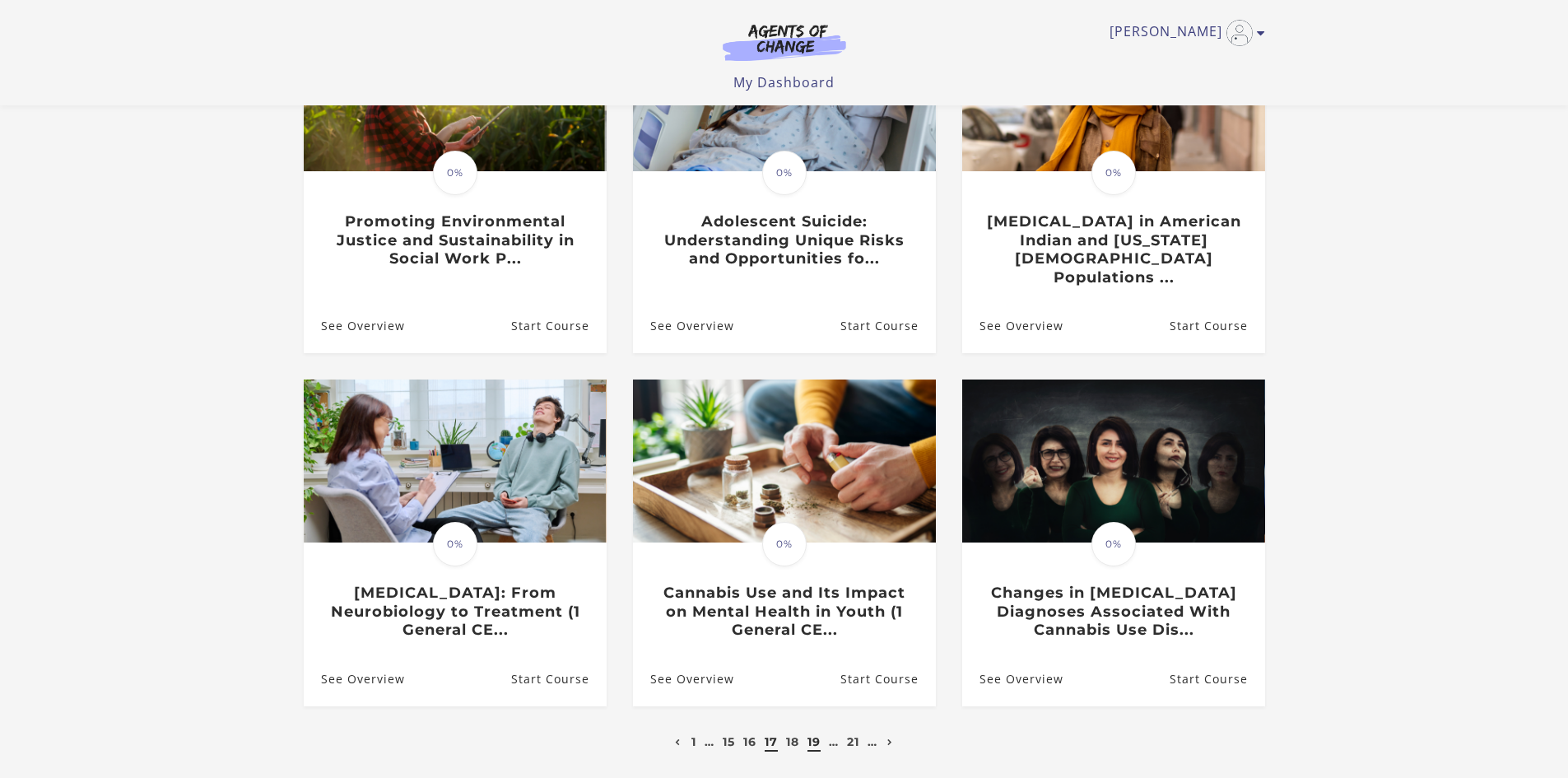
click at [809, 734] on link "19" at bounding box center [813, 741] width 13 height 15
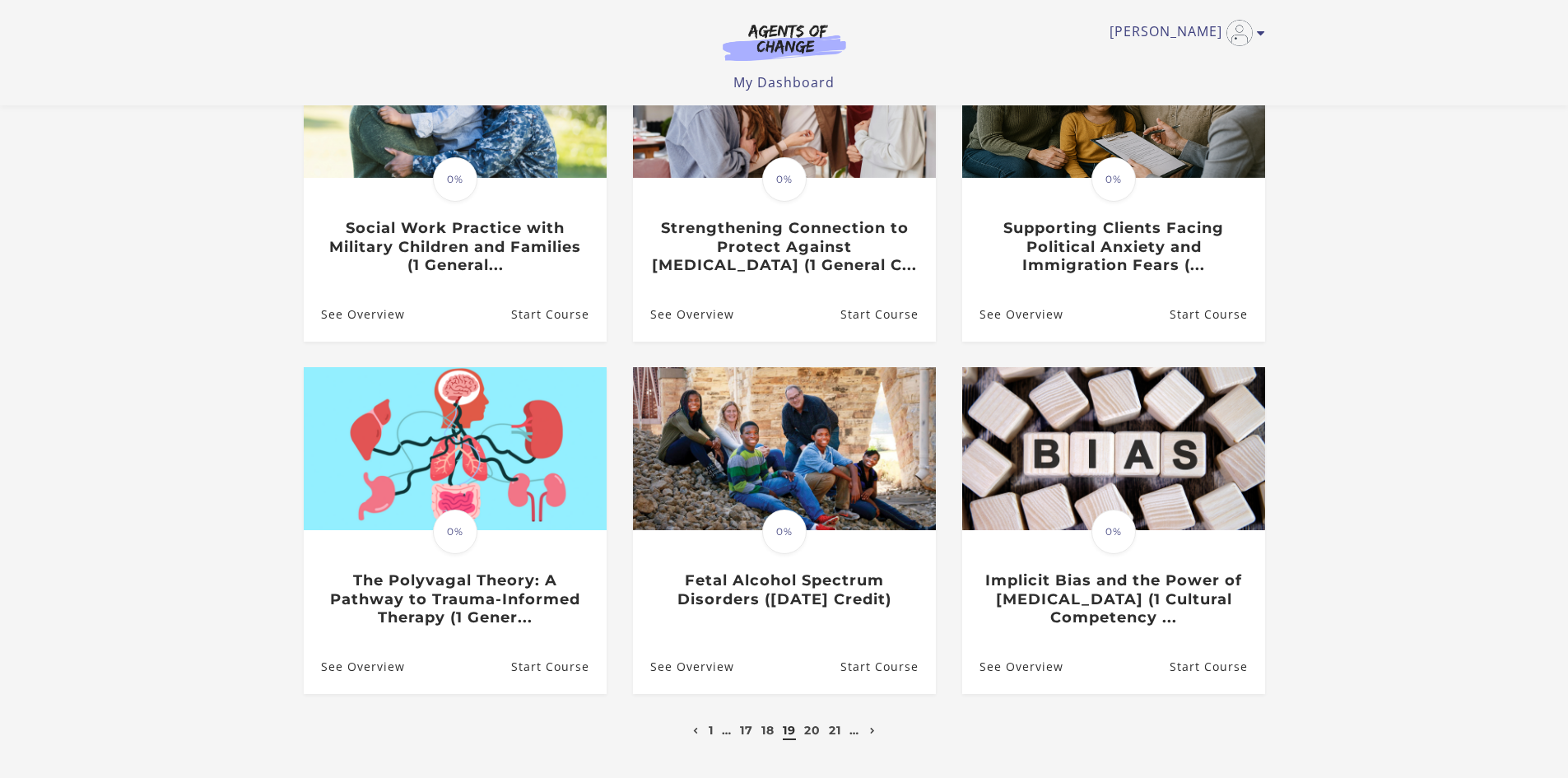
scroll to position [247, 0]
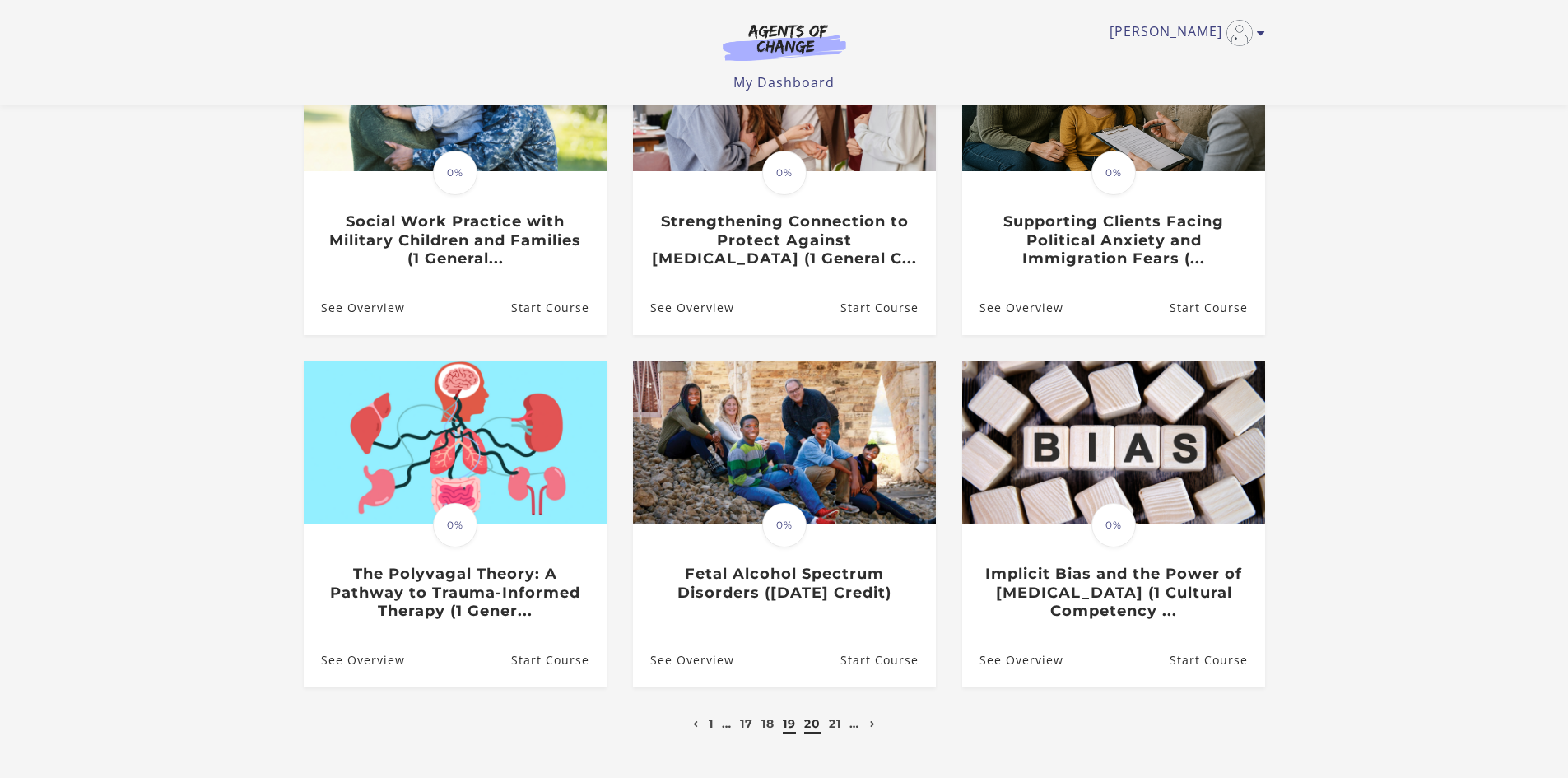
click at [810, 731] on link "20" at bounding box center [812, 723] width 16 height 15
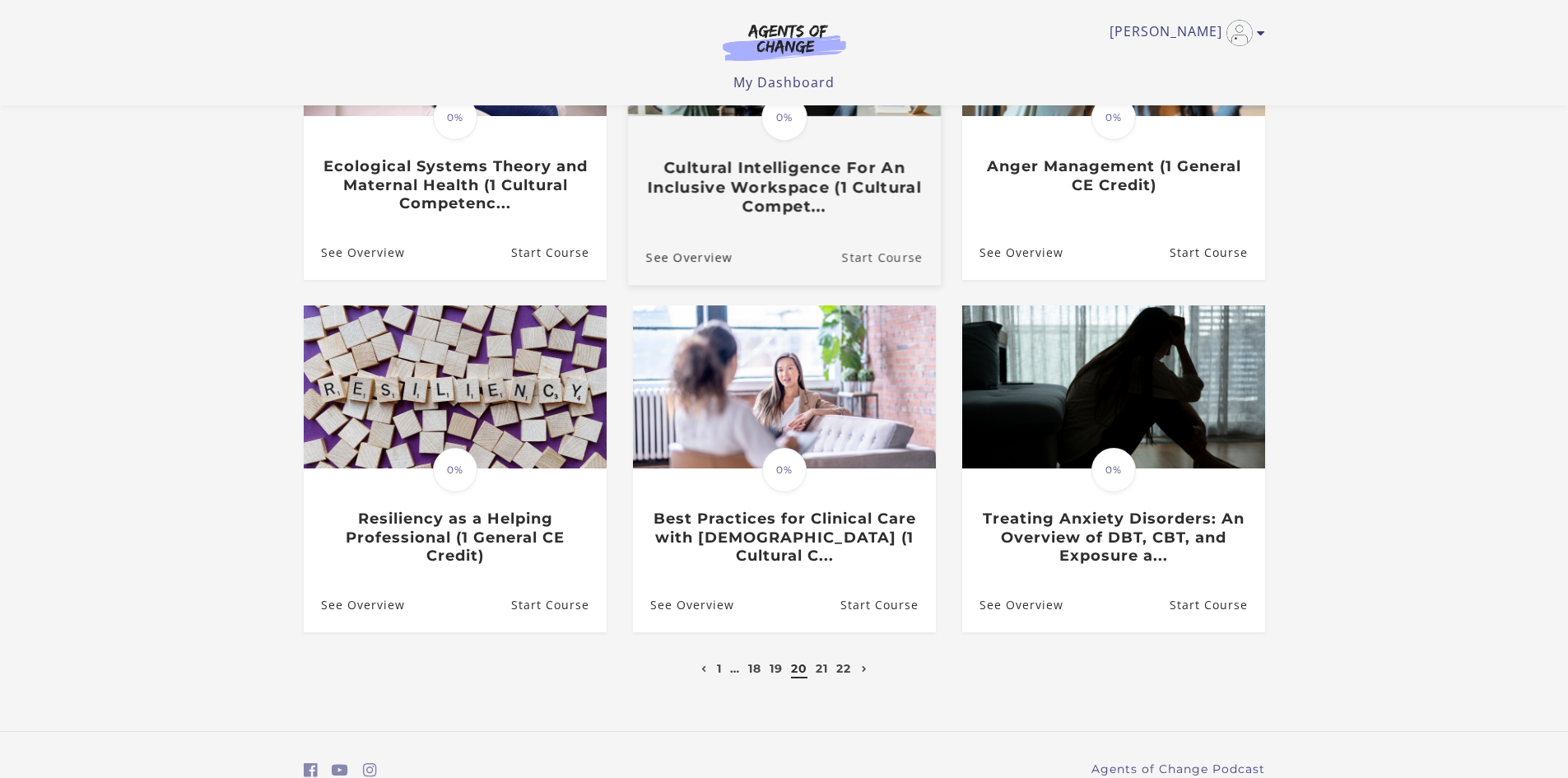
scroll to position [329, 0]
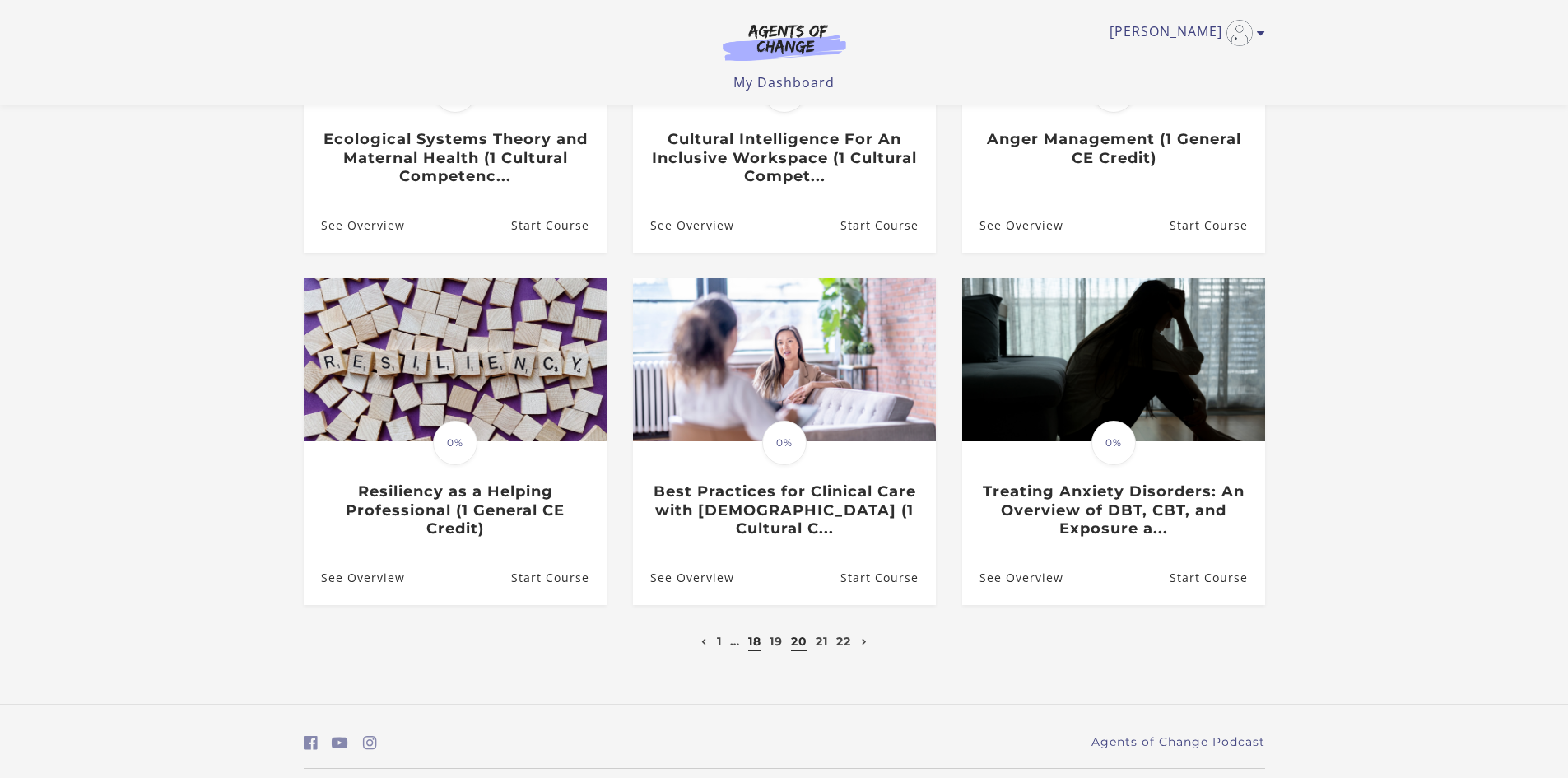
click at [755, 647] on link "18" at bounding box center [755, 641] width 13 height 15
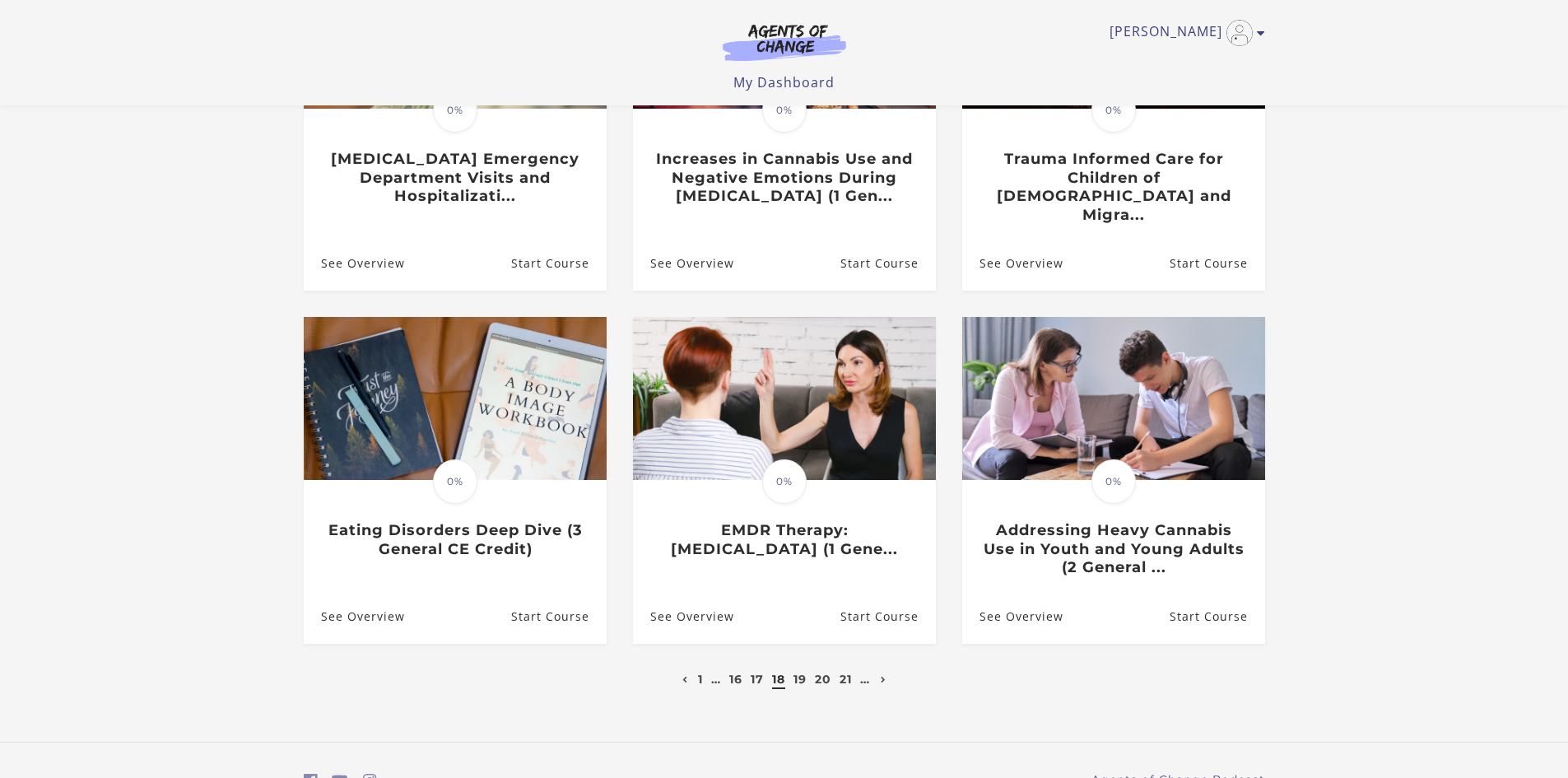
scroll to position [329, 0]
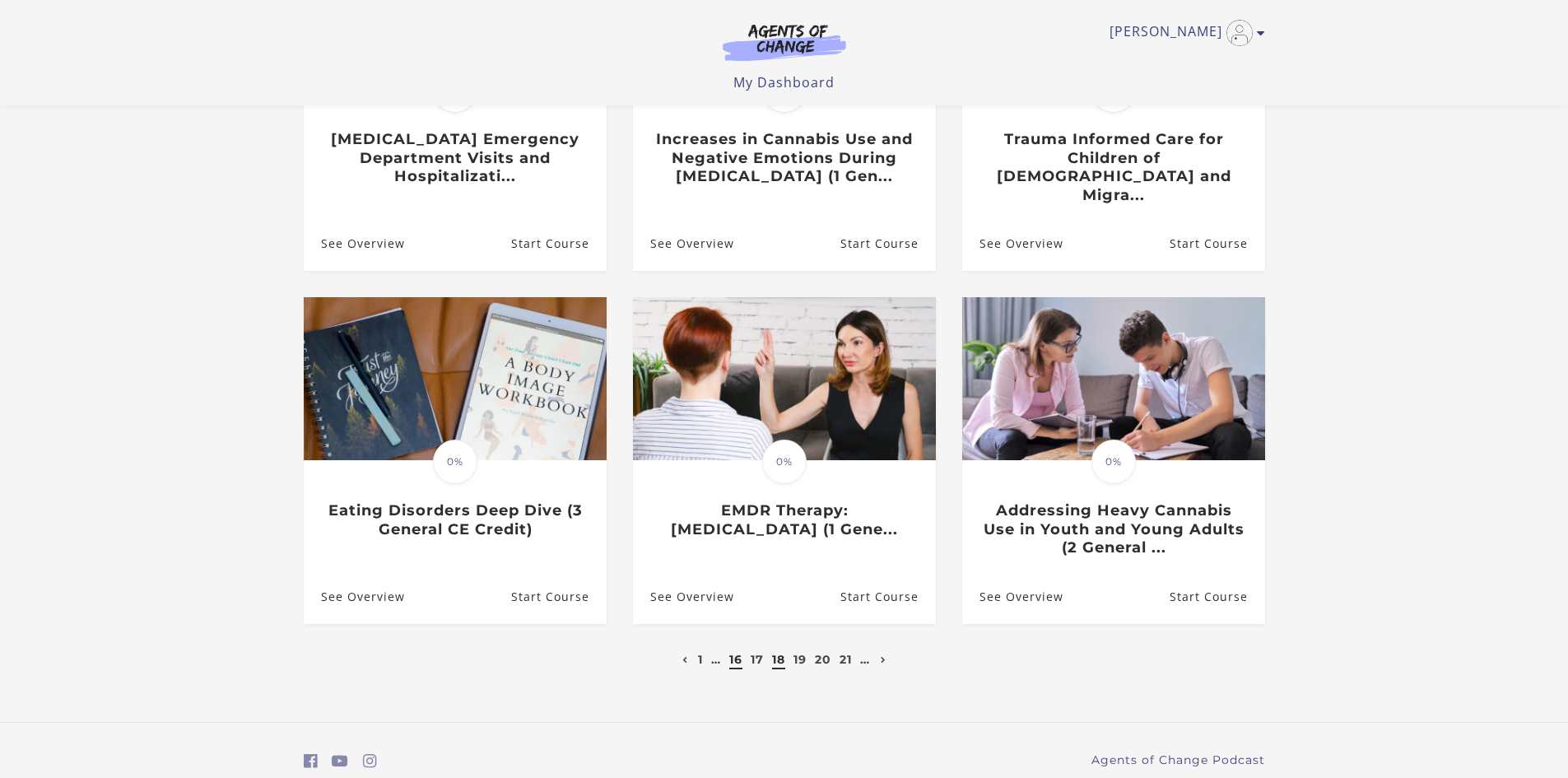
click at [738, 652] on link "16" at bounding box center [736, 659] width 13 height 15
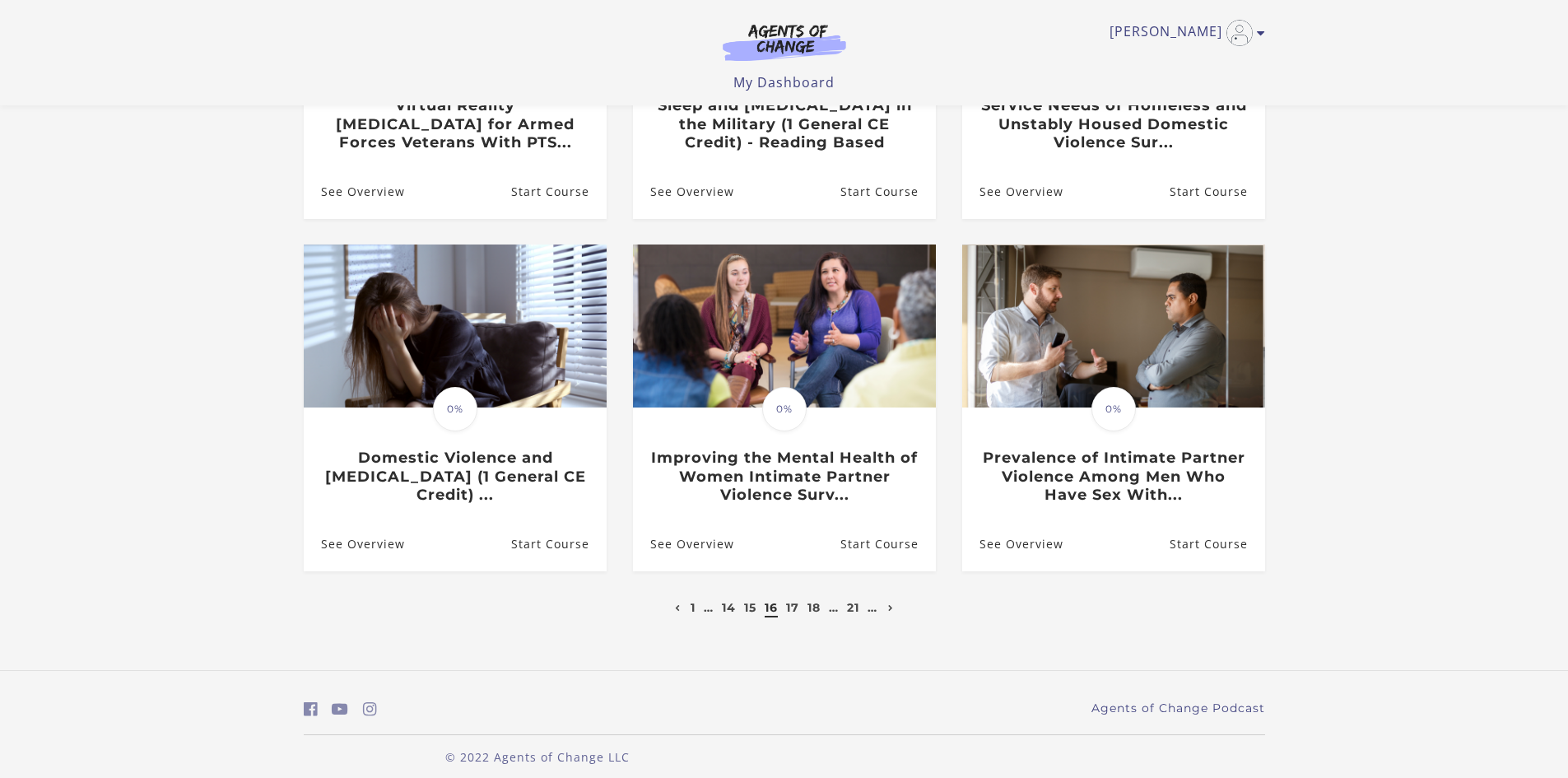
scroll to position [379, 0]
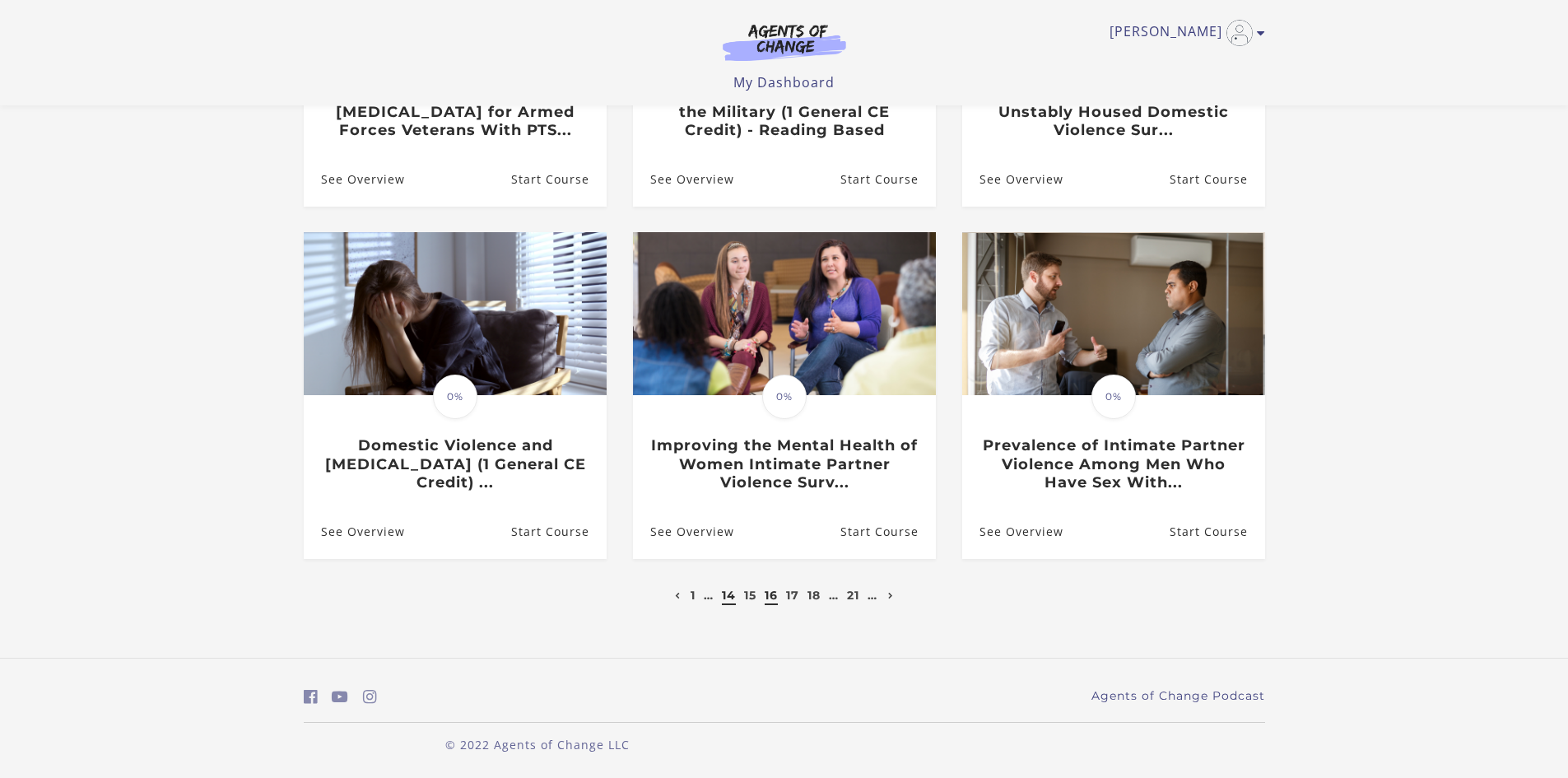
click at [724, 594] on link "14" at bounding box center [729, 594] width 14 height 15
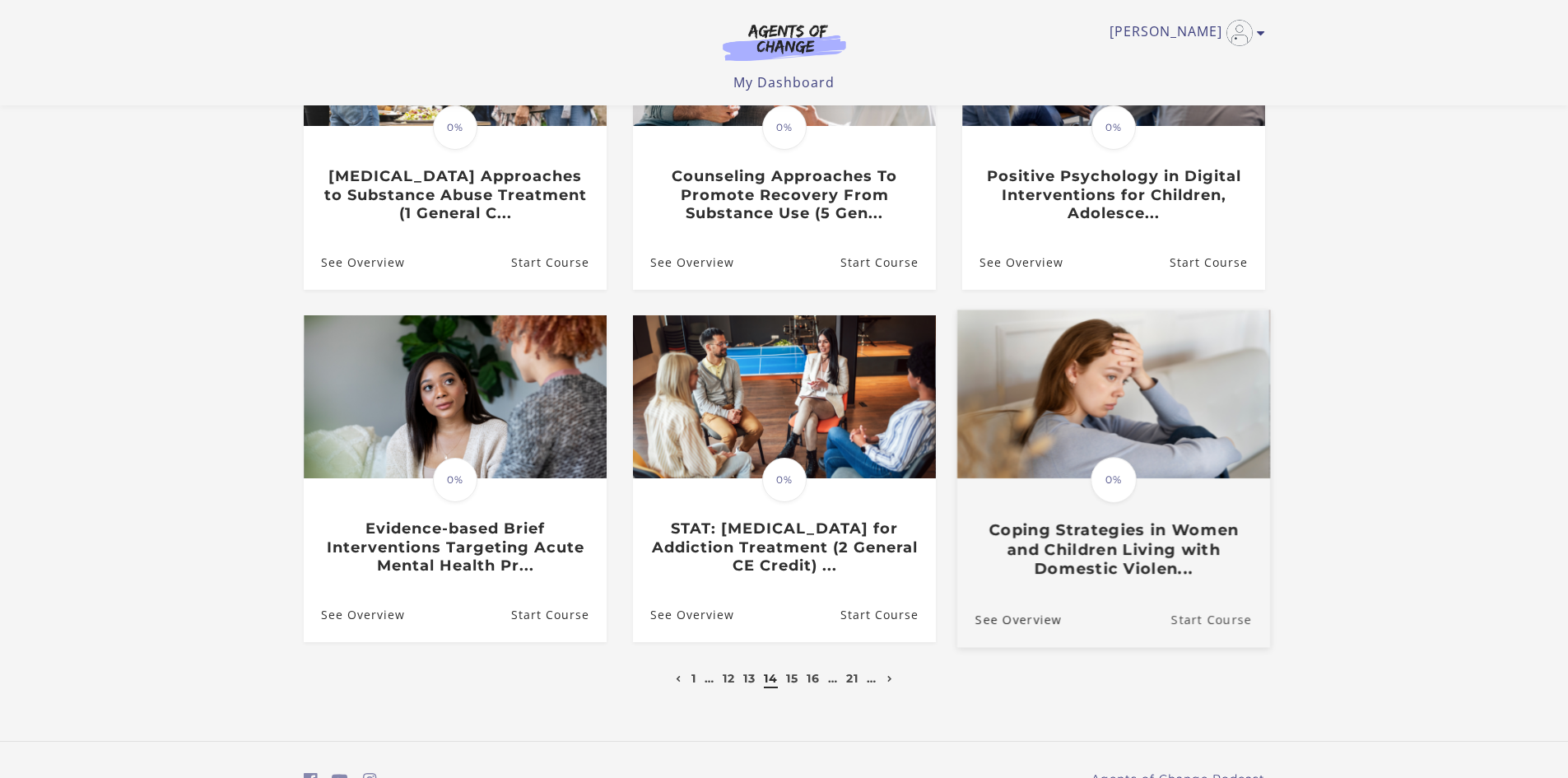
scroll to position [329, 0]
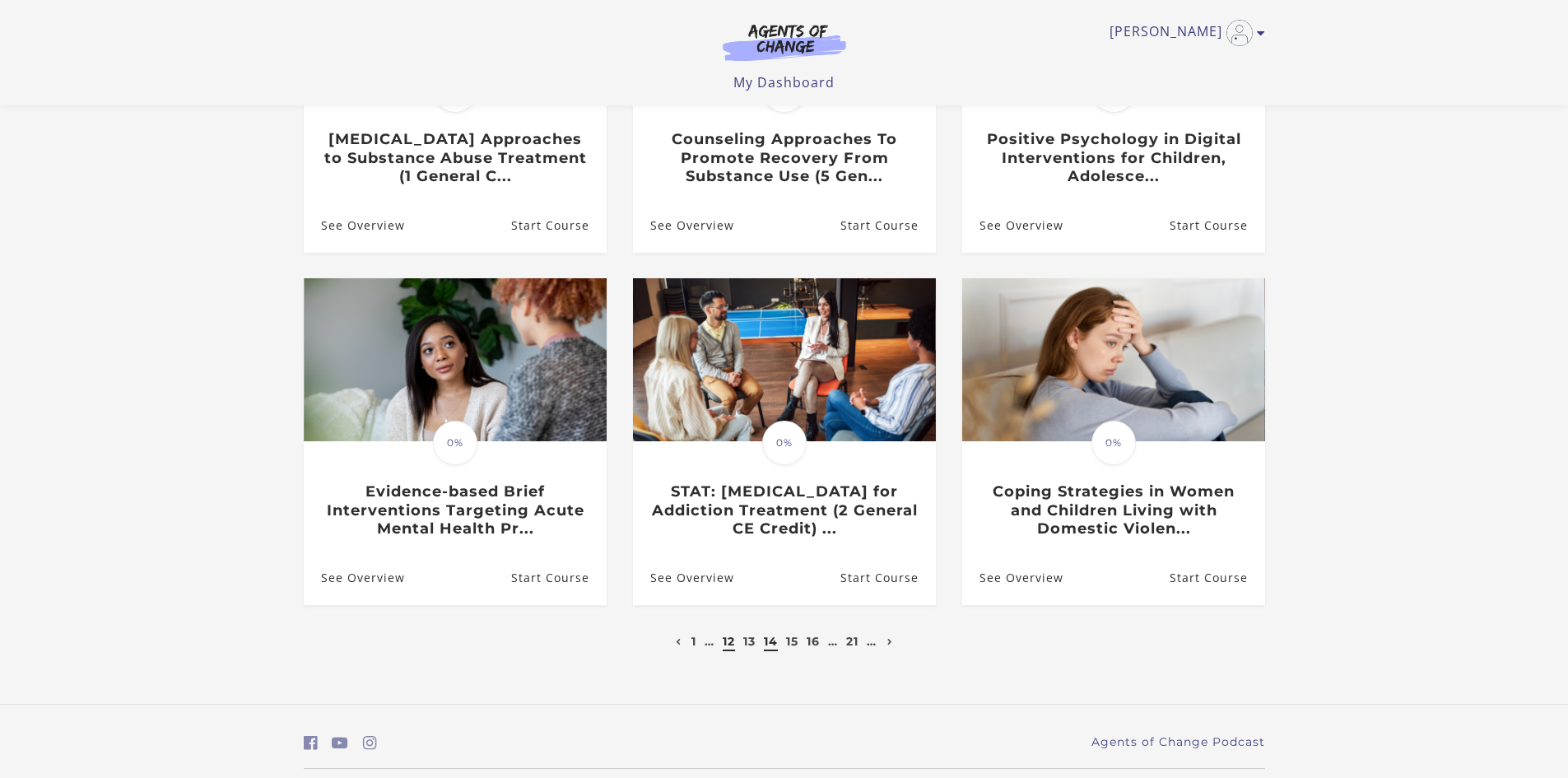
click at [729, 647] on link "12" at bounding box center [729, 641] width 12 height 15
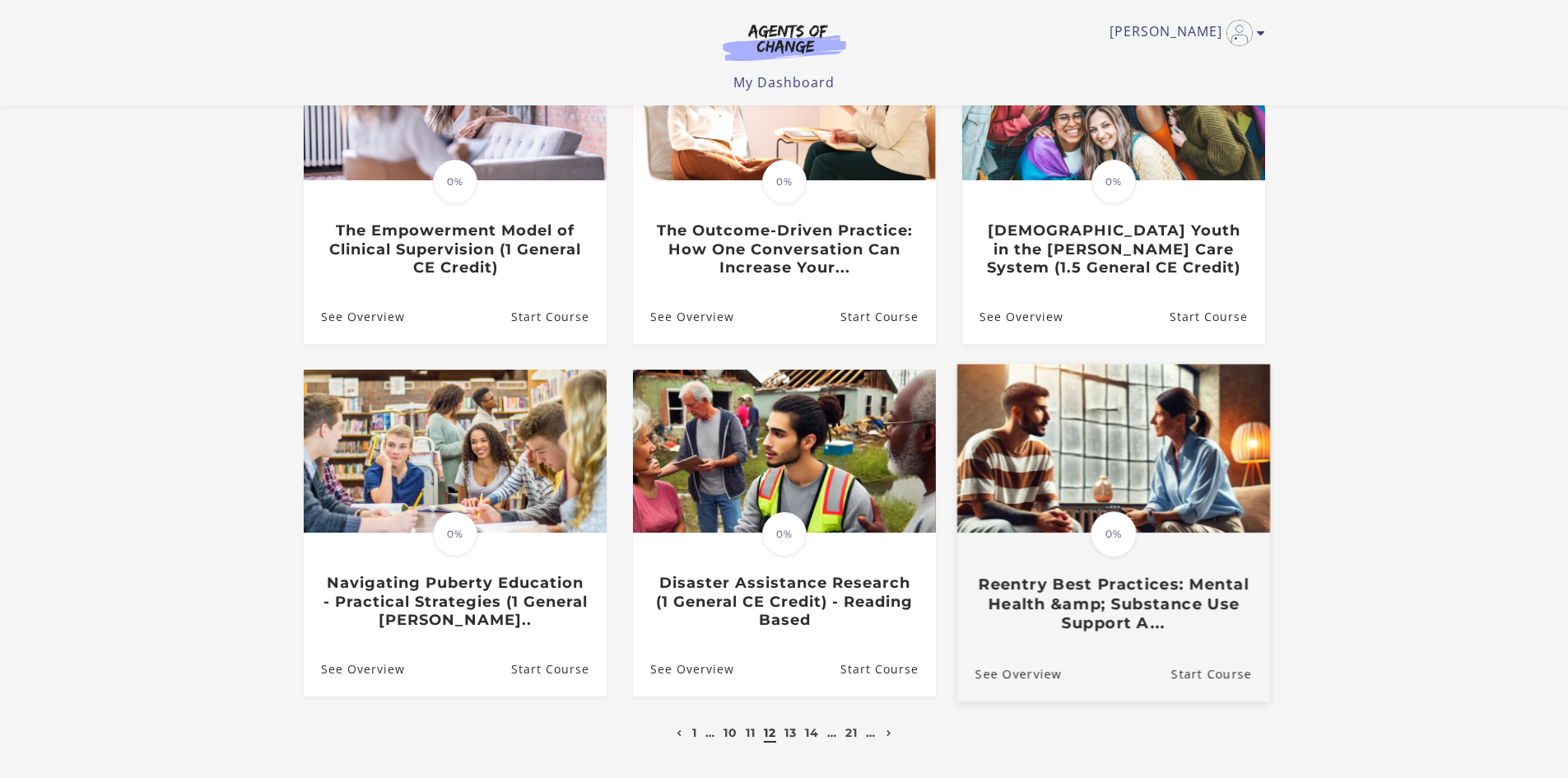
scroll to position [247, 0]
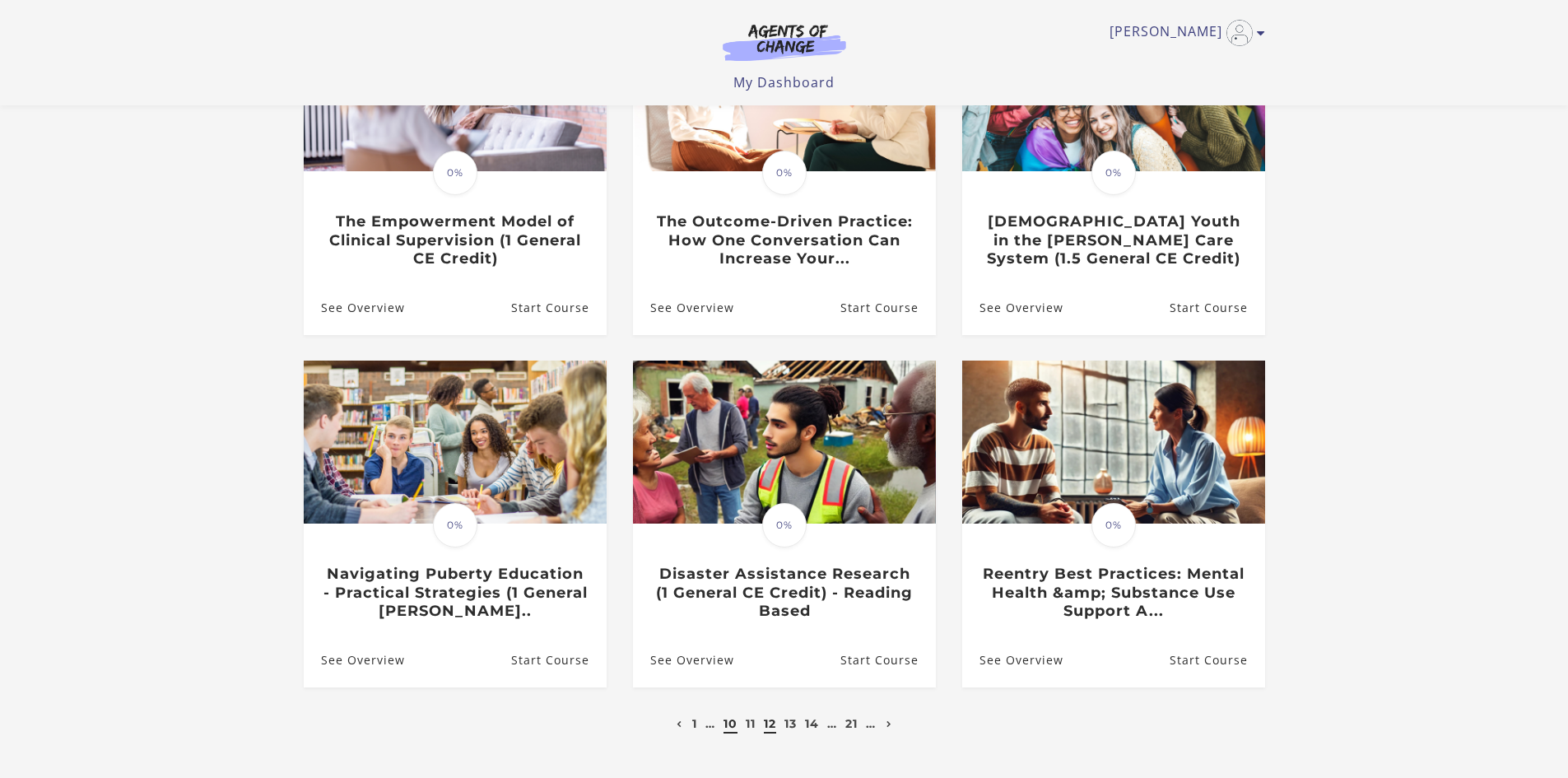
click at [731, 731] on link "10" at bounding box center [731, 723] width 14 height 15
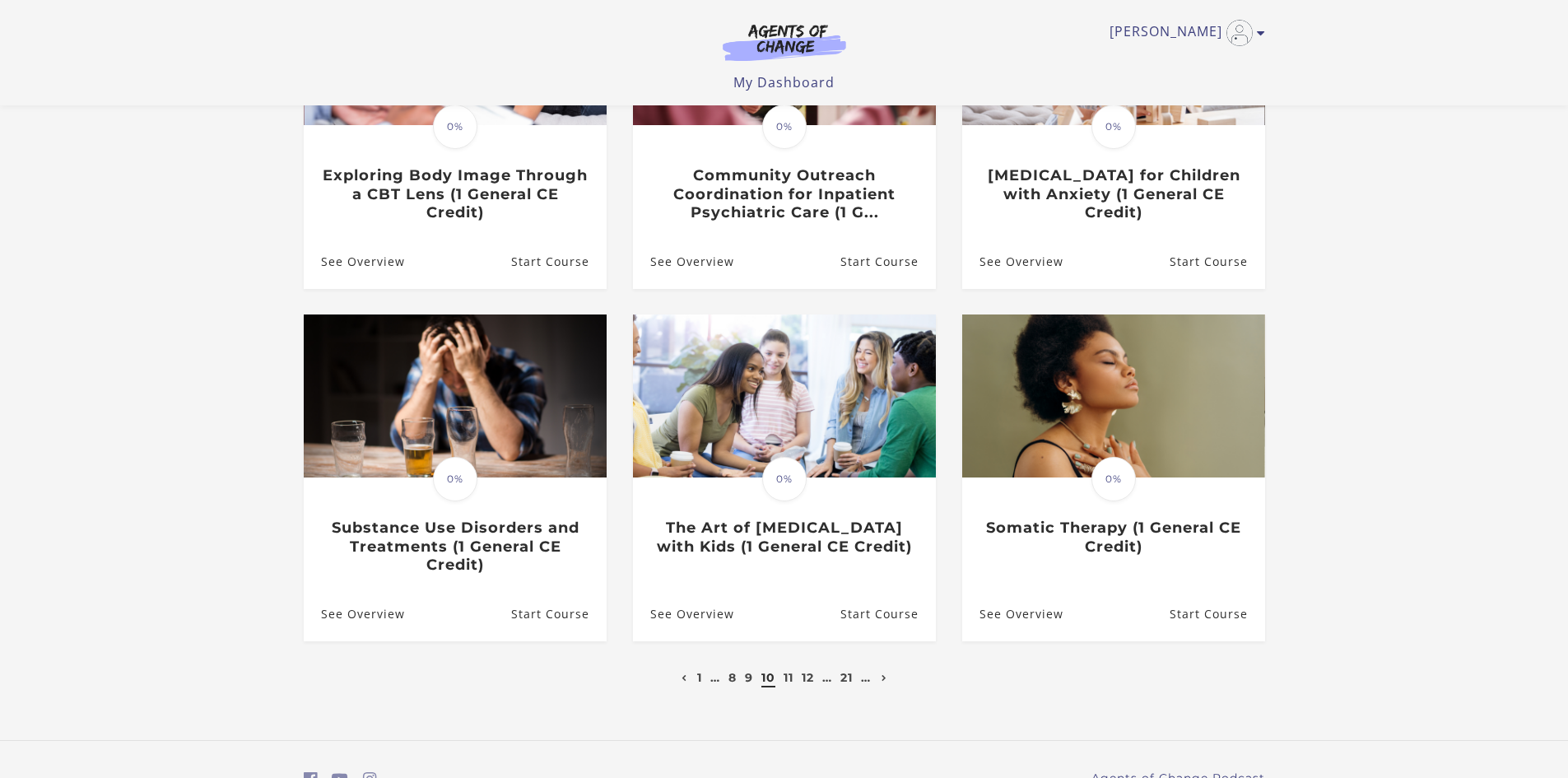
scroll to position [329, 0]
